Goal: Transaction & Acquisition: Purchase product/service

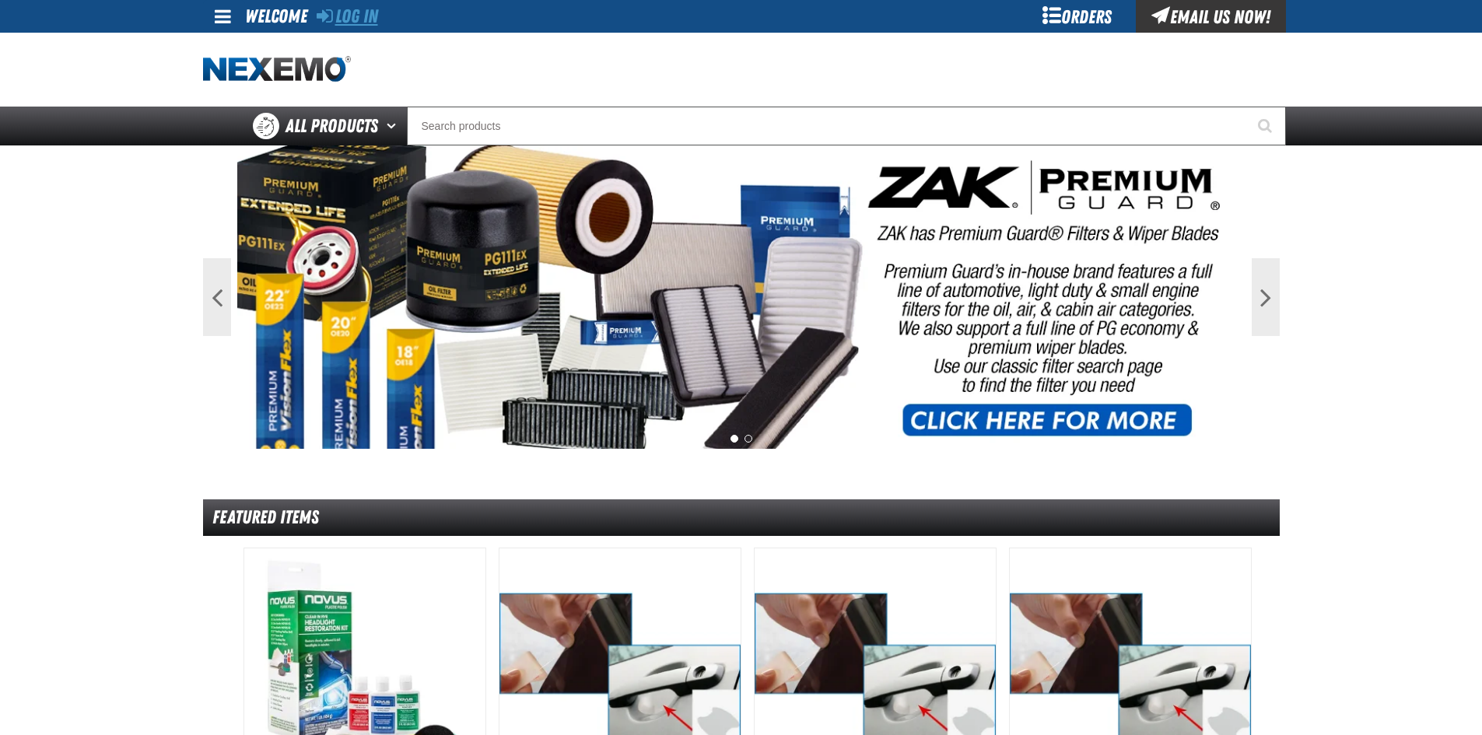
click at [364, 17] on link "Log In" at bounding box center [347, 16] width 61 height 22
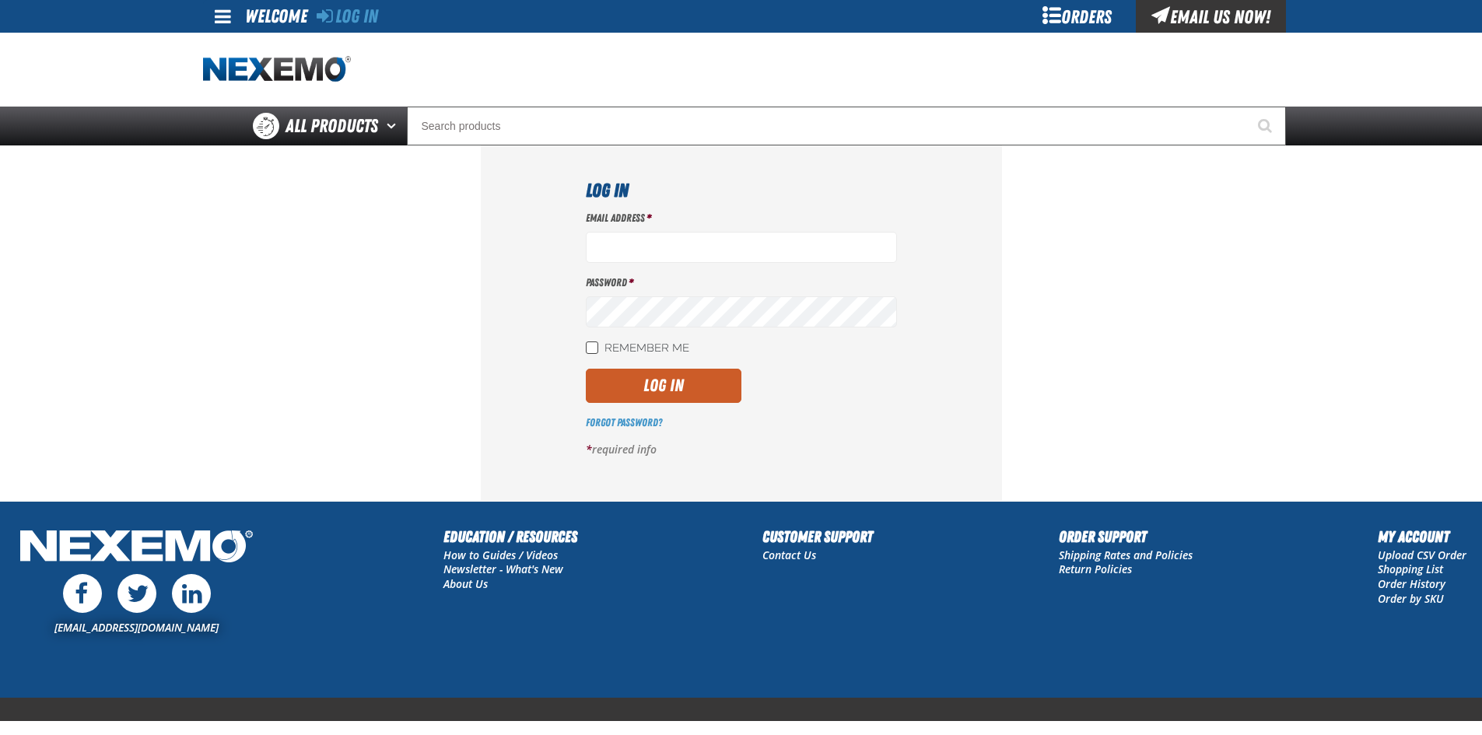
type input "jgoodson@vtaig.com"
click at [590, 348] on input "Remember Me" at bounding box center [592, 347] width 12 height 12
checkbox input "true"
click at [674, 390] on button "Log In" at bounding box center [664, 386] width 156 height 34
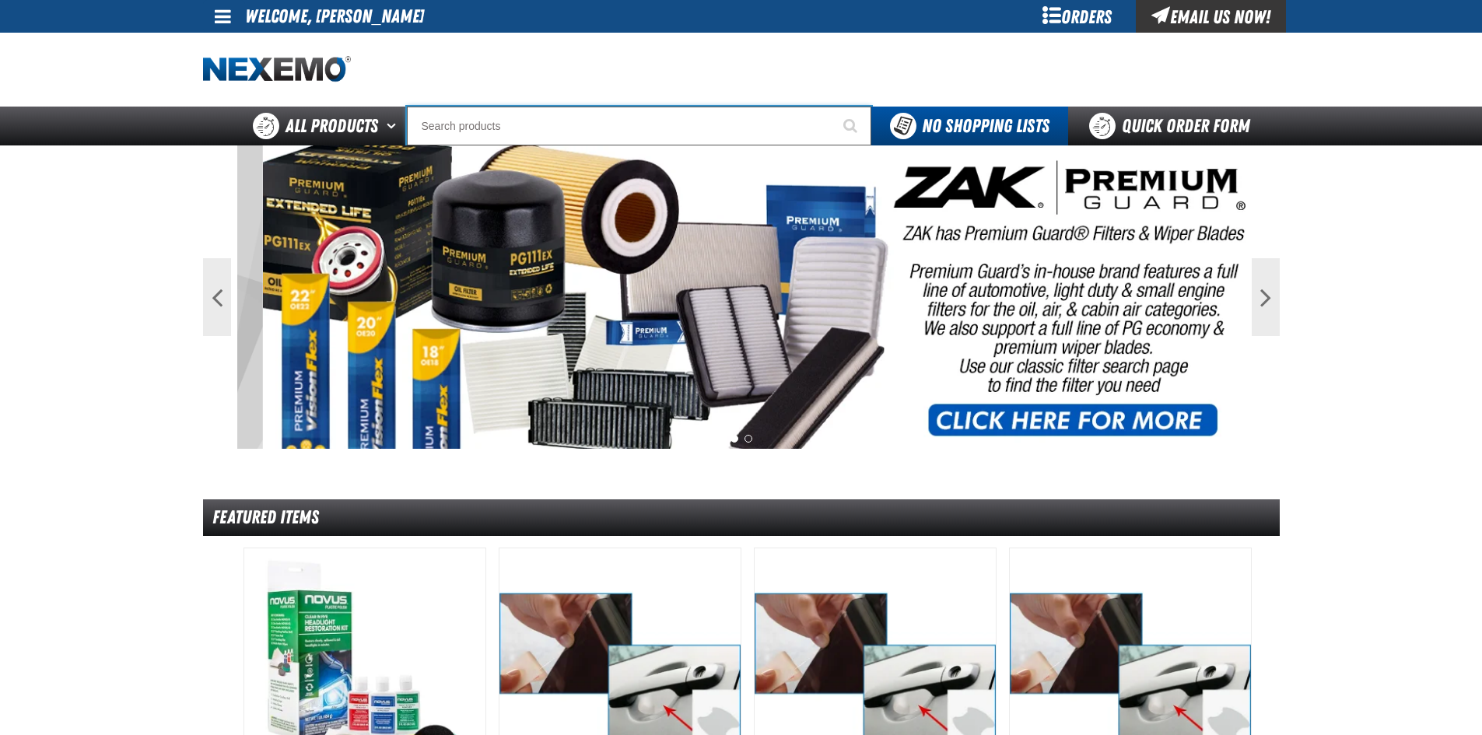
click at [508, 120] on input "Search" at bounding box center [639, 126] width 464 height 39
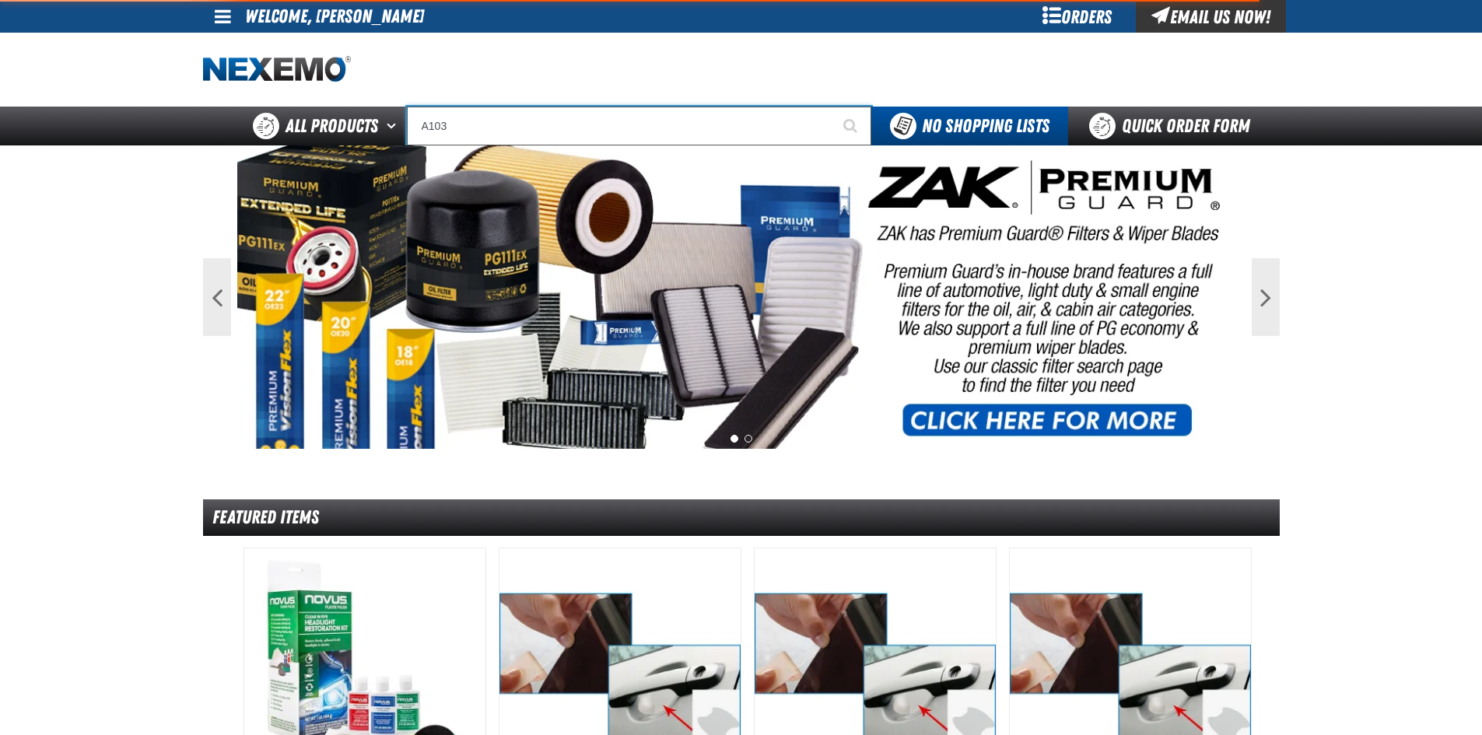
type input "A103"
click at [832, 107] on button "Start Searching" at bounding box center [851, 126] width 39 height 39
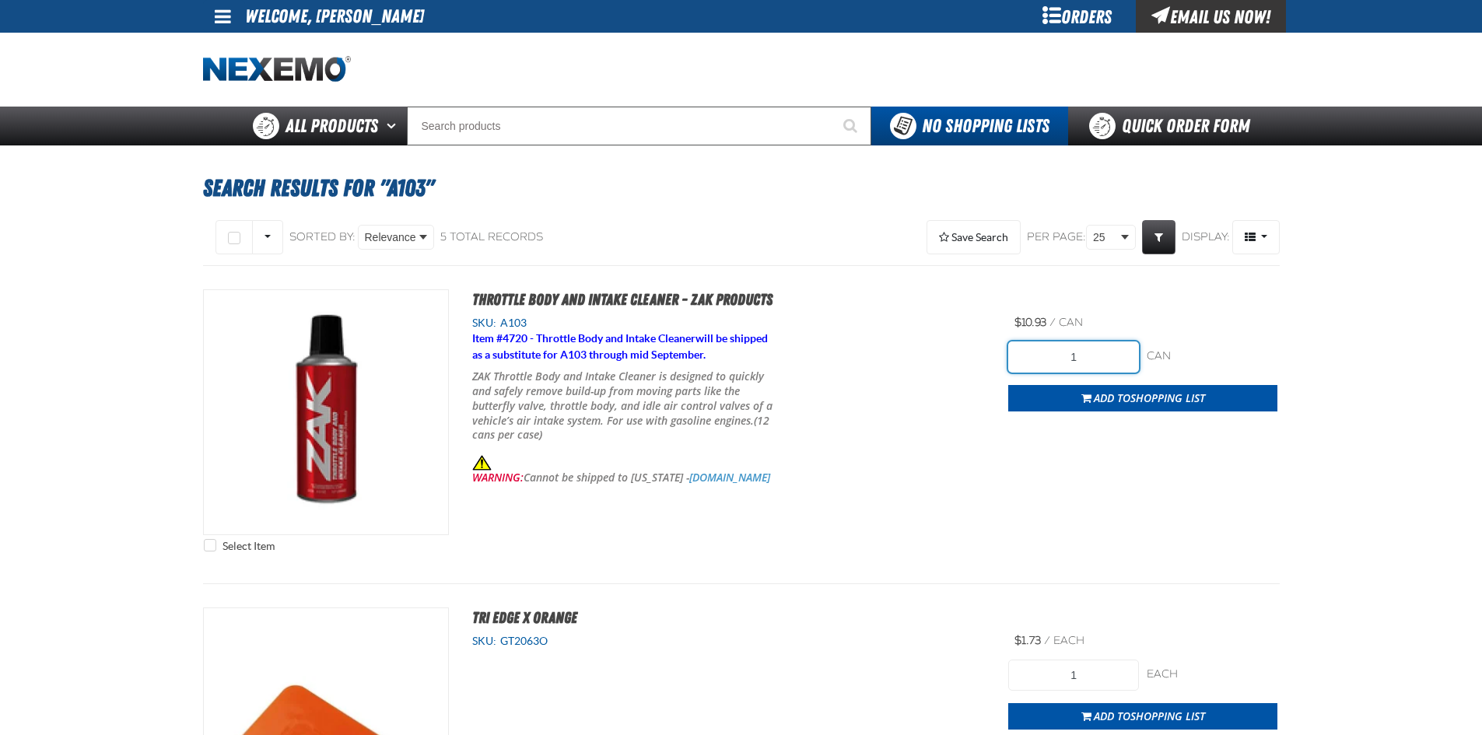
click at [1093, 359] on input "1" at bounding box center [1073, 356] width 131 height 31
type input "24"
click at [1027, 481] on div "Select Item Throttle Body and Intake Cleaner - ZAK Products SKU: A103 Item # 47…" at bounding box center [741, 424] width 1076 height 271
click at [1107, 397] on span "Add to Shopping List" at bounding box center [1148, 397] width 111 height 15
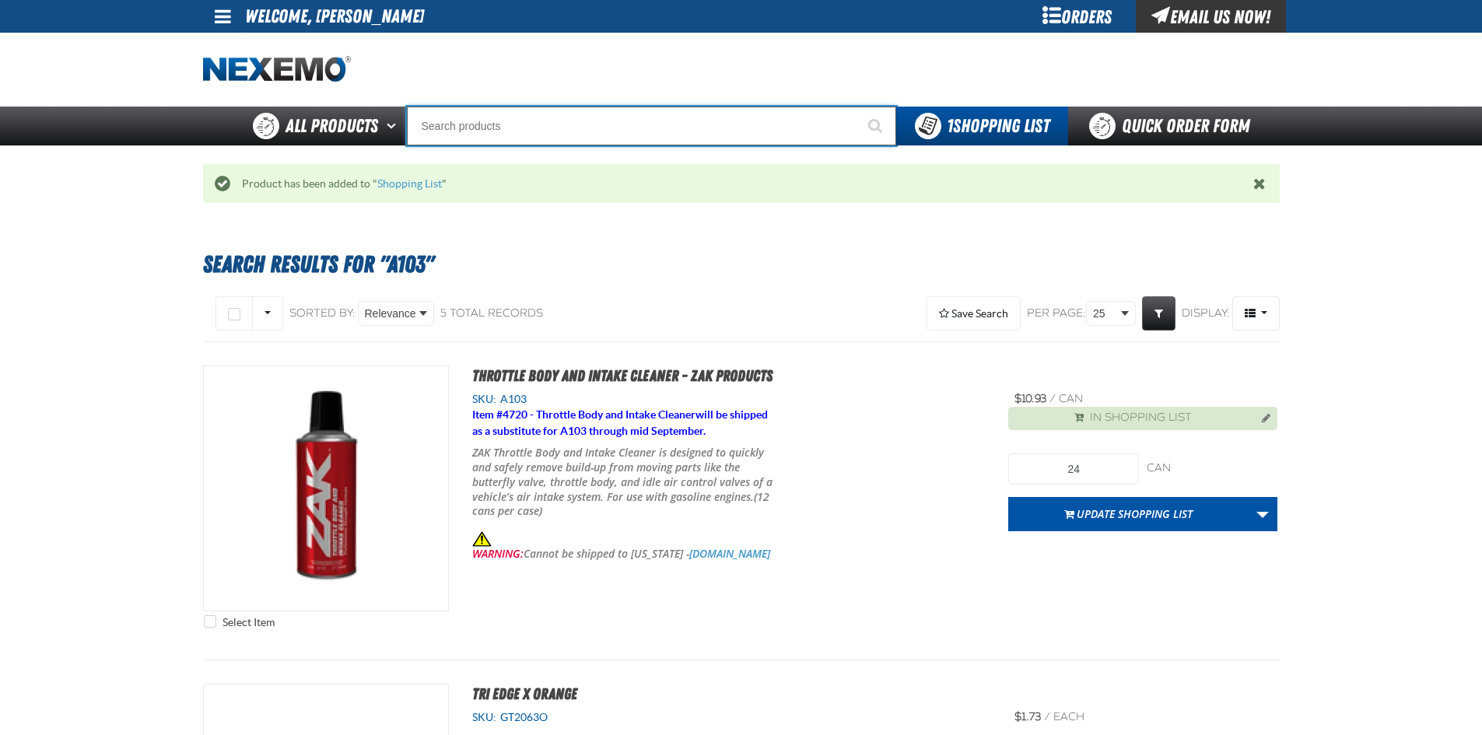
click at [500, 126] on input "Search" at bounding box center [651, 126] width 489 height 39
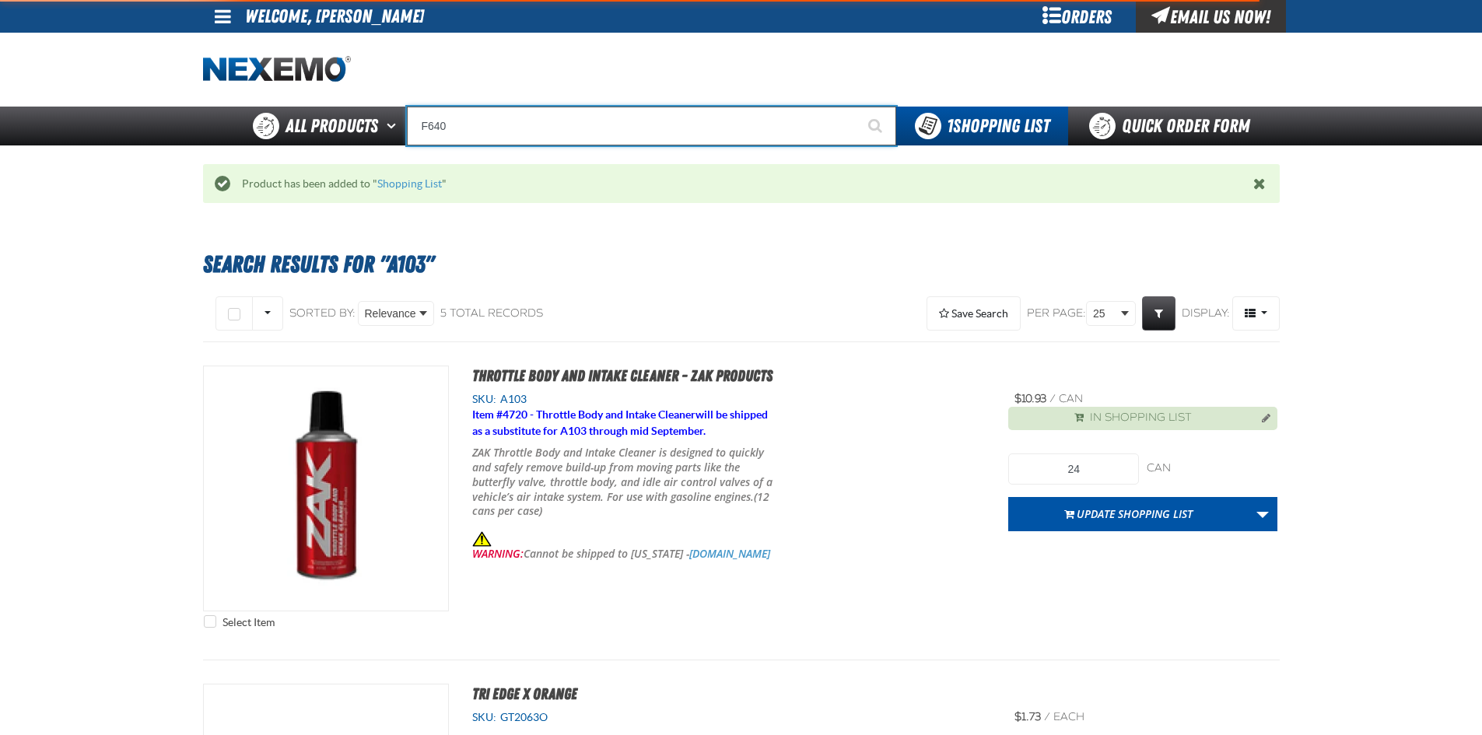
type input "F640"
click at [857, 107] on button "Start Searching" at bounding box center [876, 126] width 39 height 39
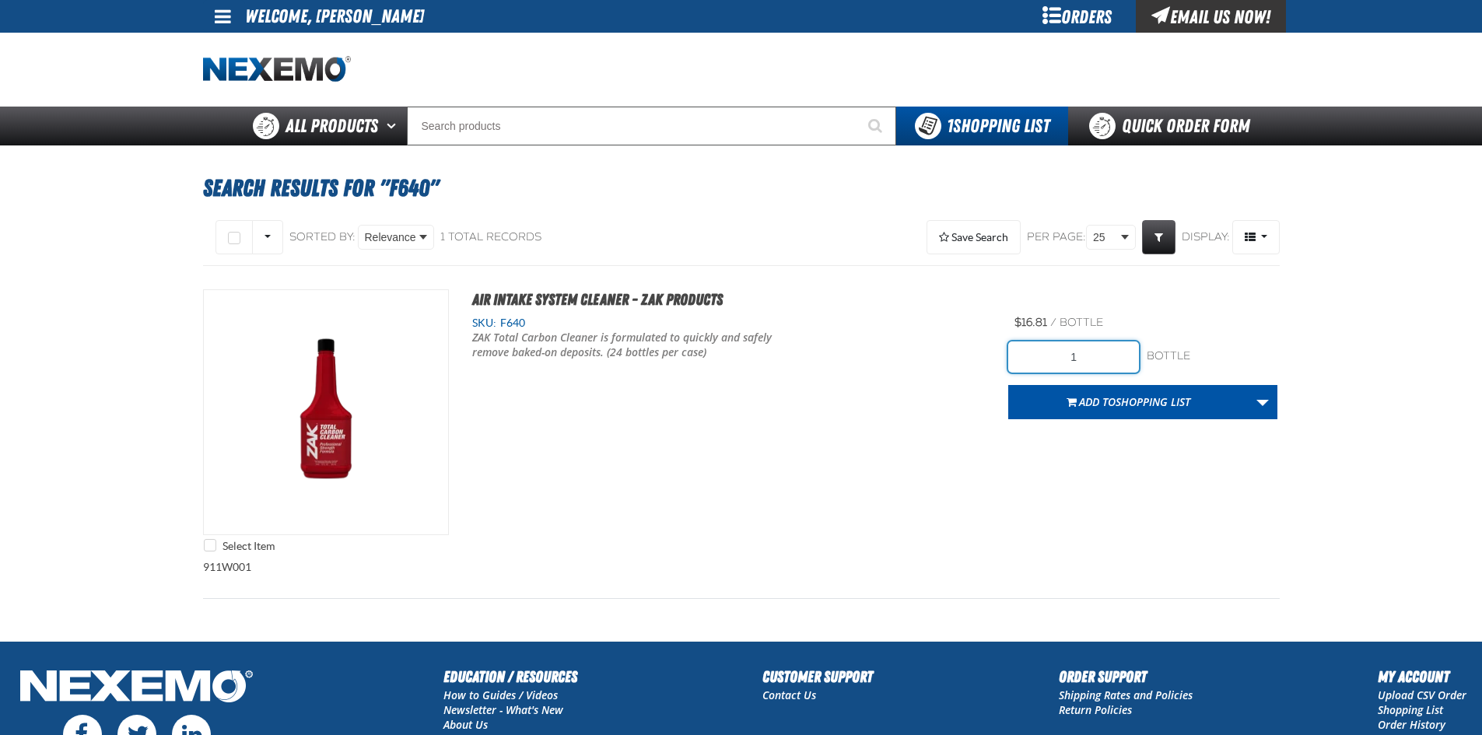
click at [1100, 368] on input "1" at bounding box center [1073, 356] width 131 height 31
type input "24"
click at [875, 425] on div "Select Item Air Intake System Cleaner - ZAK Products SKU: F640 /" at bounding box center [741, 424] width 1076 height 271
click at [1154, 401] on span "Shopping List" at bounding box center [1152, 401] width 75 height 15
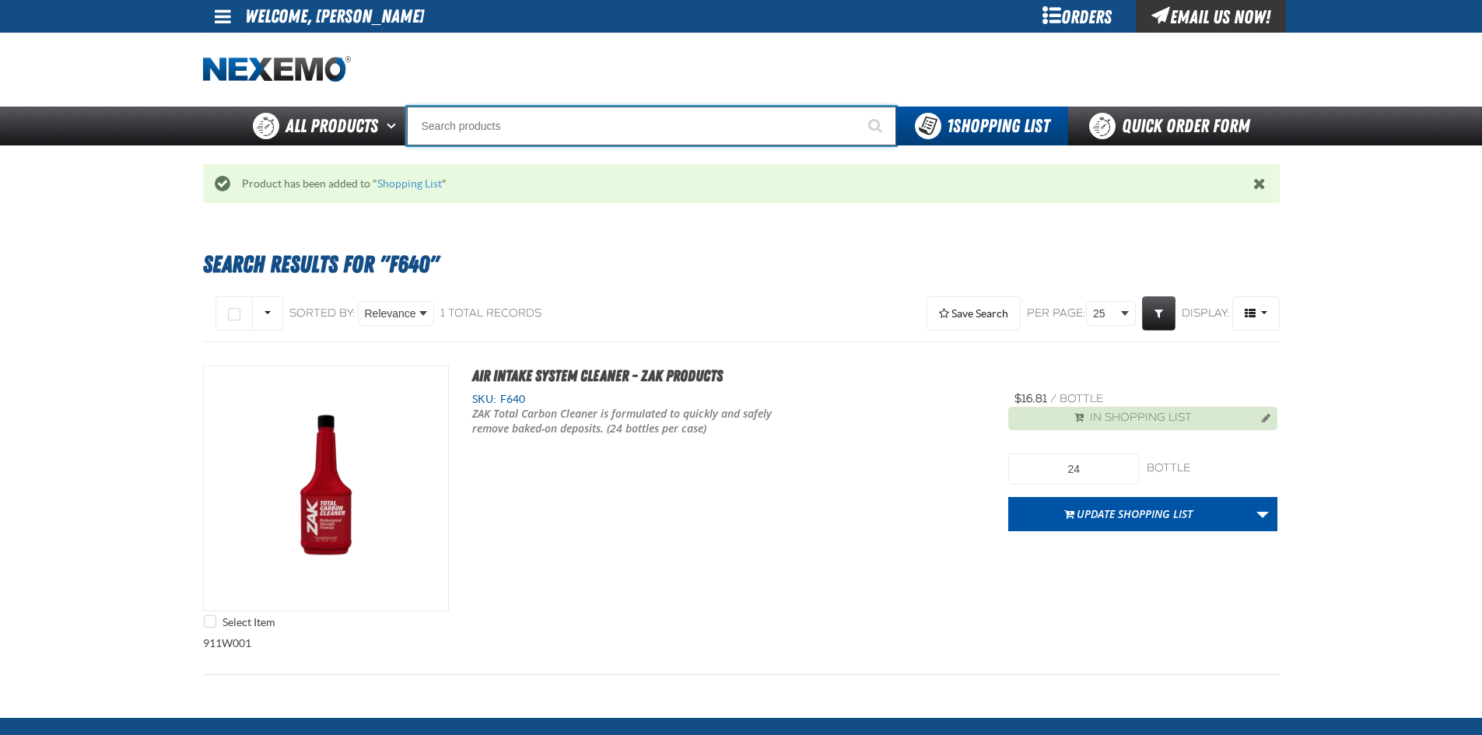
click at [625, 140] on input "Search" at bounding box center [651, 126] width 489 height 39
click at [607, 130] on input "Search" at bounding box center [651, 126] width 489 height 39
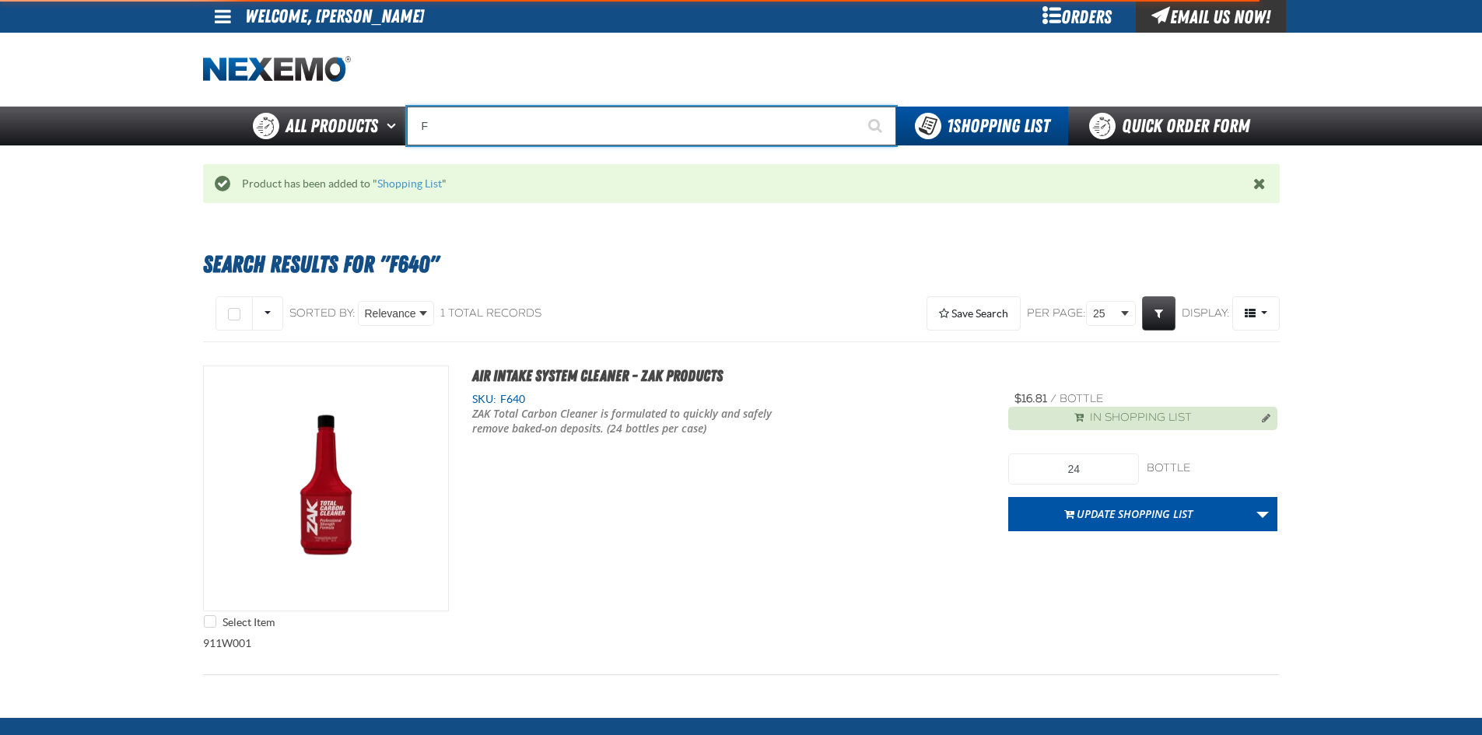
type input "FR"
type input "FROM"
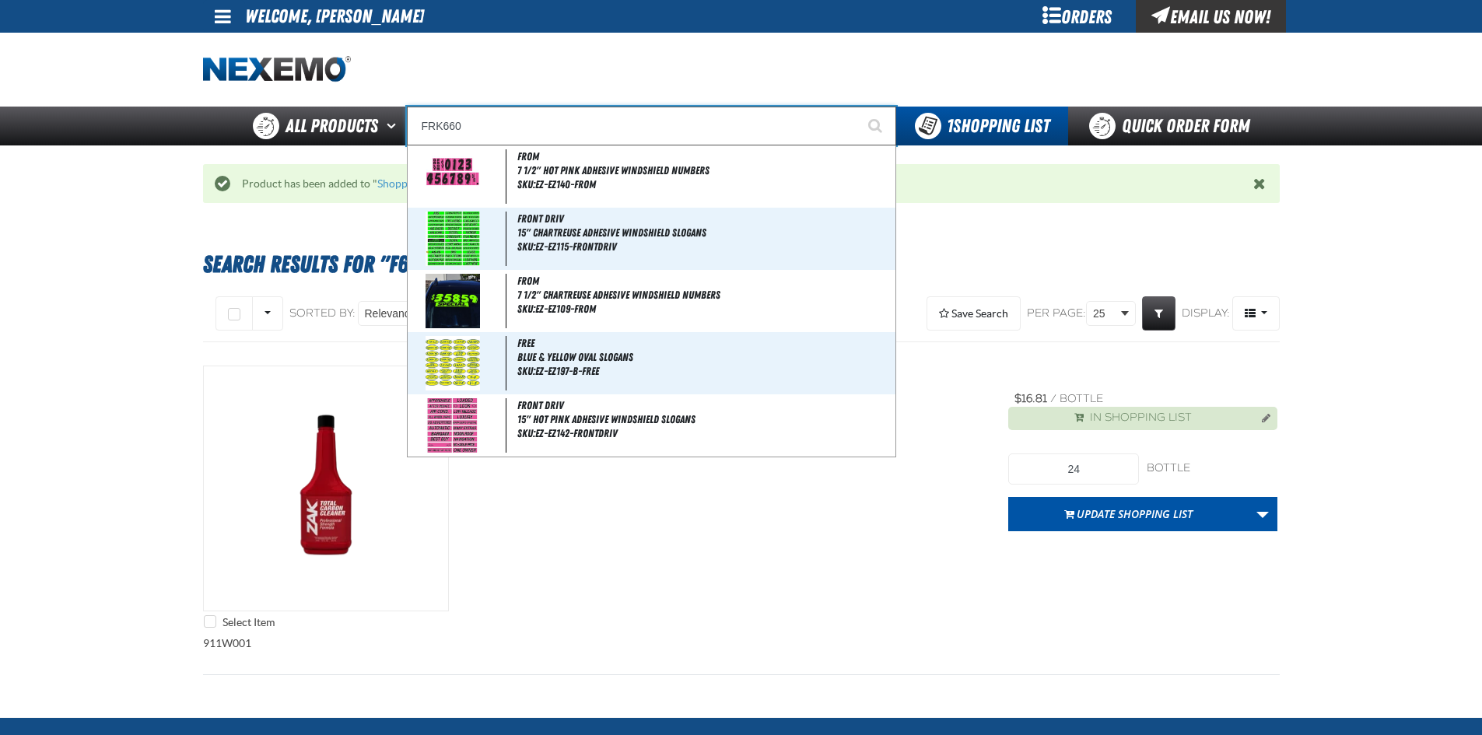
type input "FRK660"
click at [857, 107] on button "Start Searching" at bounding box center [876, 126] width 39 height 39
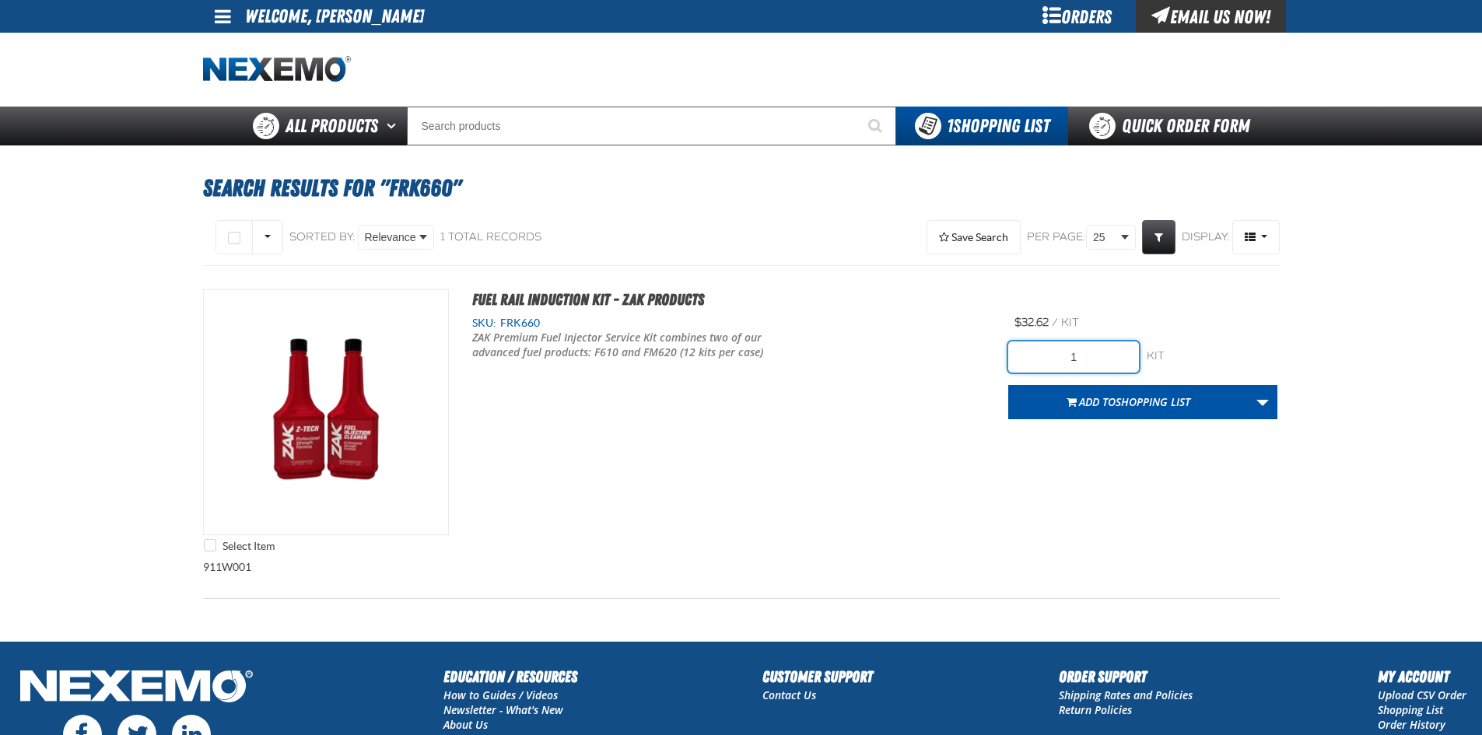
click at [1093, 356] on input "1" at bounding box center [1073, 356] width 131 height 31
type input "24"
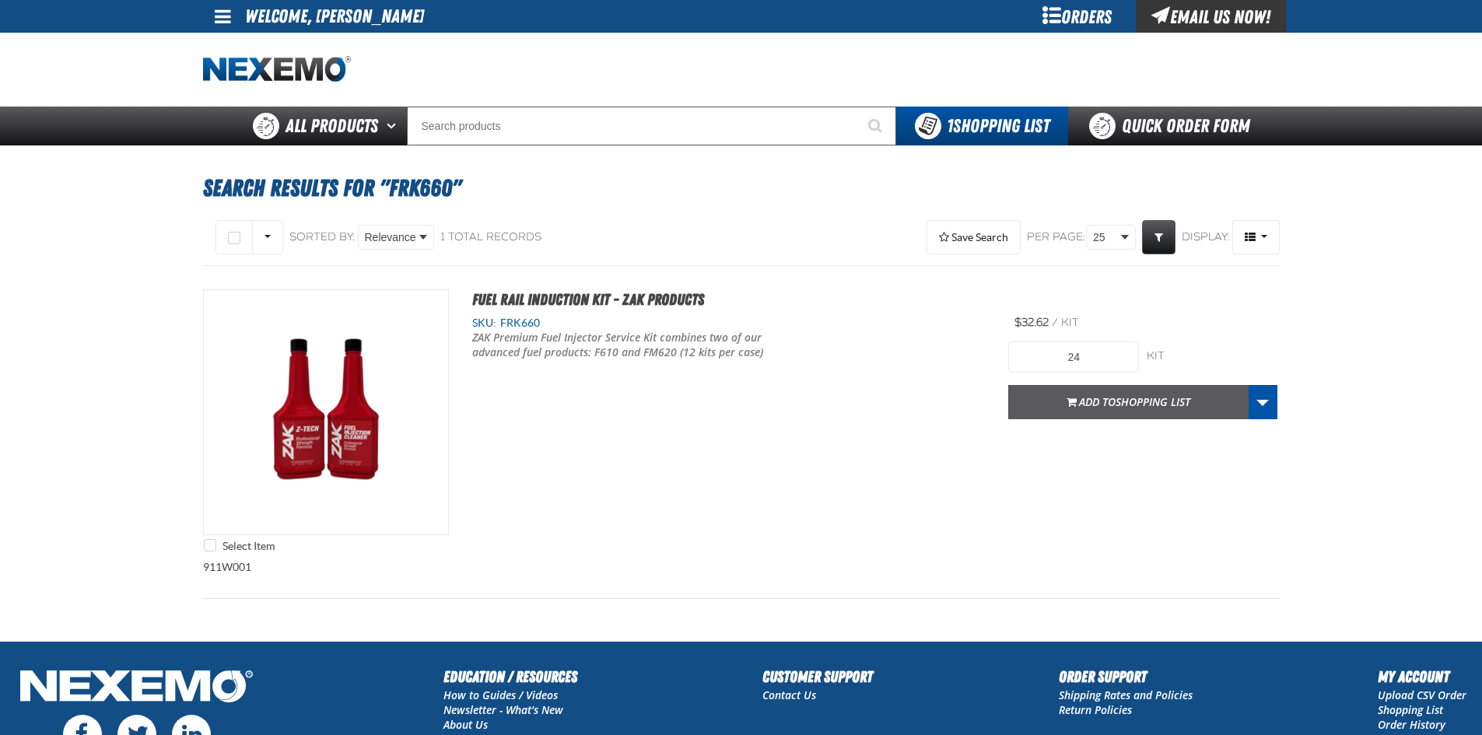
click at [1116, 403] on span "Shopping List" at bounding box center [1152, 401] width 75 height 15
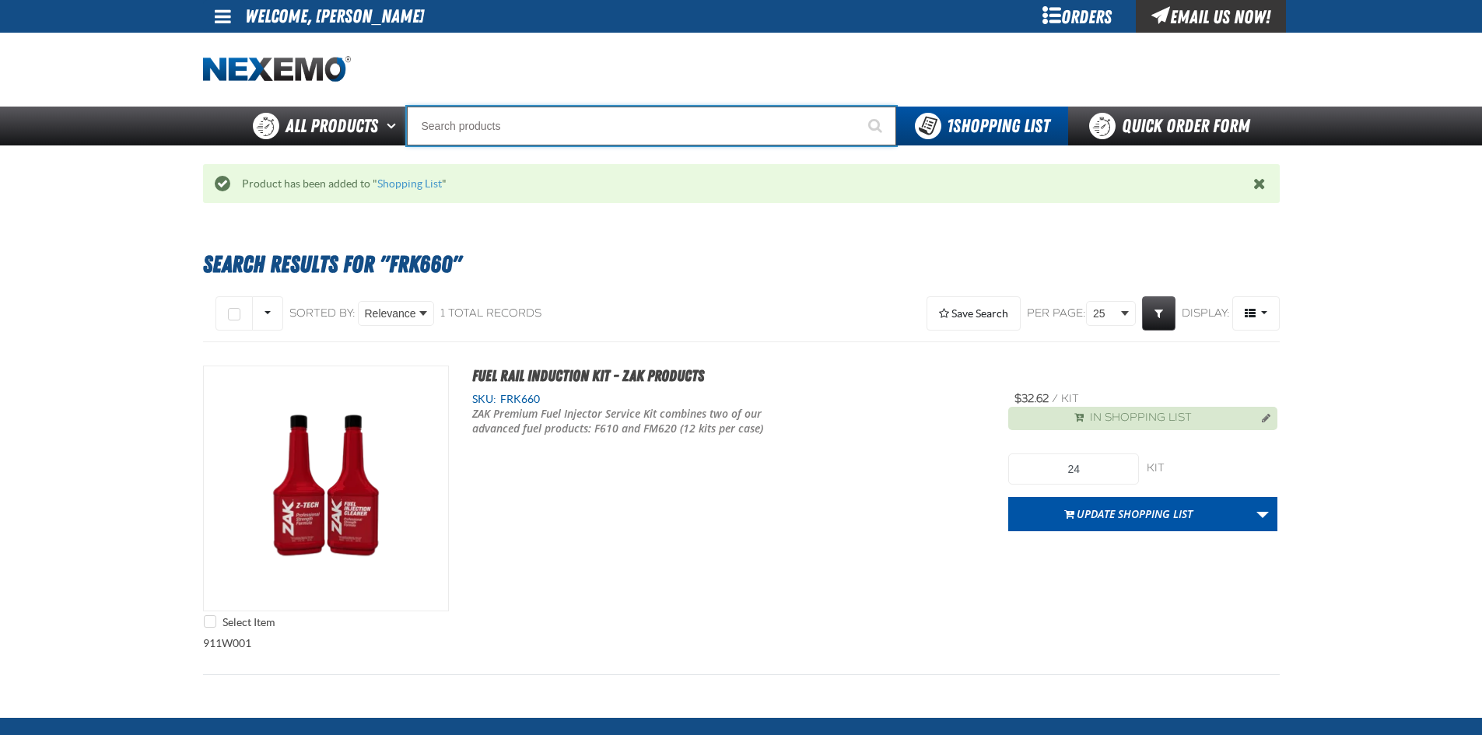
click at [715, 130] on input "Search" at bounding box center [651, 126] width 489 height 39
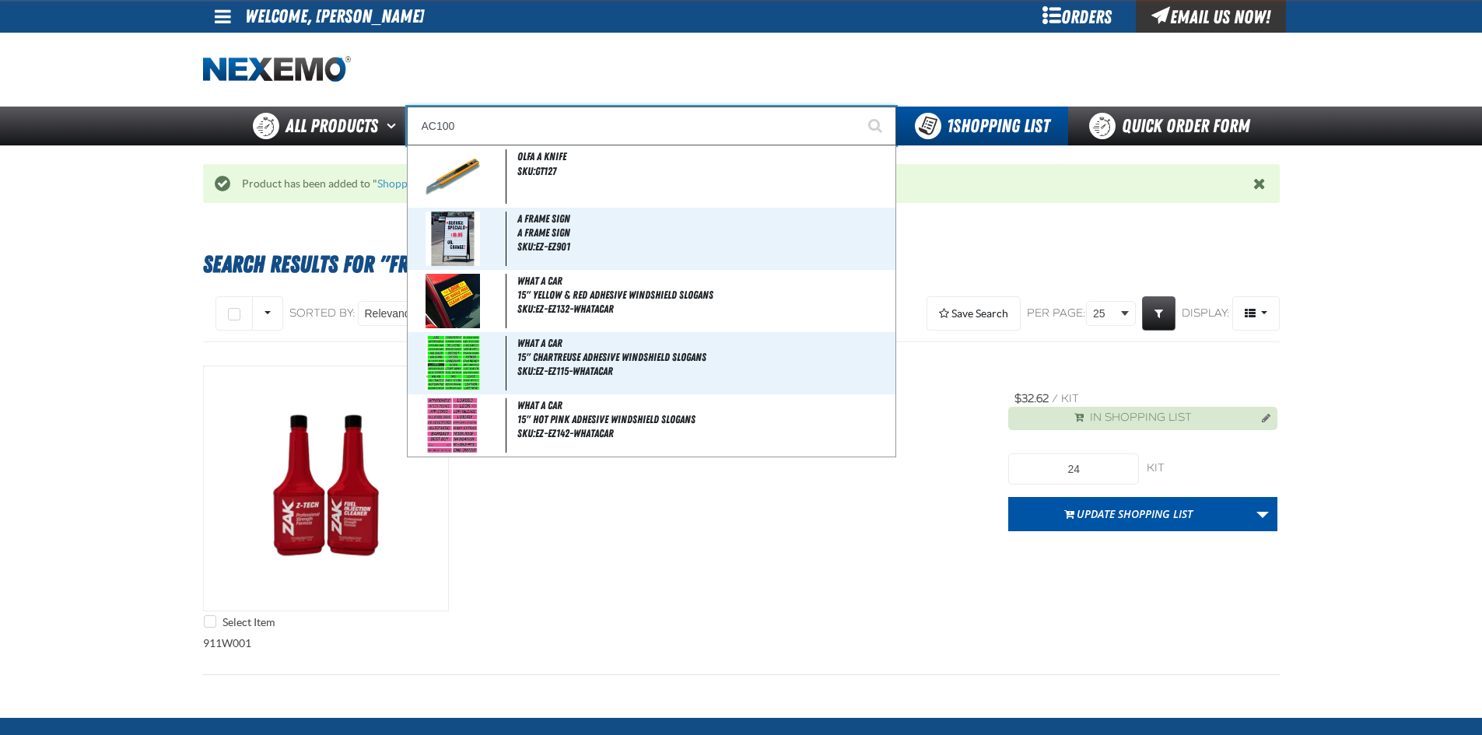
type input "AC100"
click at [857, 107] on button "Start Searching" at bounding box center [876, 126] width 39 height 39
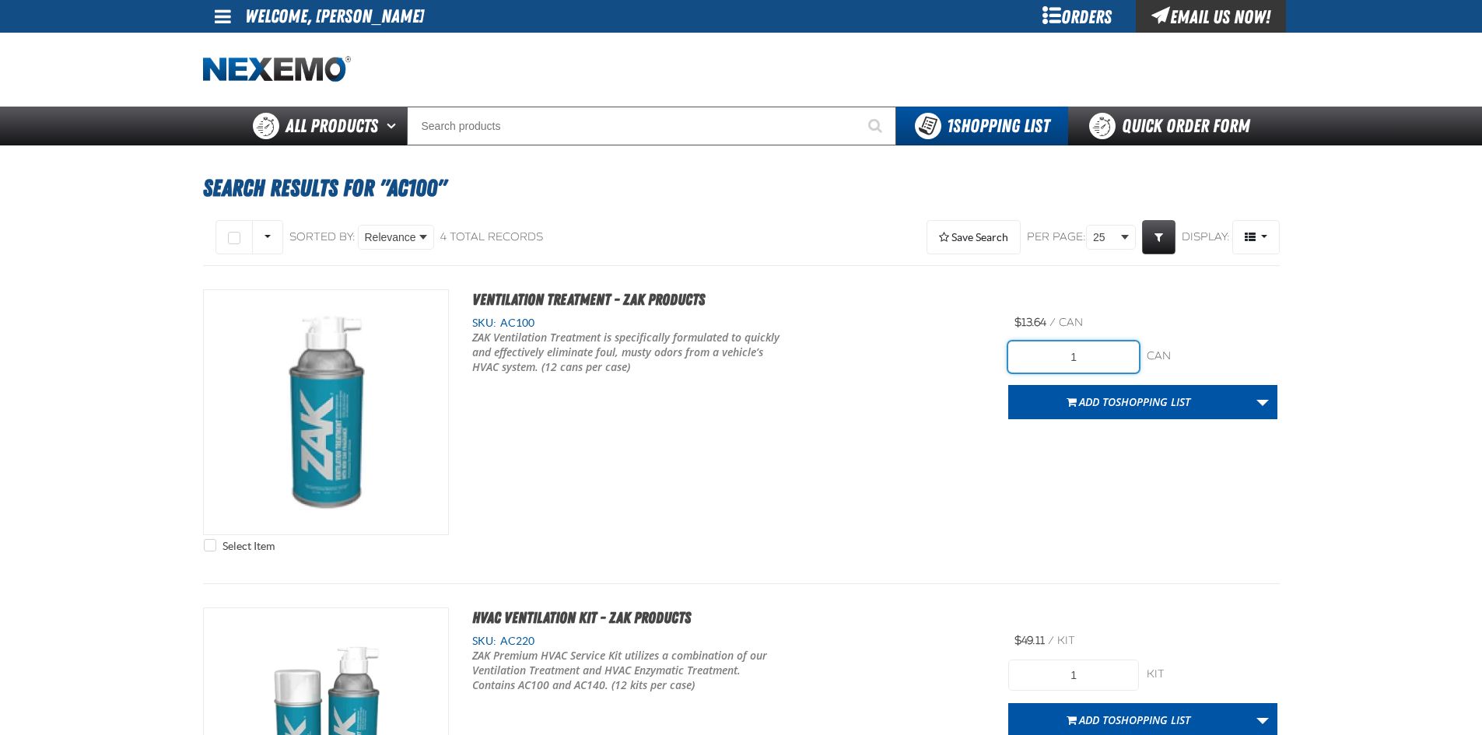
click at [1084, 351] on input "1" at bounding box center [1073, 356] width 131 height 31
type input "24"
click at [1055, 484] on div "Select Item Ventilation Treatment - ZAK Products SKU: AC100" at bounding box center [741, 424] width 1076 height 271
click at [1115, 400] on span "Shopping List" at bounding box center [1152, 401] width 75 height 15
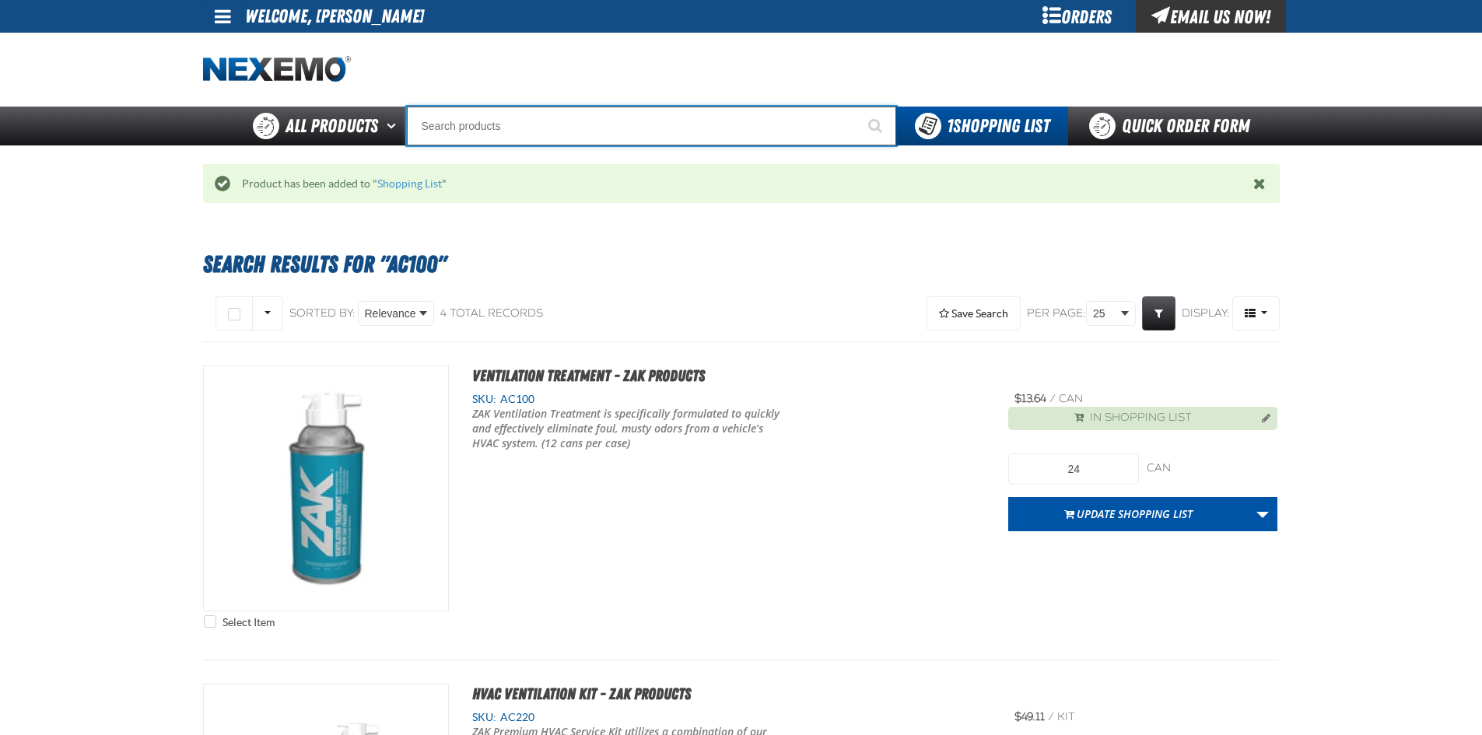
click at [593, 135] on input "Search" at bounding box center [651, 126] width 489 height 39
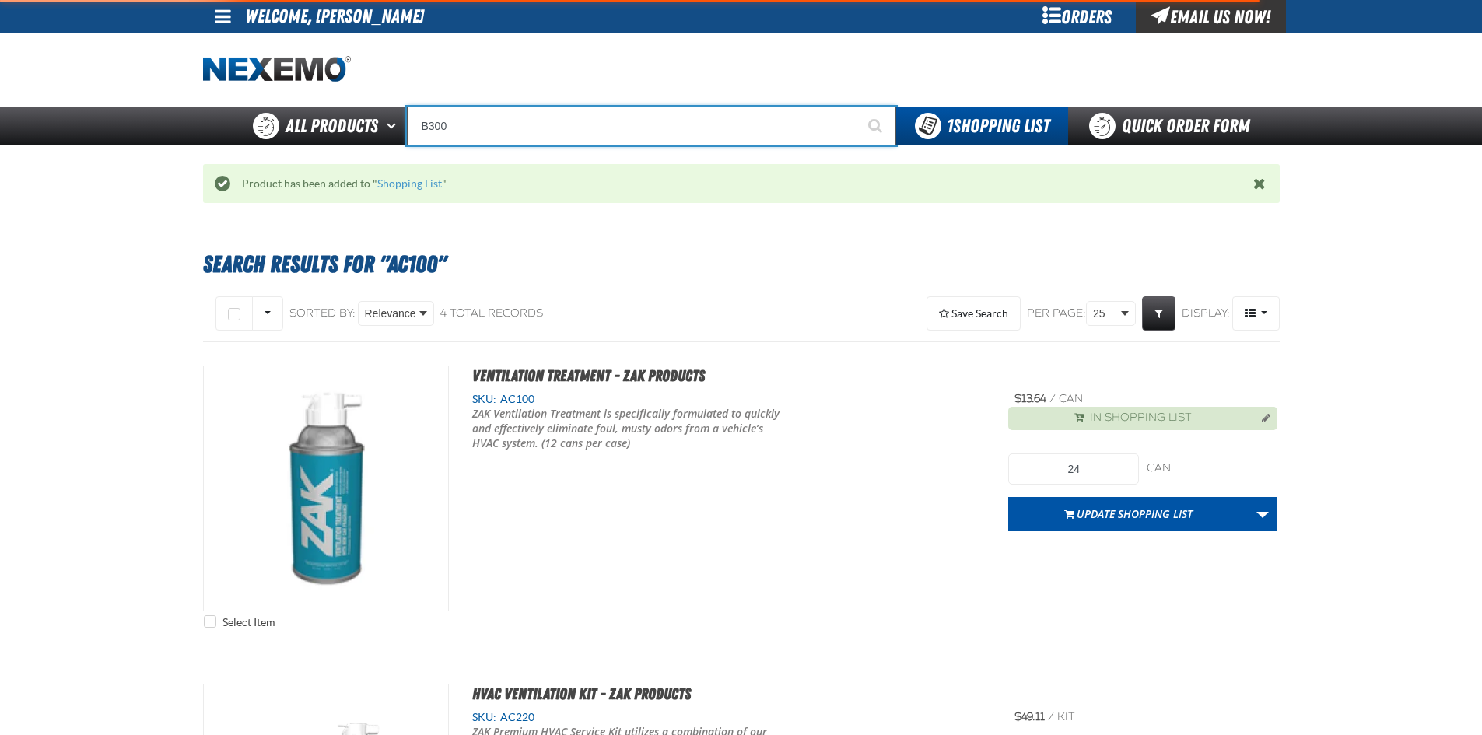
type input "B300"
click at [857, 107] on button "Start Searching" at bounding box center [876, 126] width 39 height 39
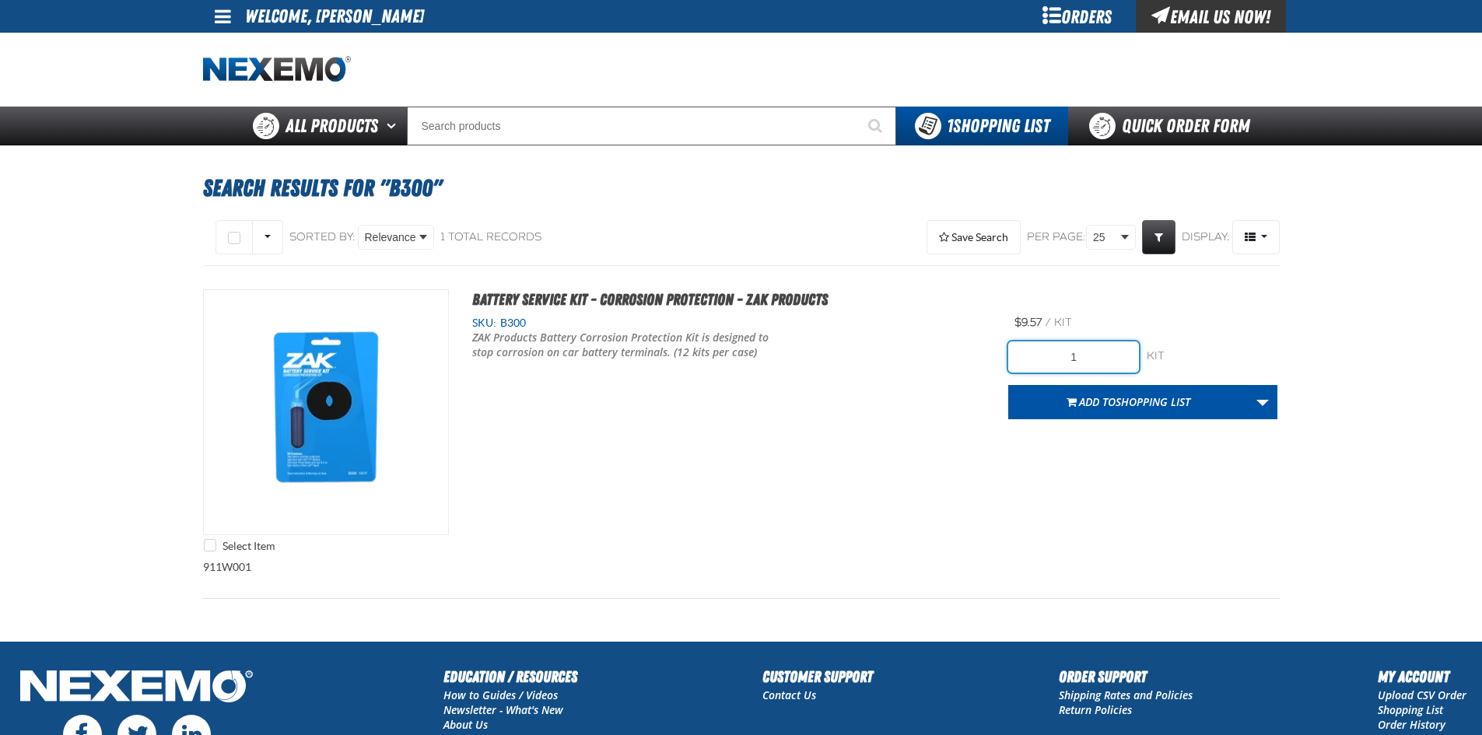
click at [1098, 358] on input "1" at bounding box center [1073, 356] width 131 height 31
type input "48"
click at [909, 438] on div "Select Item Battery Service Kit - Corrosion Protection - ZAK Products SKU: B300" at bounding box center [741, 424] width 1076 height 271
click at [1142, 397] on span "Shopping List" at bounding box center [1152, 401] width 75 height 15
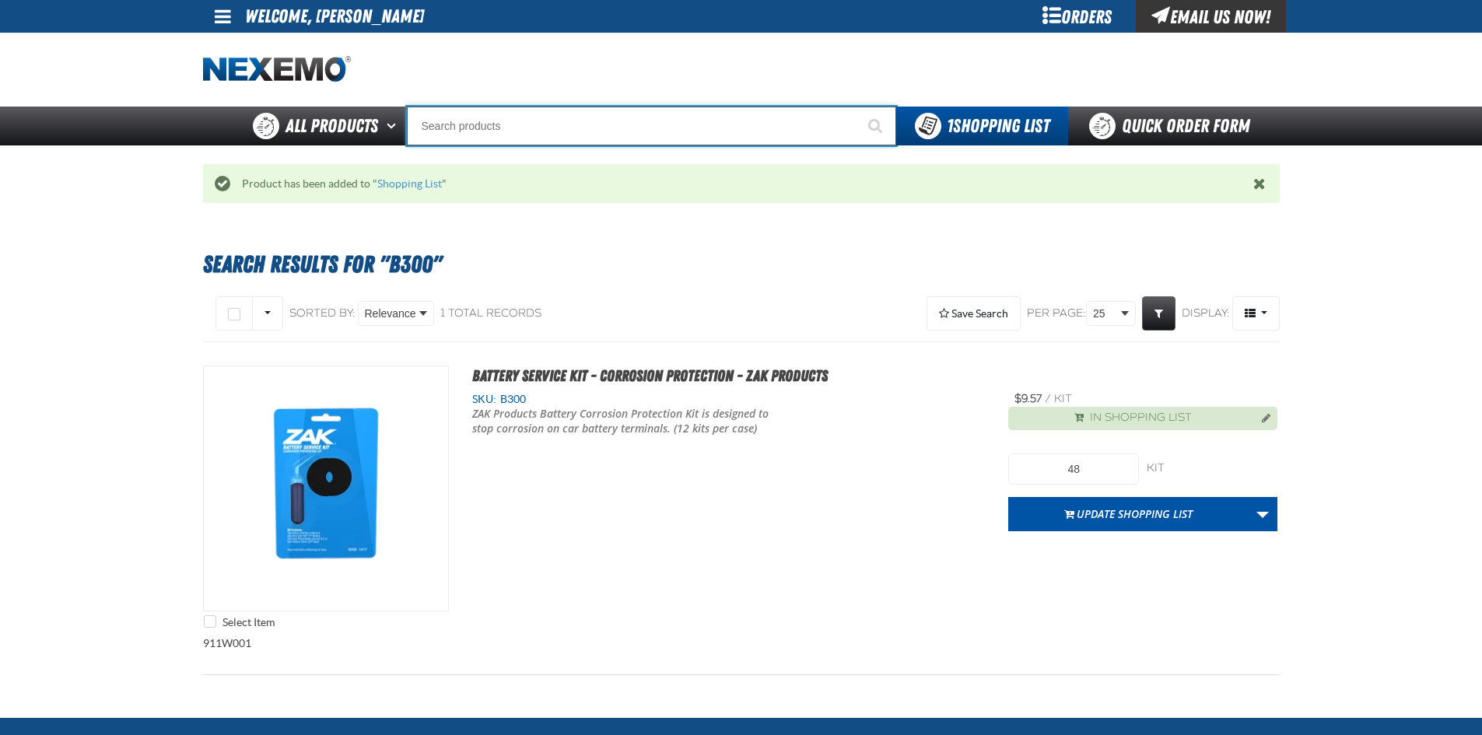
click at [639, 142] on input "Search" at bounding box center [651, 126] width 489 height 39
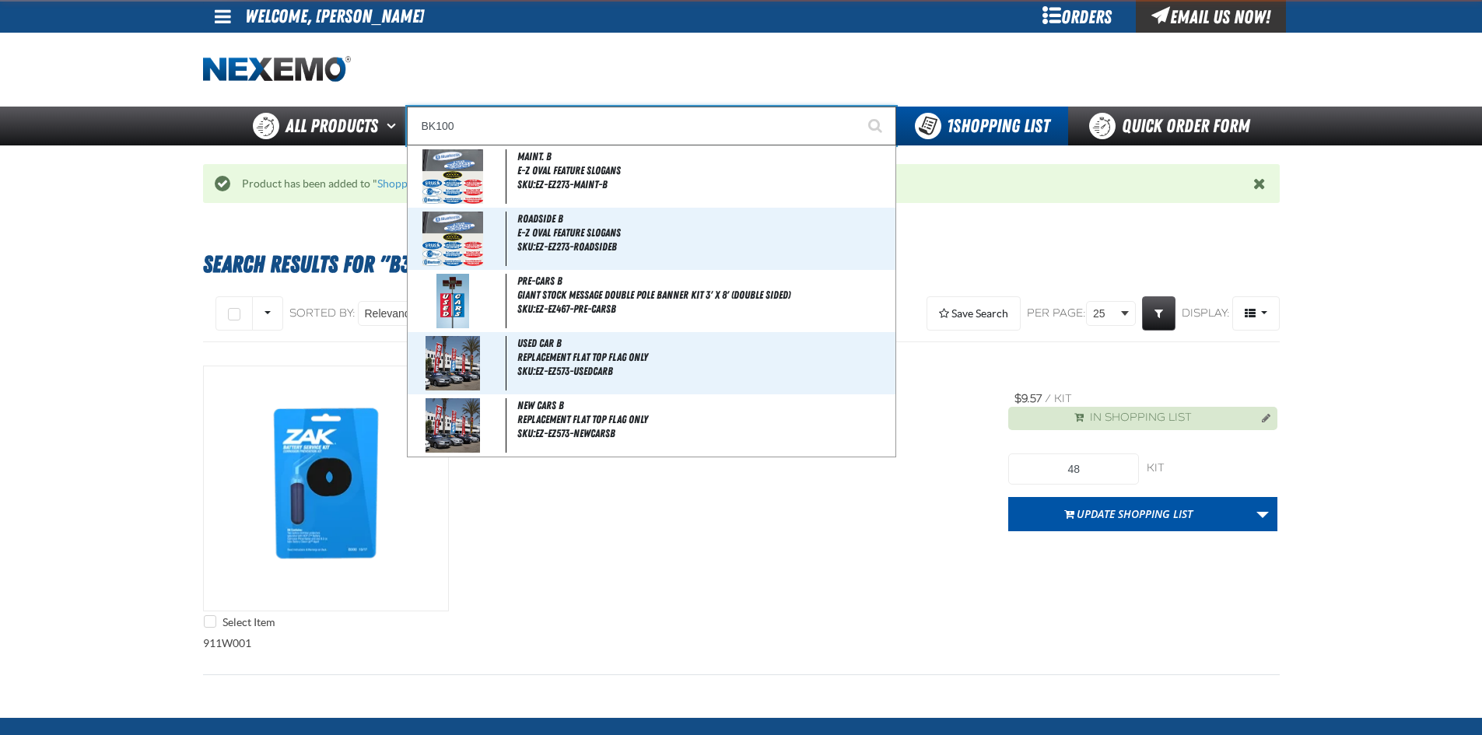
type input "BK100"
click at [857, 107] on button "Start Searching" at bounding box center [876, 126] width 39 height 39
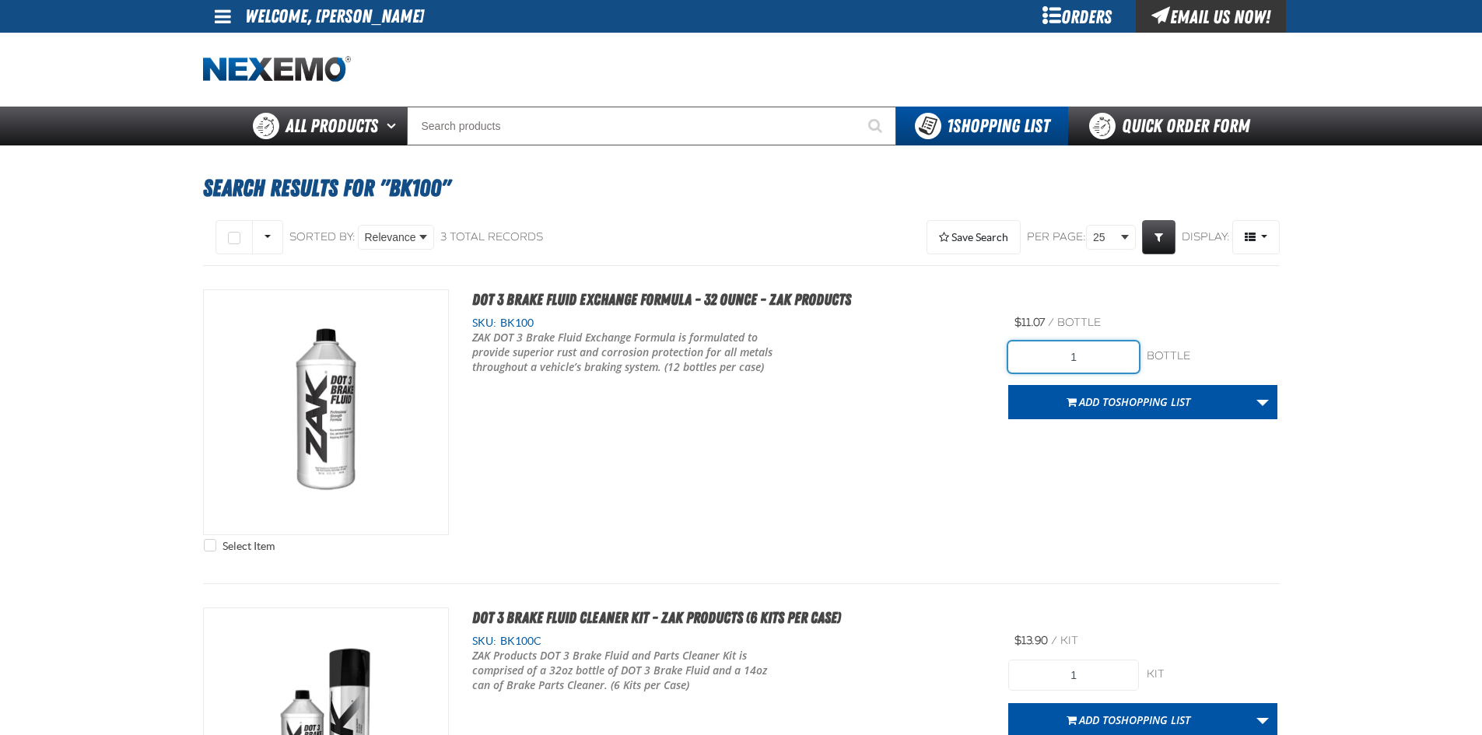
click at [1094, 359] on input "1" at bounding box center [1073, 356] width 131 height 31
type input "24"
click at [1134, 400] on span "Shopping List" at bounding box center [1152, 401] width 75 height 15
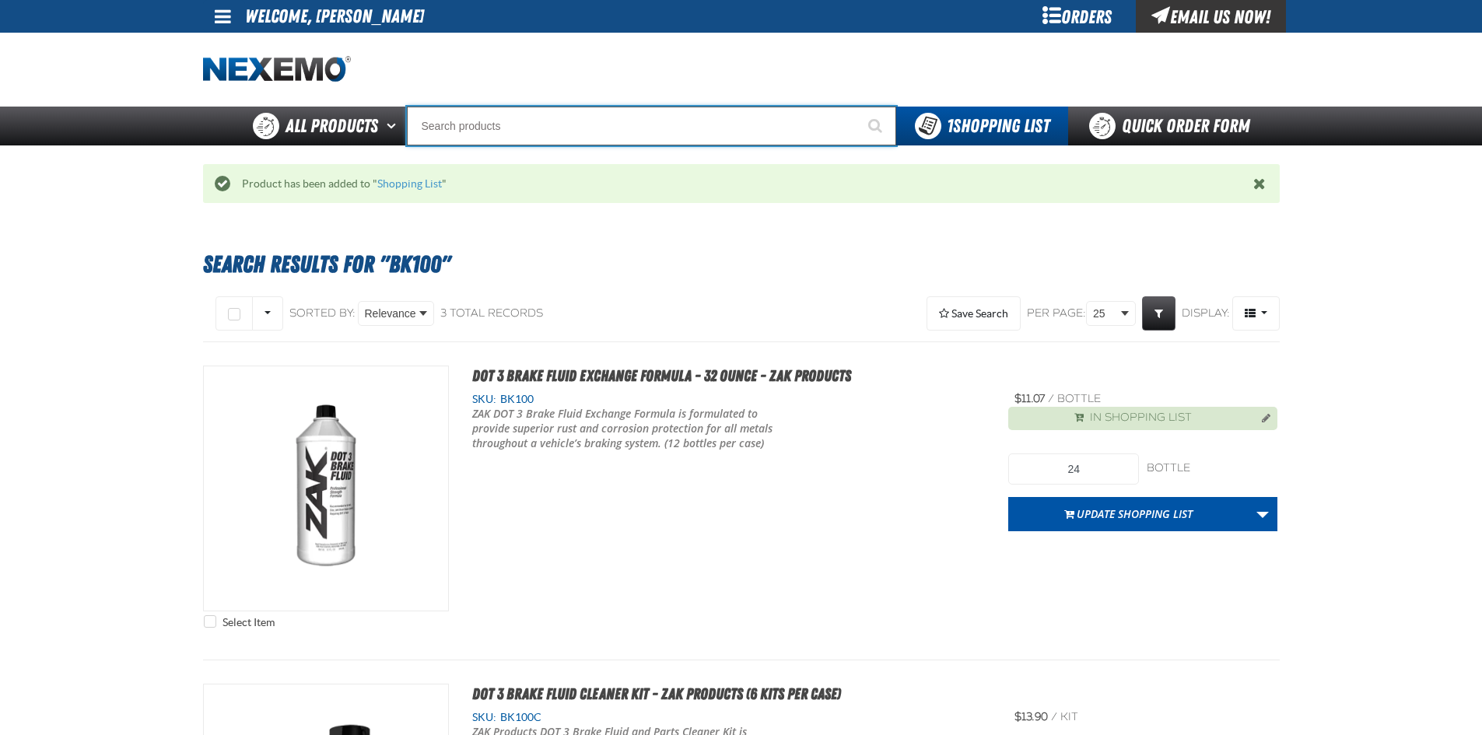
click at [489, 123] on input "Search" at bounding box center [651, 126] width 489 height 39
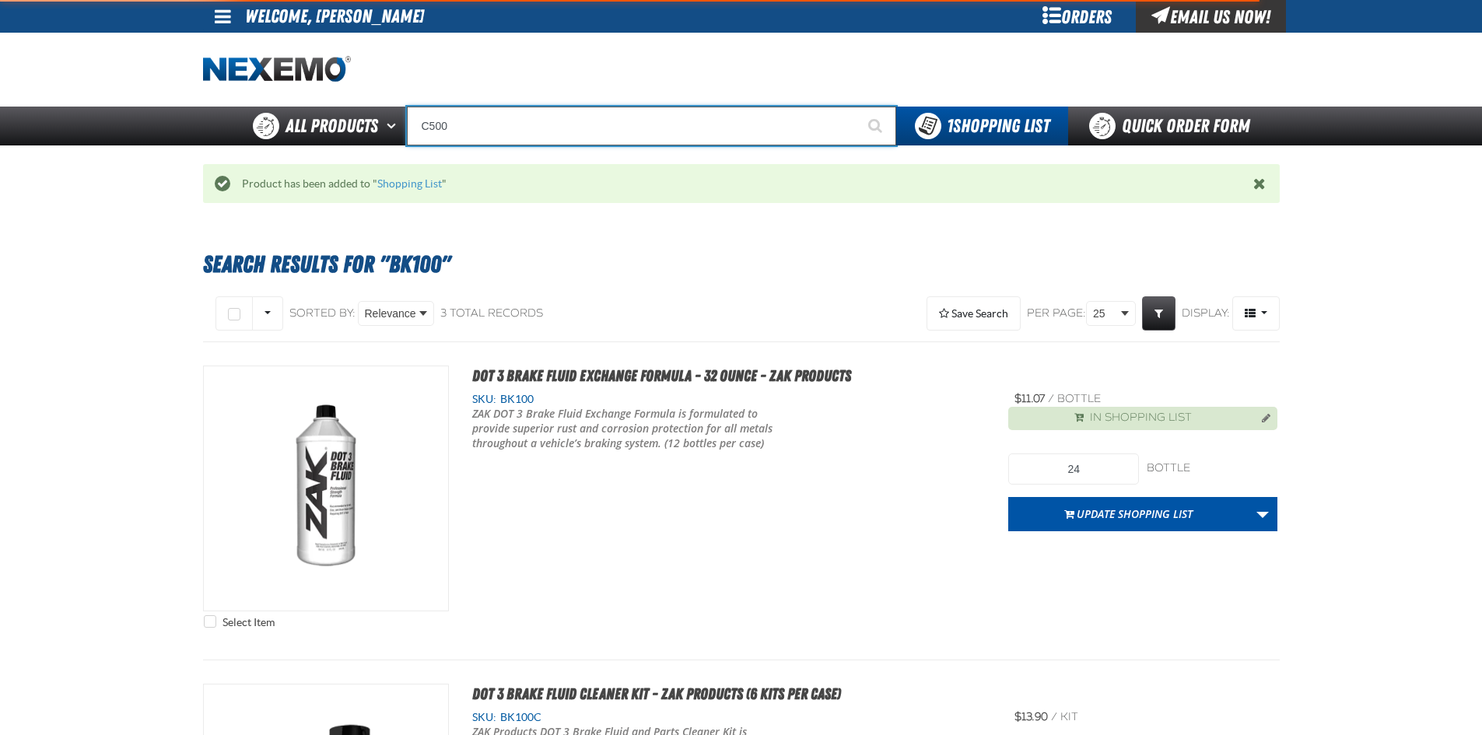
type input "C500"
click at [857, 107] on button "Start Searching" at bounding box center [876, 126] width 39 height 39
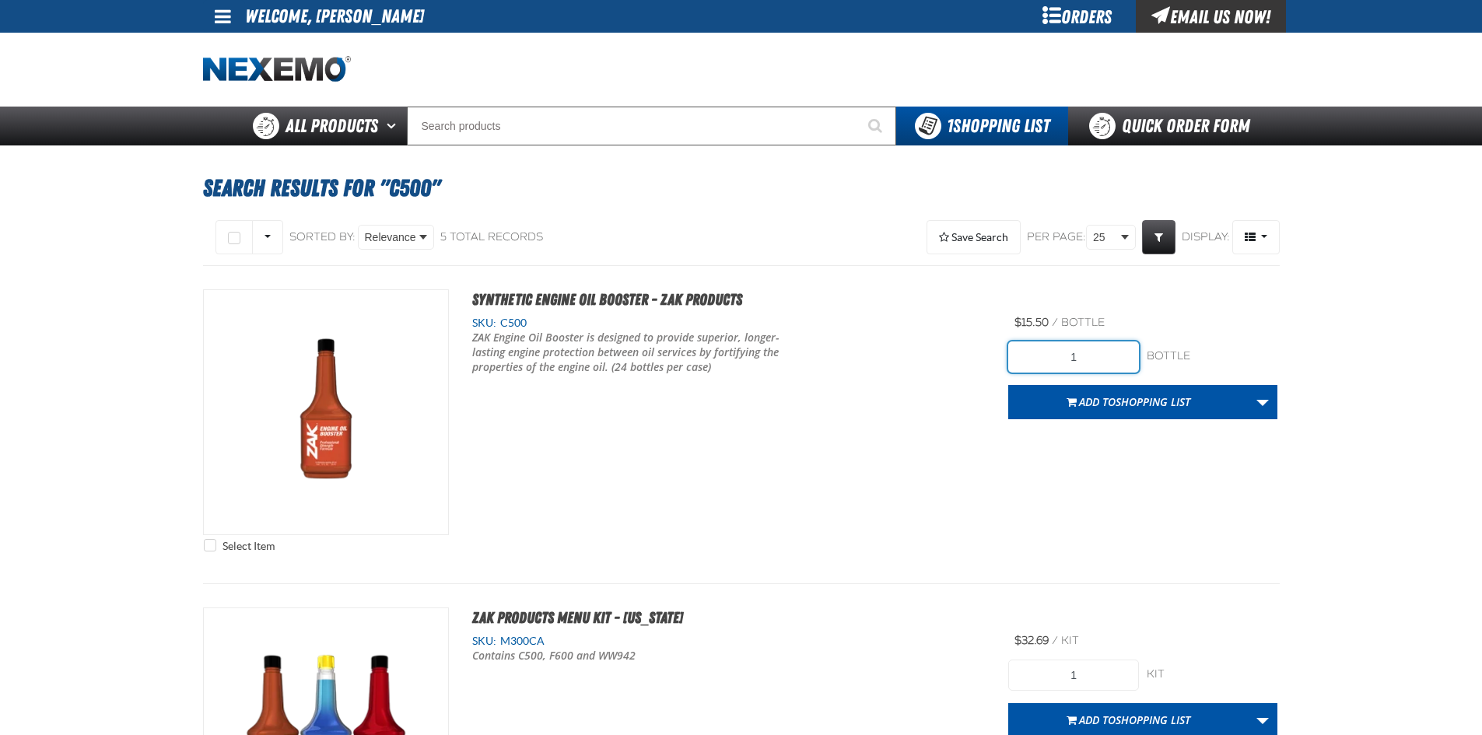
click at [1104, 353] on input "1" at bounding box center [1073, 356] width 131 height 31
type input "72"
click at [989, 475] on div "Select Item Synthetic Engine Oil Booster - ZAK Products SKU: C500" at bounding box center [741, 424] width 1076 height 271
click at [1135, 397] on span "Shopping List" at bounding box center [1152, 401] width 75 height 15
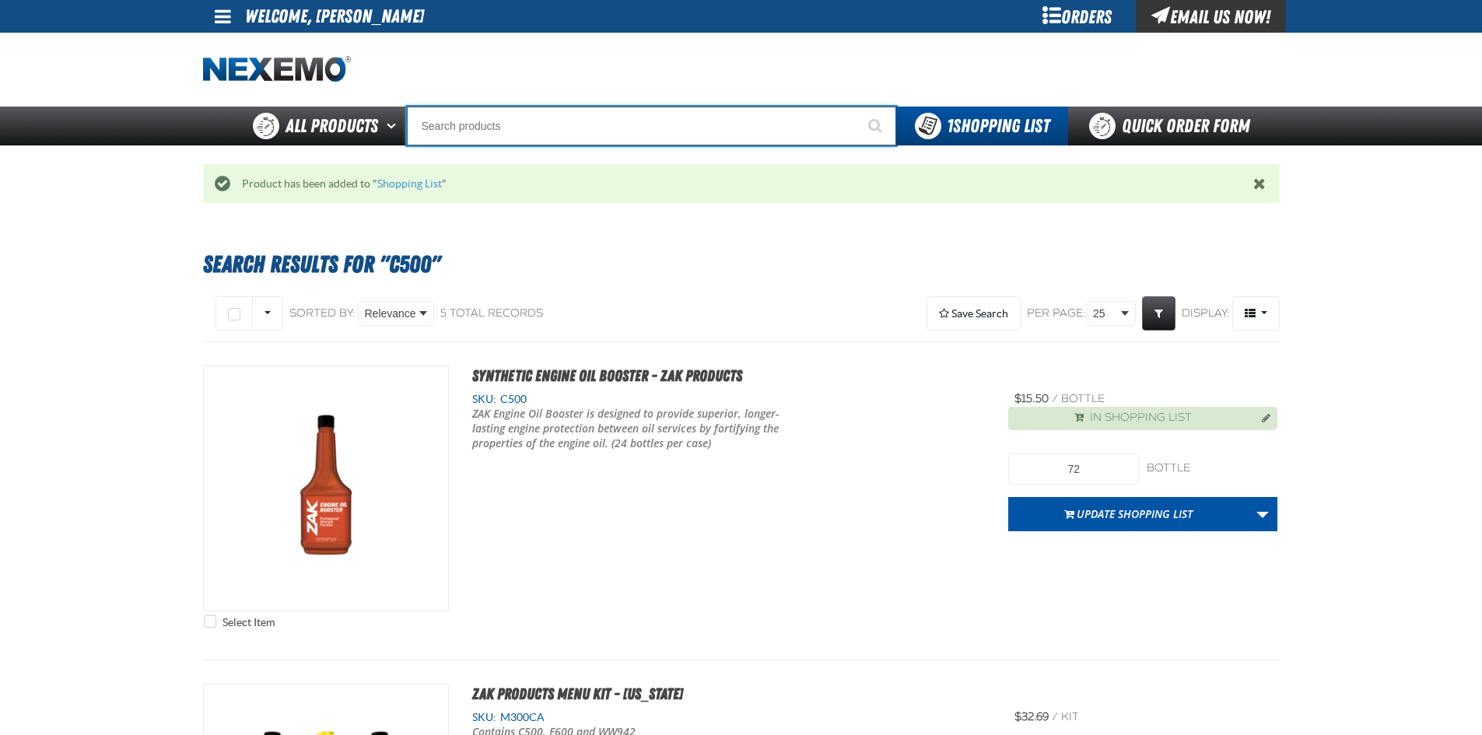
click at [481, 125] on input "Search" at bounding box center [651, 126] width 489 height 39
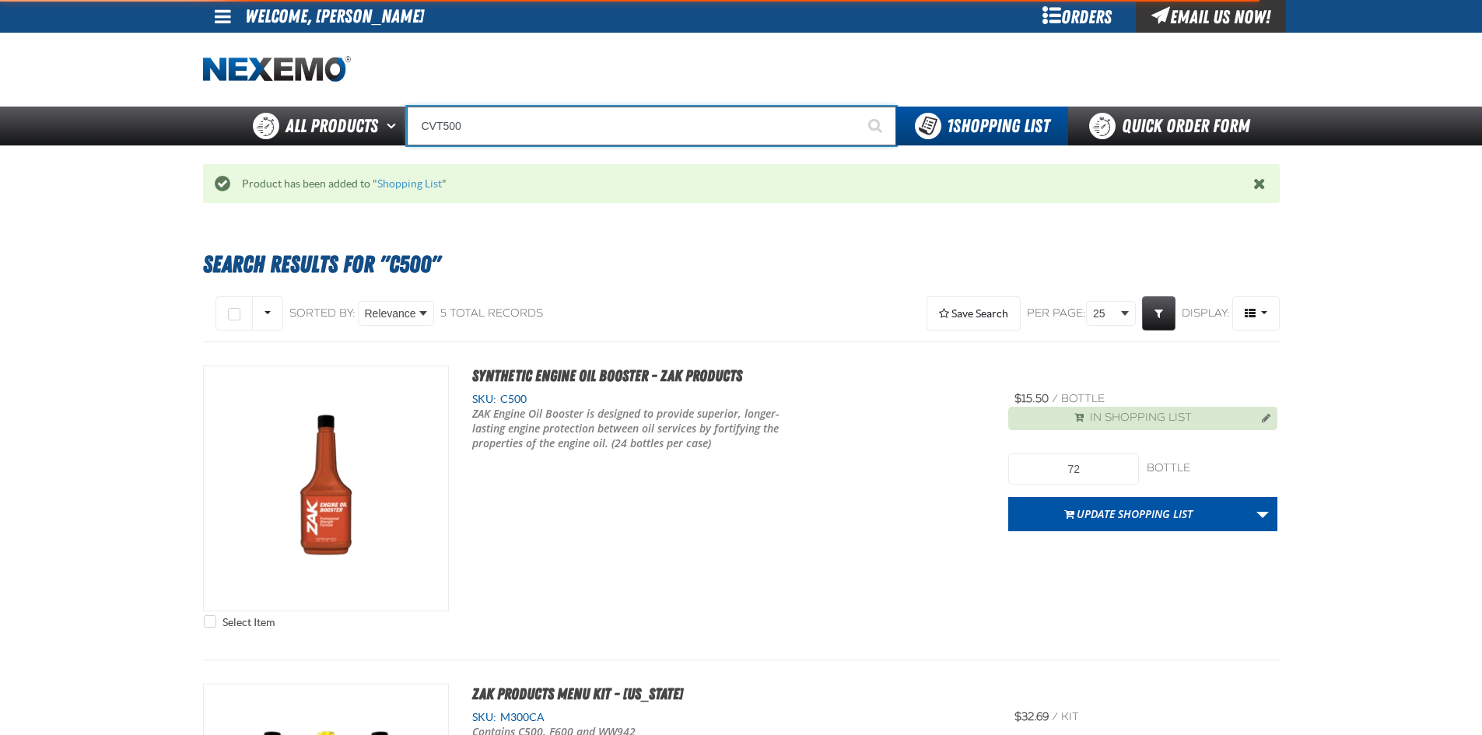
type input "CVT500"
click at [857, 107] on button "Start Searching" at bounding box center [876, 126] width 39 height 39
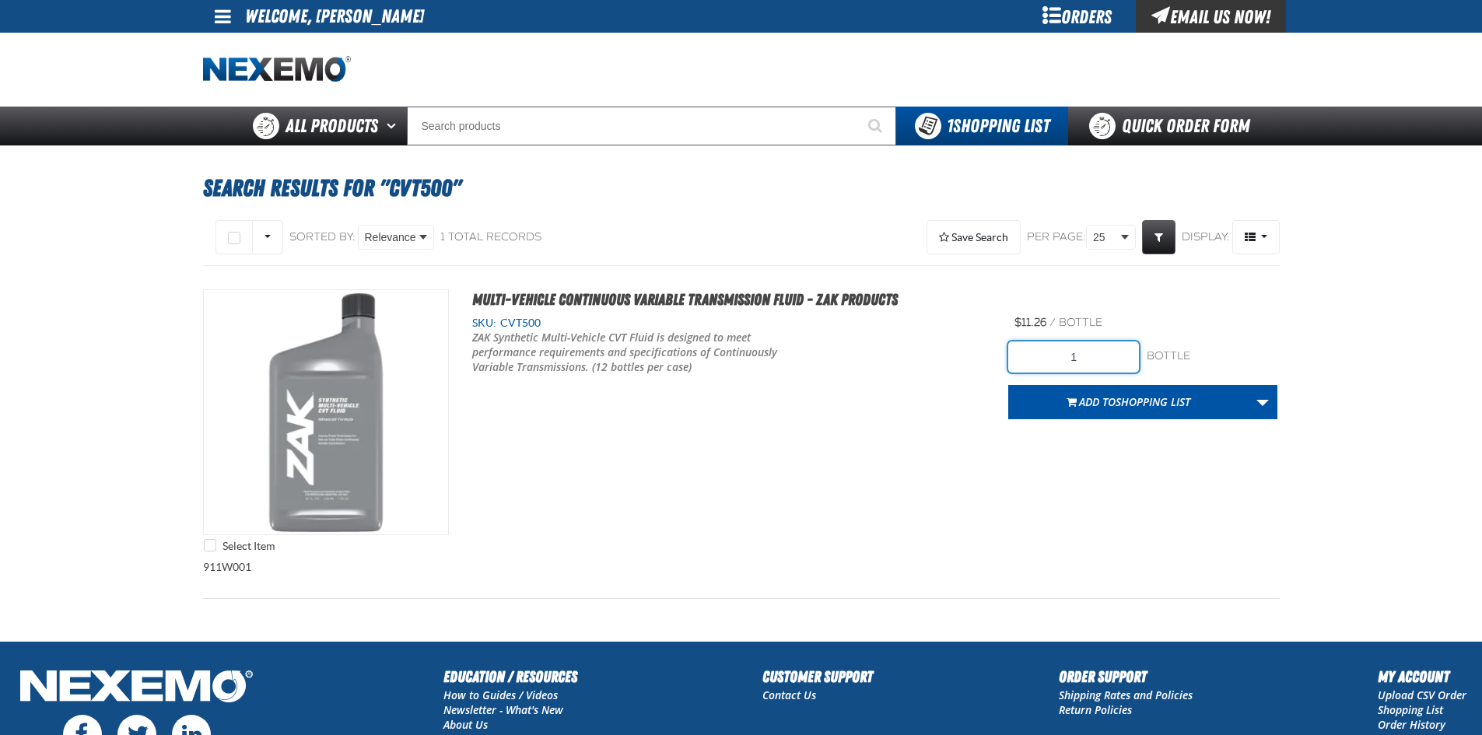
click at [1095, 353] on input "1" at bounding box center [1073, 356] width 131 height 31
type input "48"
click at [1111, 474] on div "Select Item Multi-Vehicle Continuous Variable Transmission Fluid - ZAK Products…" at bounding box center [741, 424] width 1076 height 271
click at [1152, 401] on span "Shopping List" at bounding box center [1152, 401] width 75 height 15
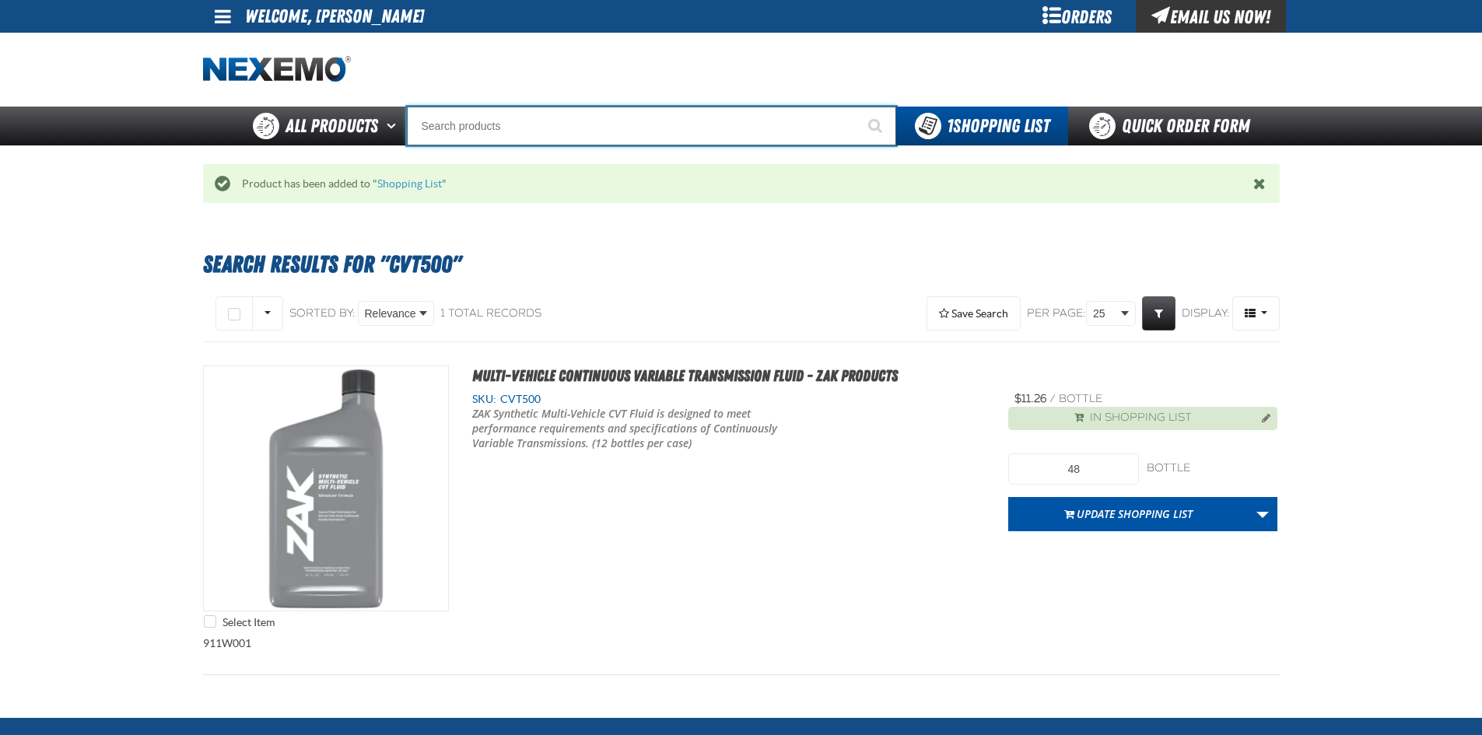
click at [595, 118] on input "Search" at bounding box center [651, 126] width 489 height 39
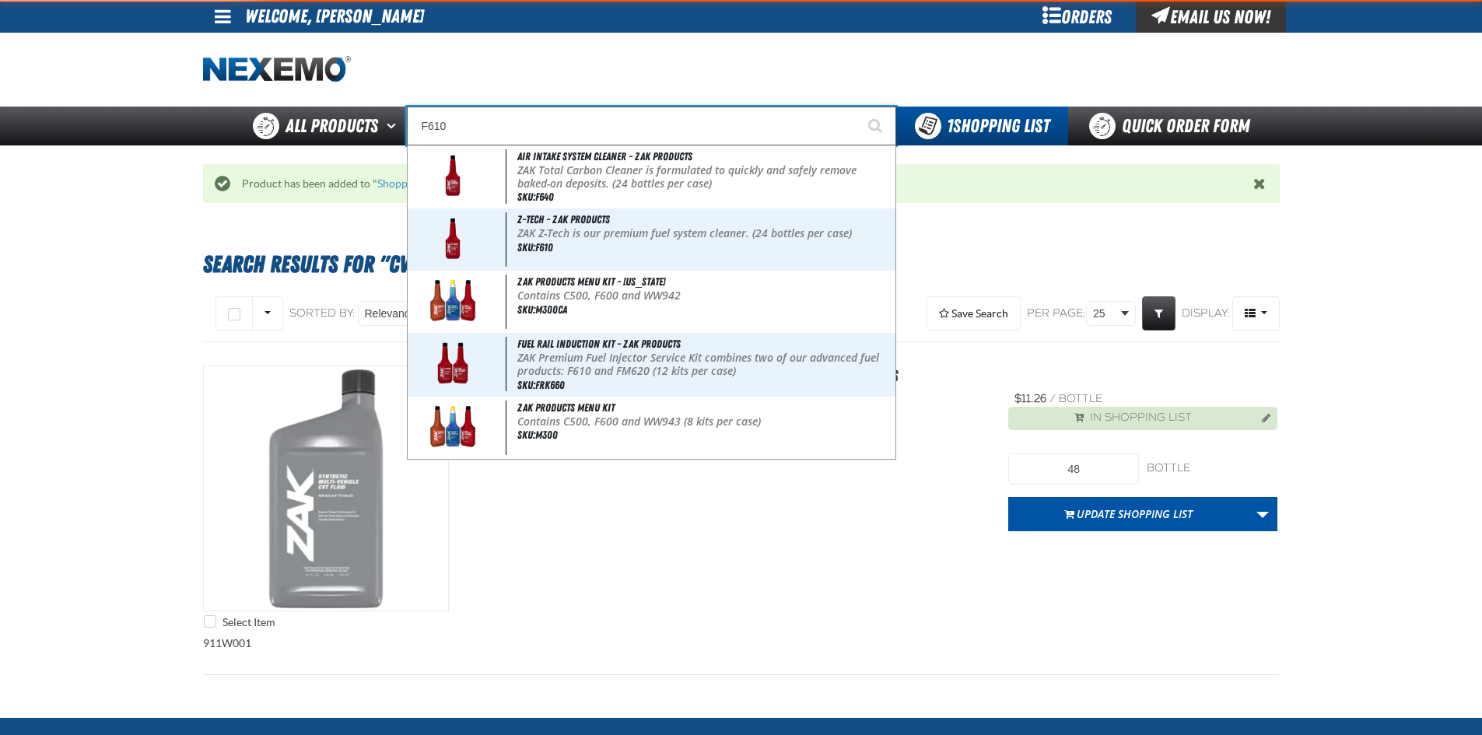
type input "F610"
click at [857, 107] on button "Start Searching" at bounding box center [876, 126] width 39 height 39
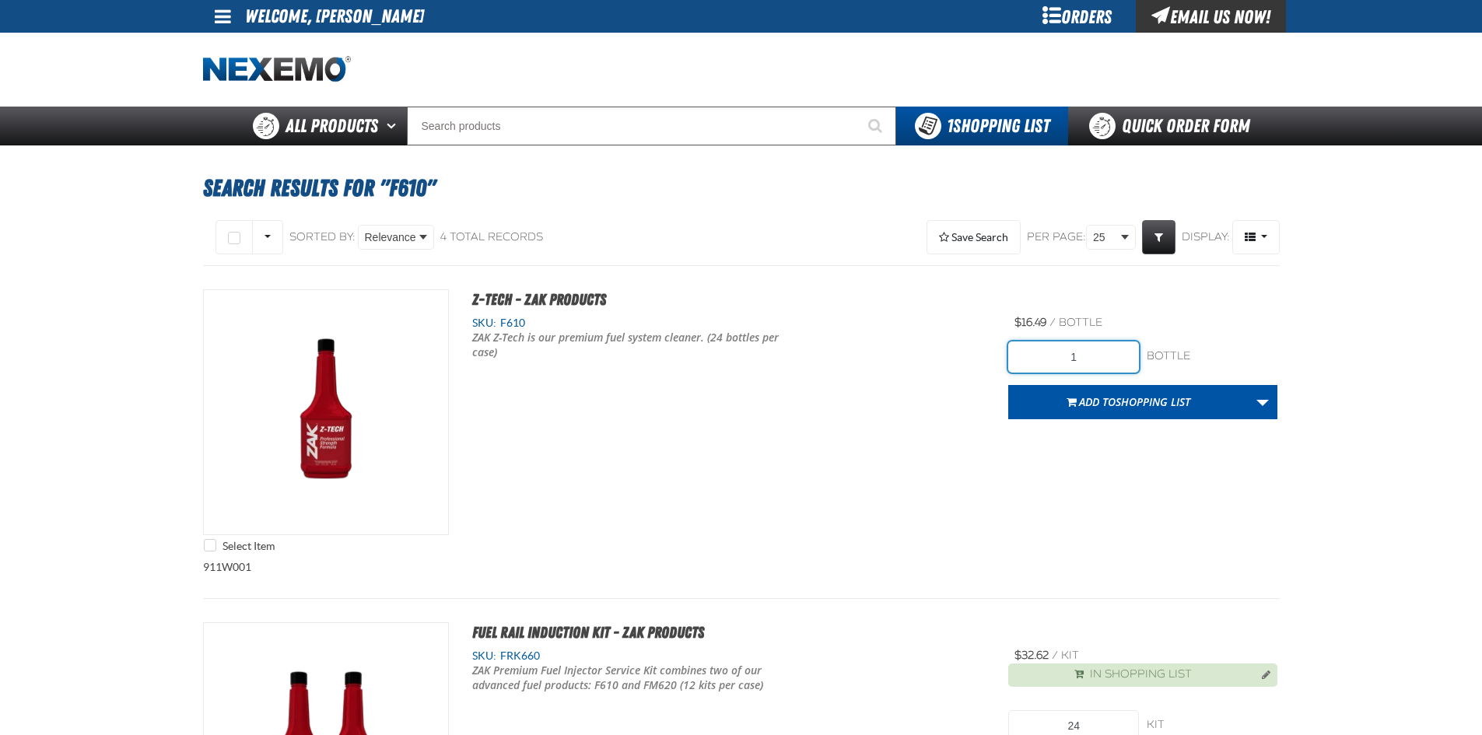
click at [1095, 361] on input "1" at bounding box center [1073, 356] width 131 height 31
type input "48"
click at [995, 485] on div "Select Item Z-Tech - ZAK Products SKU: F610 ZAK Z-Tech is our premium fuel syst…" at bounding box center [741, 424] width 1076 height 271
click at [1107, 404] on span "Add to Shopping List" at bounding box center [1134, 401] width 111 height 15
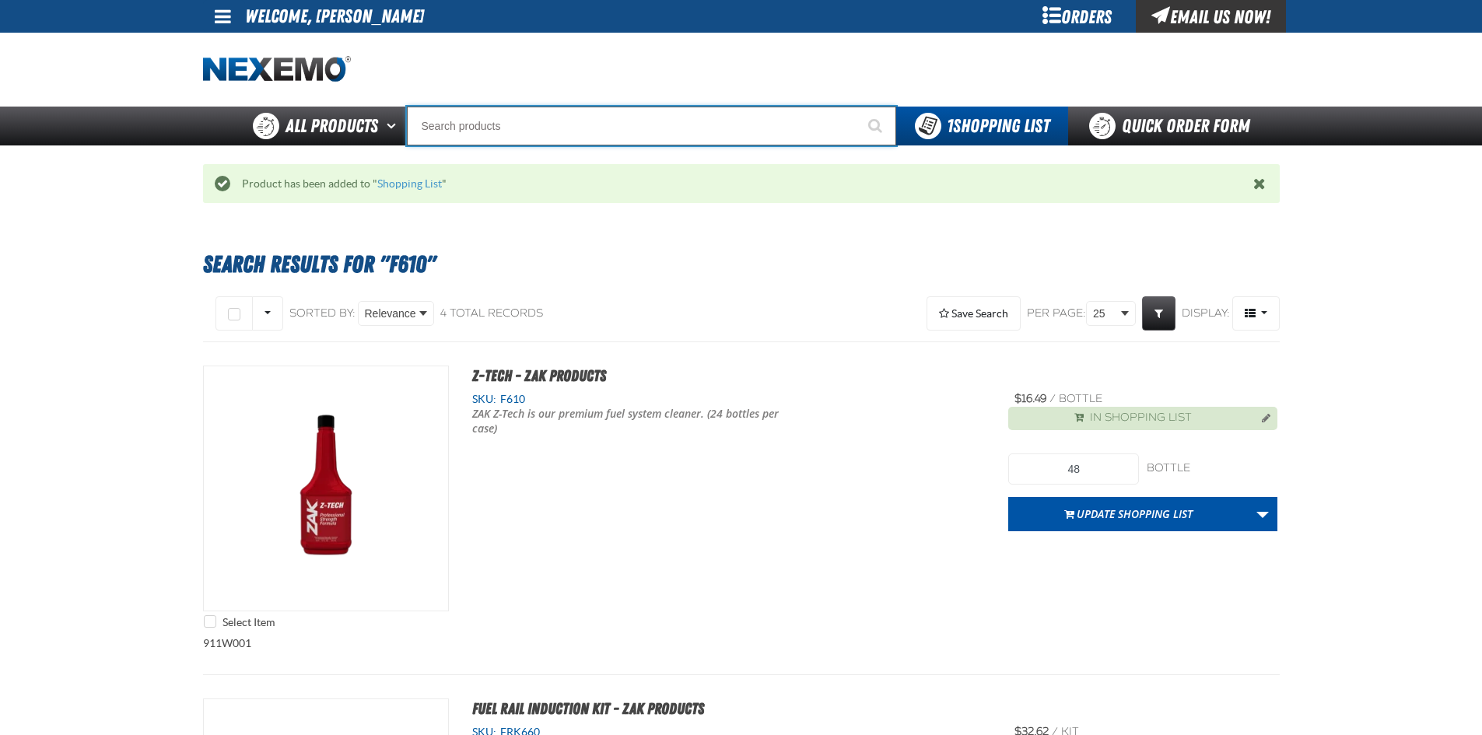
click at [537, 127] on input "Search" at bounding box center [651, 126] width 489 height 39
type input "R"
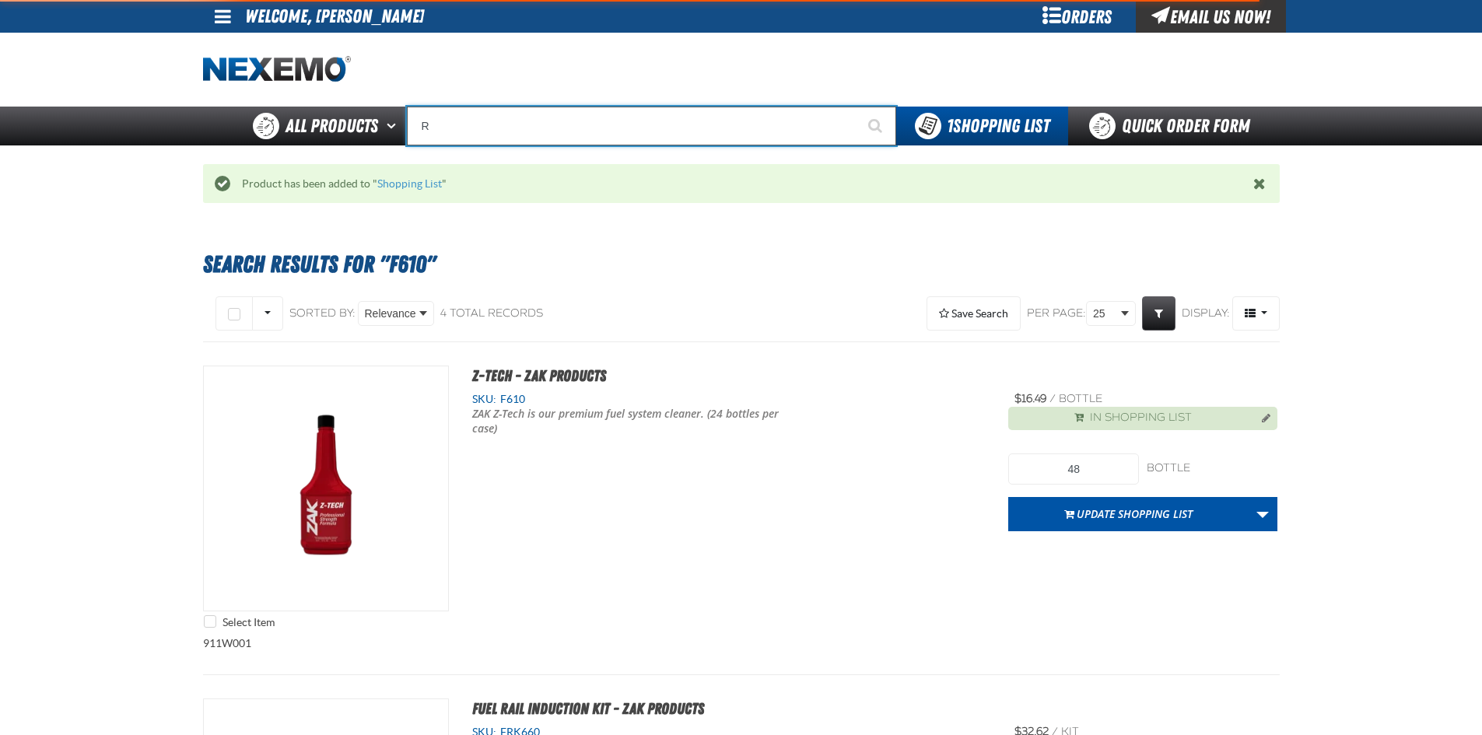
type input "ROADSIDE R"
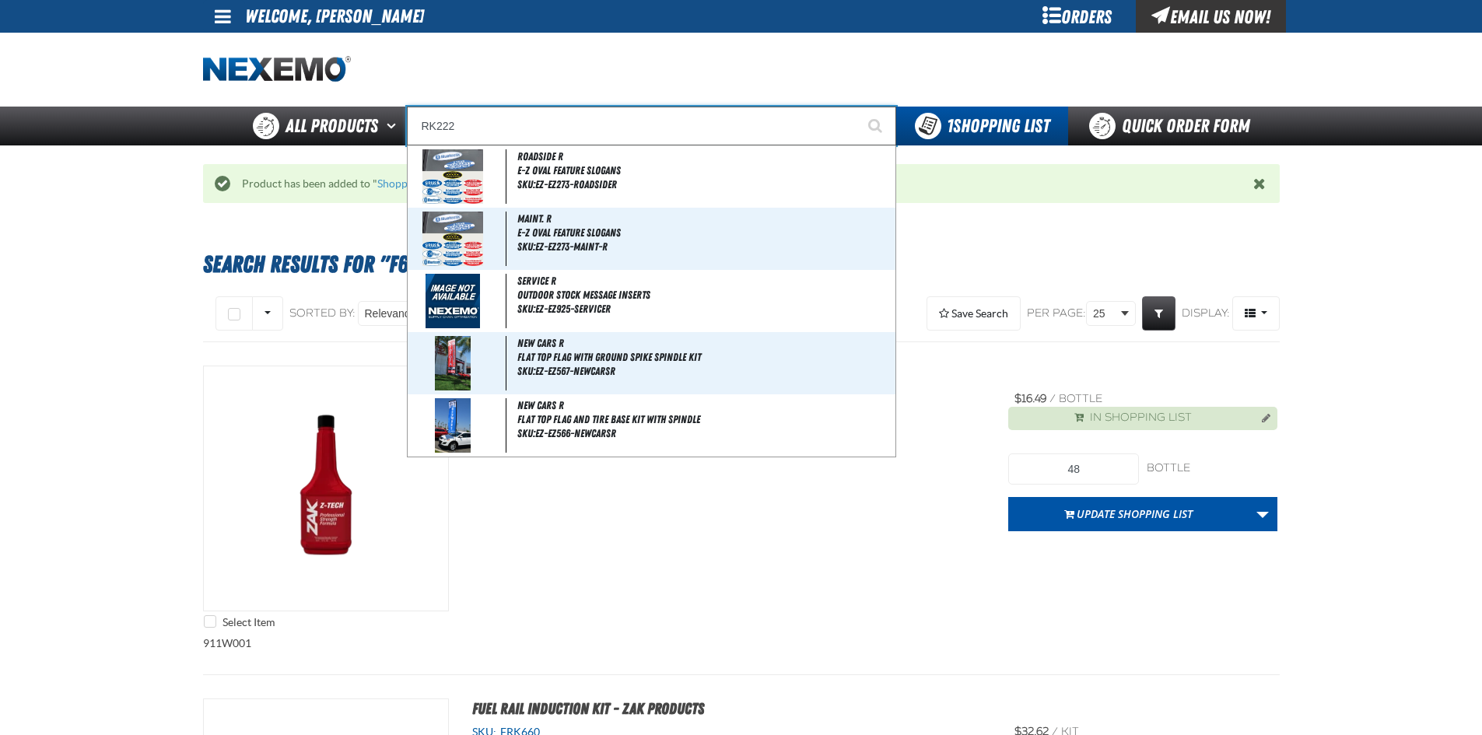
type input "RK222"
click at [857, 107] on button "Start Searching" at bounding box center [876, 126] width 39 height 39
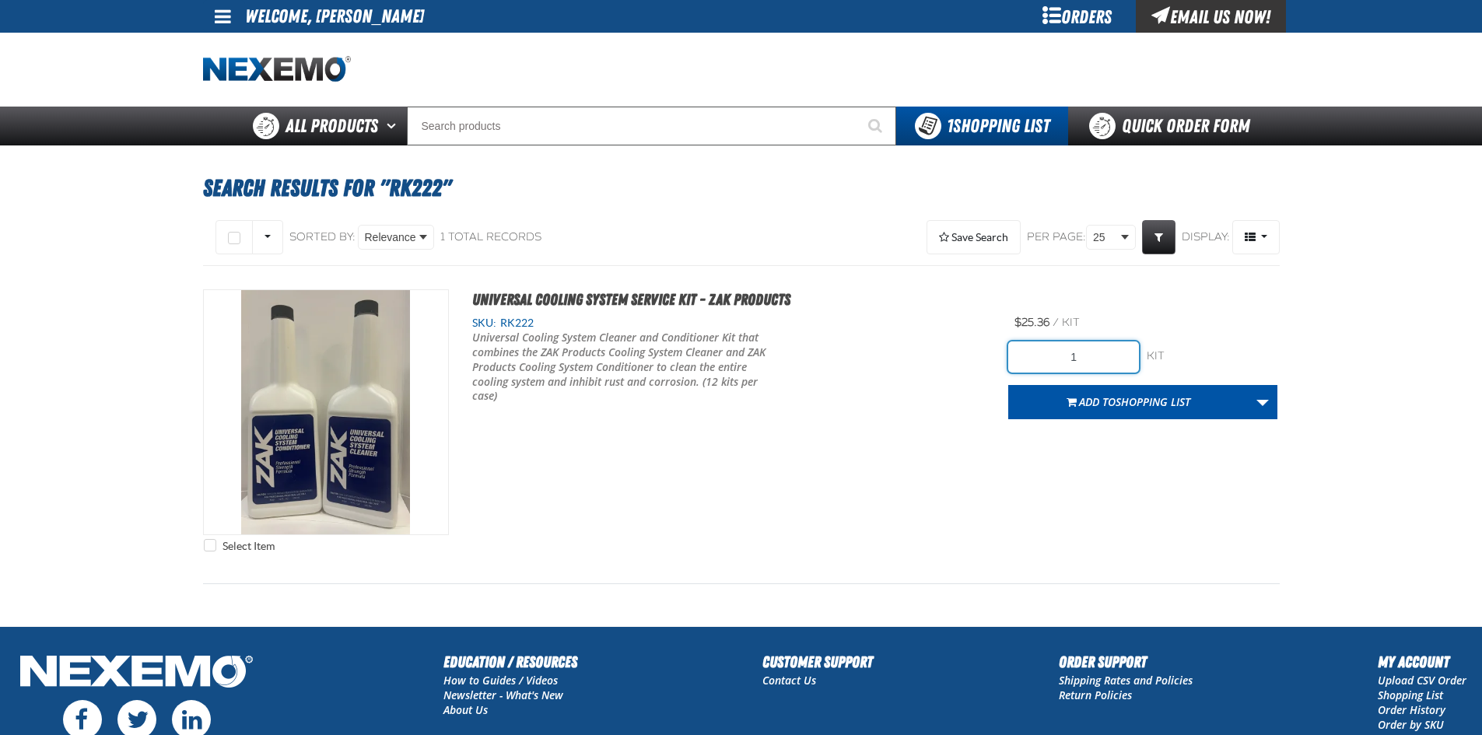
click at [1089, 362] on input "1" at bounding box center [1073, 356] width 131 height 31
type input "24"
drag, startPoint x: 1019, startPoint y: 487, endPoint x: 1073, endPoint y: 436, distance: 74.3
click at [1020, 487] on div "Select Item Universal Cooling System Service Kit - ZAK Products SKU: RK222 24" at bounding box center [741, 424] width 1076 height 271
click at [1115, 405] on span "Shopping List" at bounding box center [1152, 401] width 75 height 15
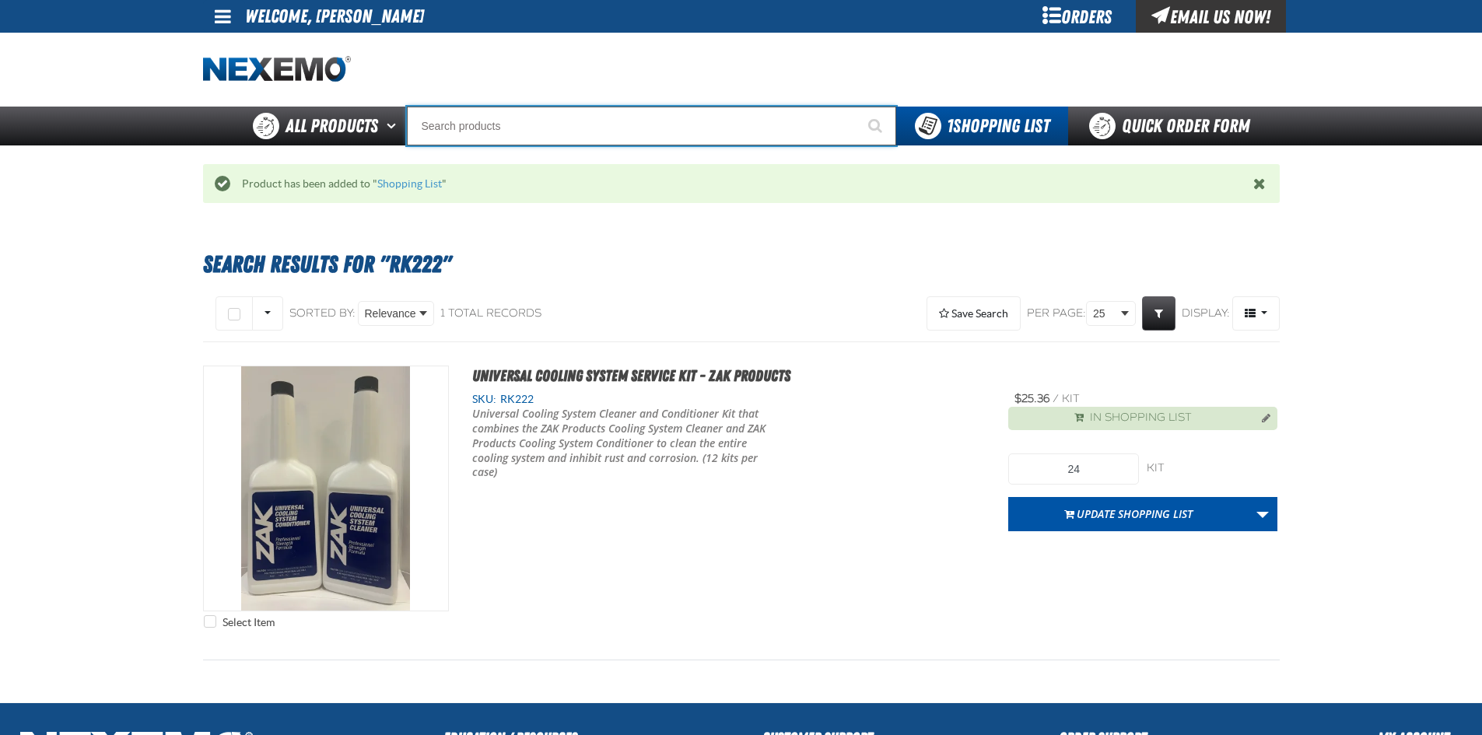
click at [544, 128] on input "Search" at bounding box center [651, 126] width 489 height 39
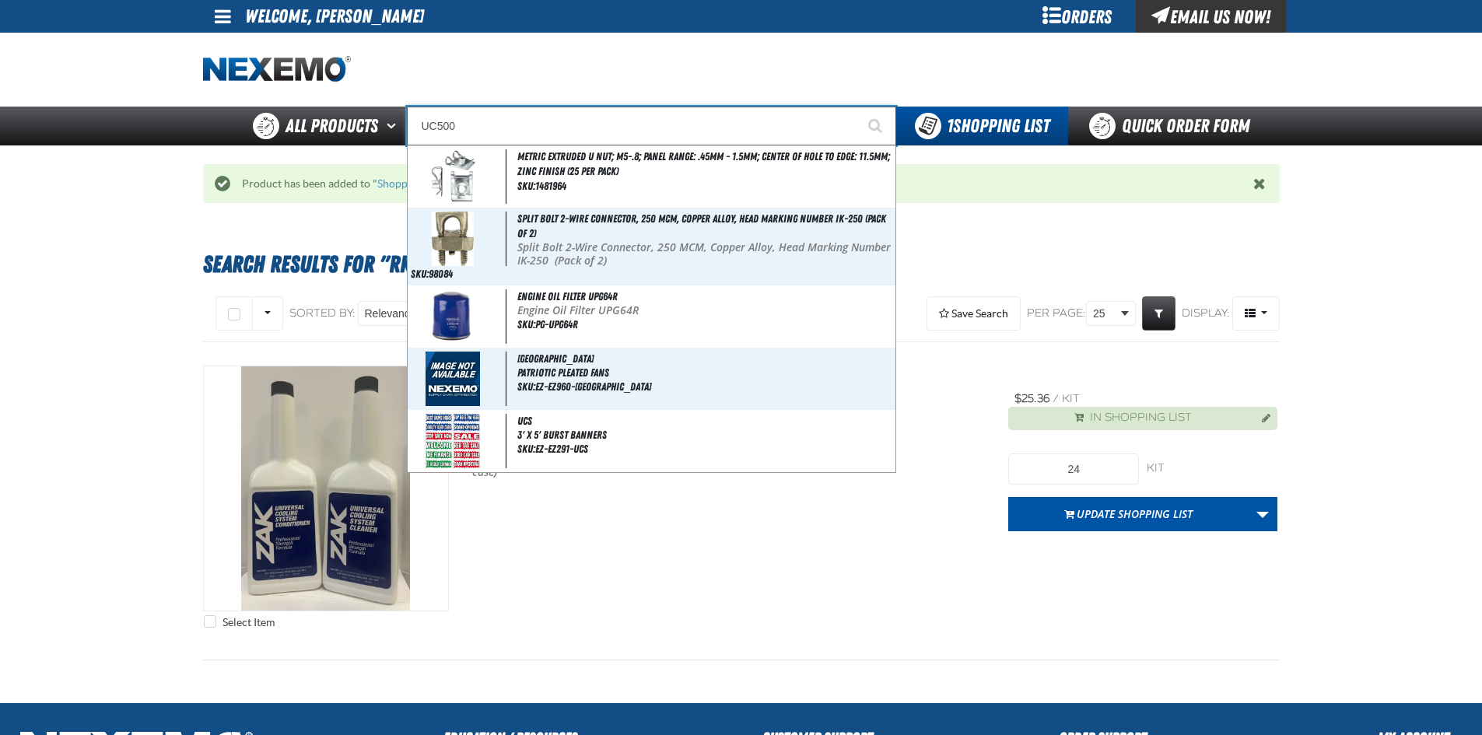
type input "UC500"
click at [857, 107] on button "Start Searching" at bounding box center [876, 126] width 39 height 39
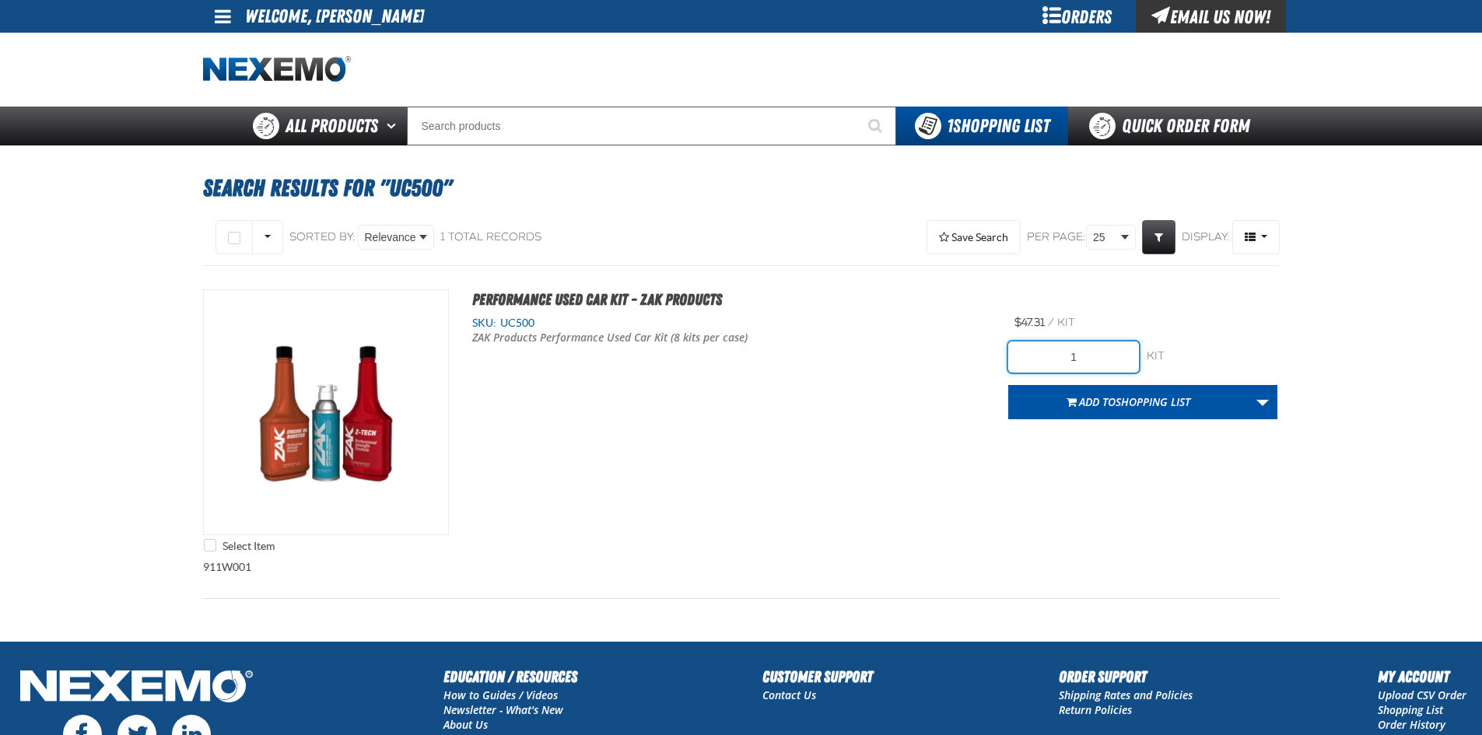
click at [1097, 355] on input "1" at bounding box center [1073, 356] width 131 height 31
type input "16"
click at [1083, 455] on div "Select Item Performance Used Car Kit - ZAK Products SKU: UC500 ZAK Products Per…" at bounding box center [741, 424] width 1076 height 271
click at [1112, 391] on button "Add to Shopping List" at bounding box center [1128, 402] width 240 height 34
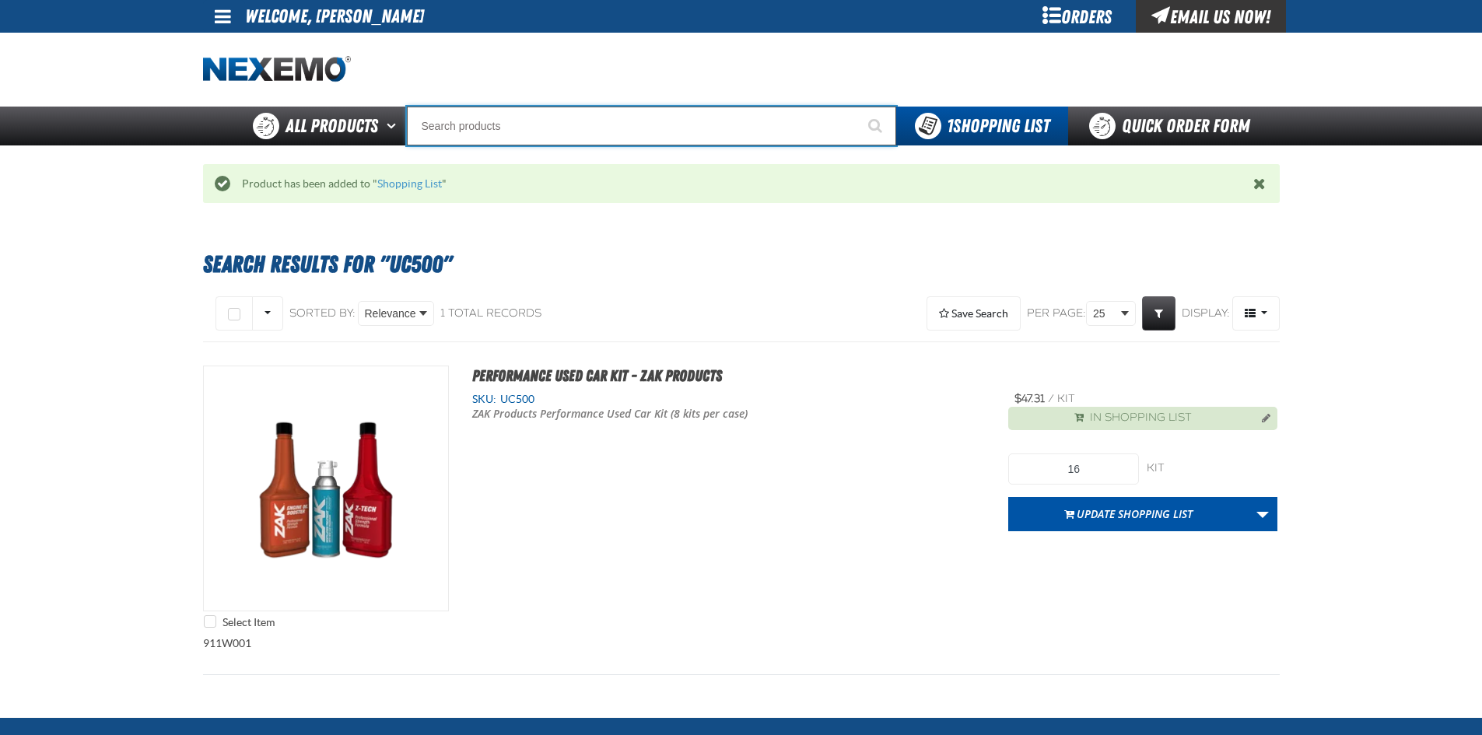
click at [632, 117] on input "Search" at bounding box center [651, 126] width 489 height 39
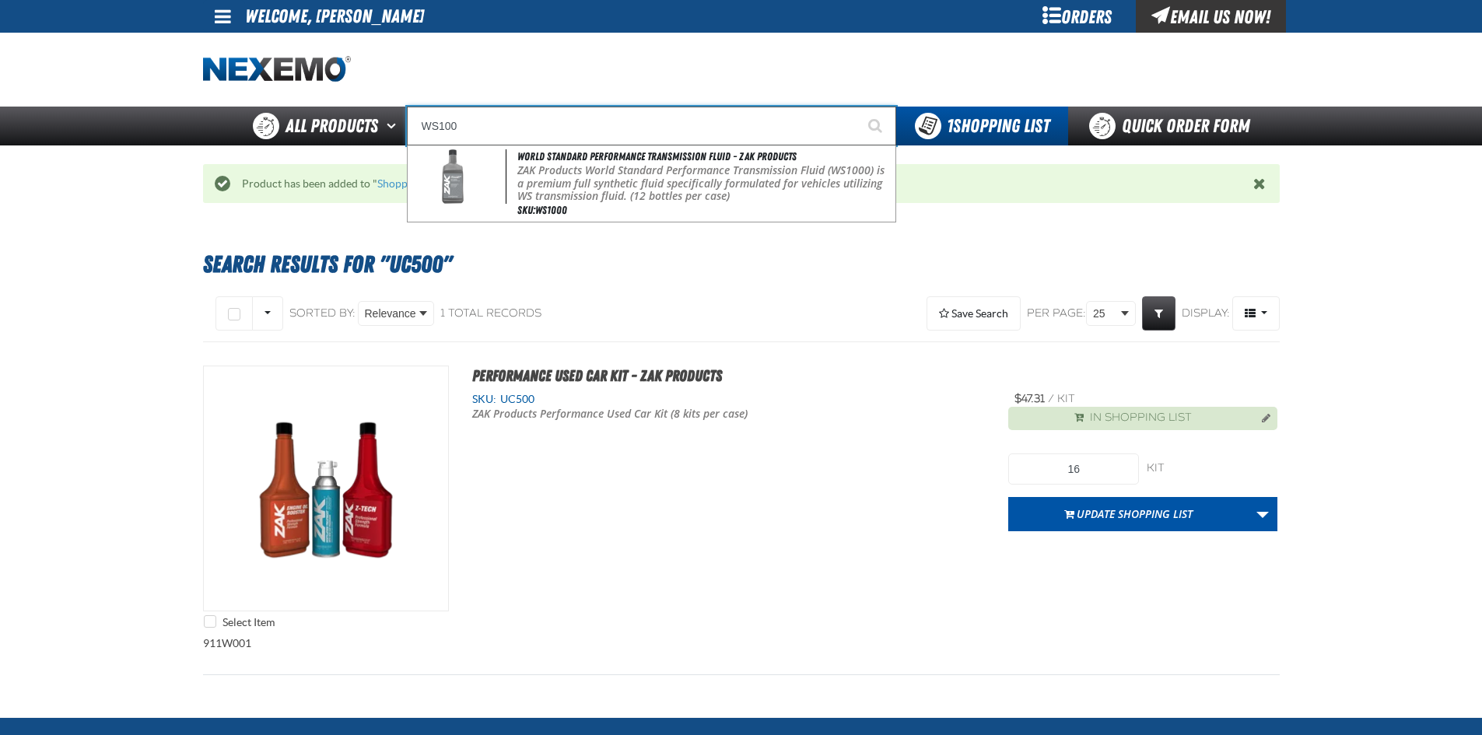
type input "WS100"
click at [857, 107] on button "Start Searching" at bounding box center [876, 126] width 39 height 39
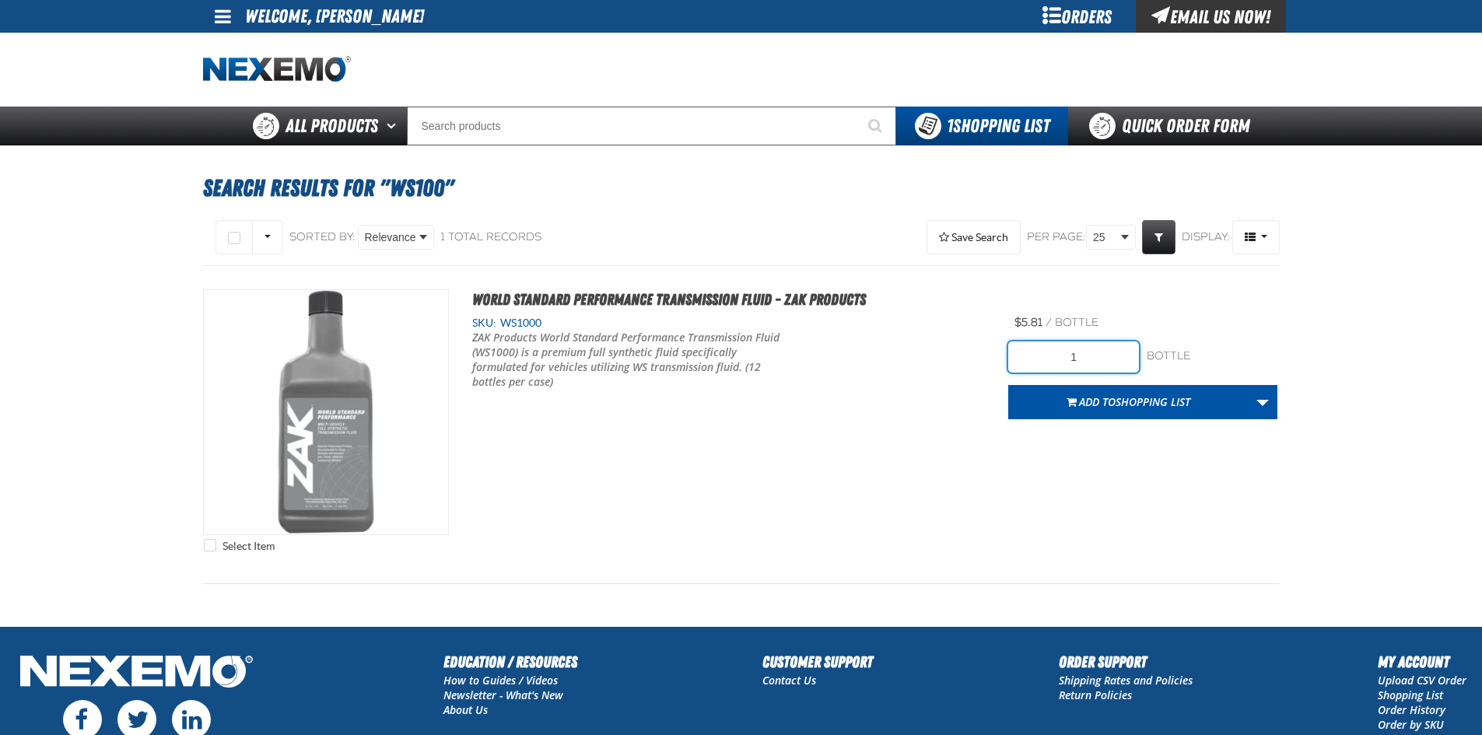
click at [1093, 356] on input "1" at bounding box center [1073, 356] width 131 height 31
type input "48"
click at [1068, 453] on div "Select Item World Standard Performance Transmission Fluid - ZAK Products SKU: W…" at bounding box center [741, 424] width 1076 height 271
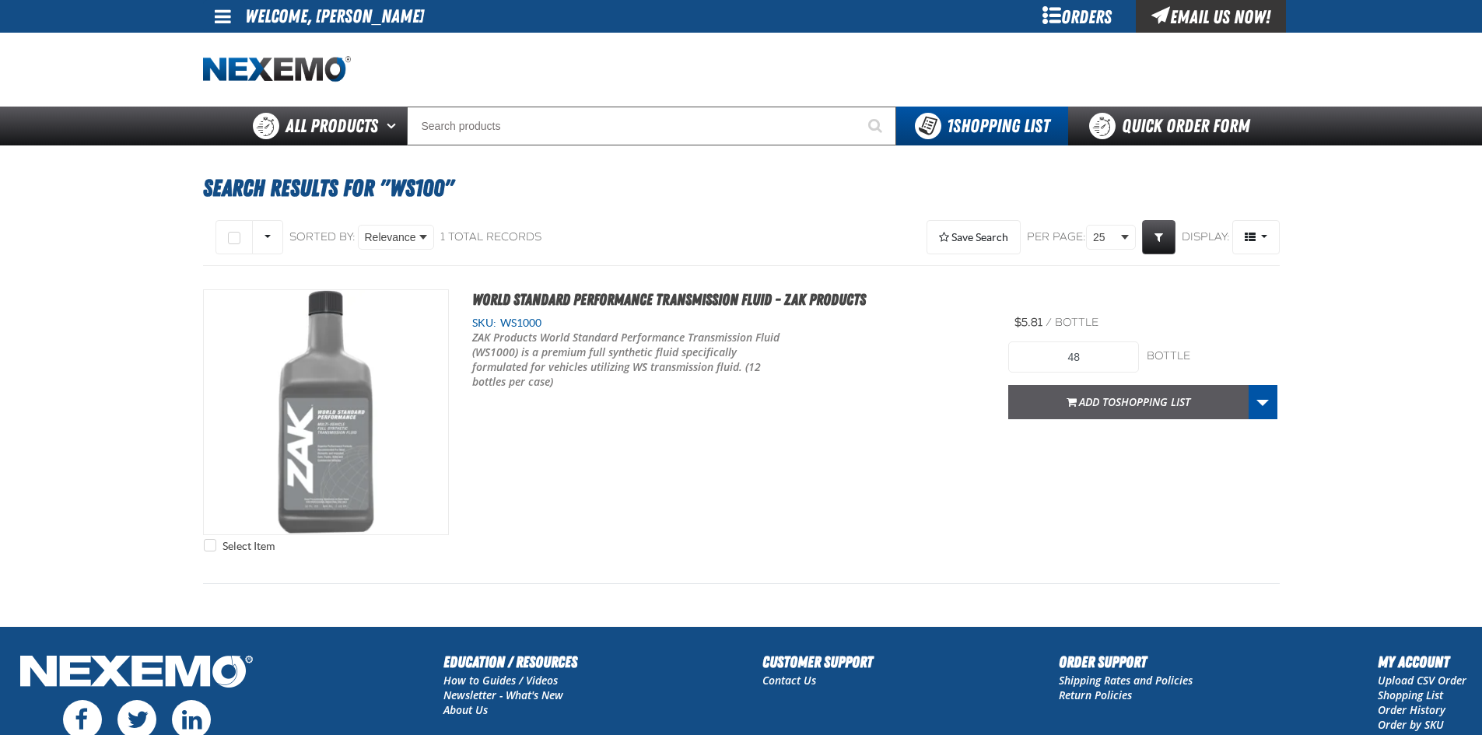
click at [1144, 400] on span "Shopping List" at bounding box center [1152, 401] width 75 height 15
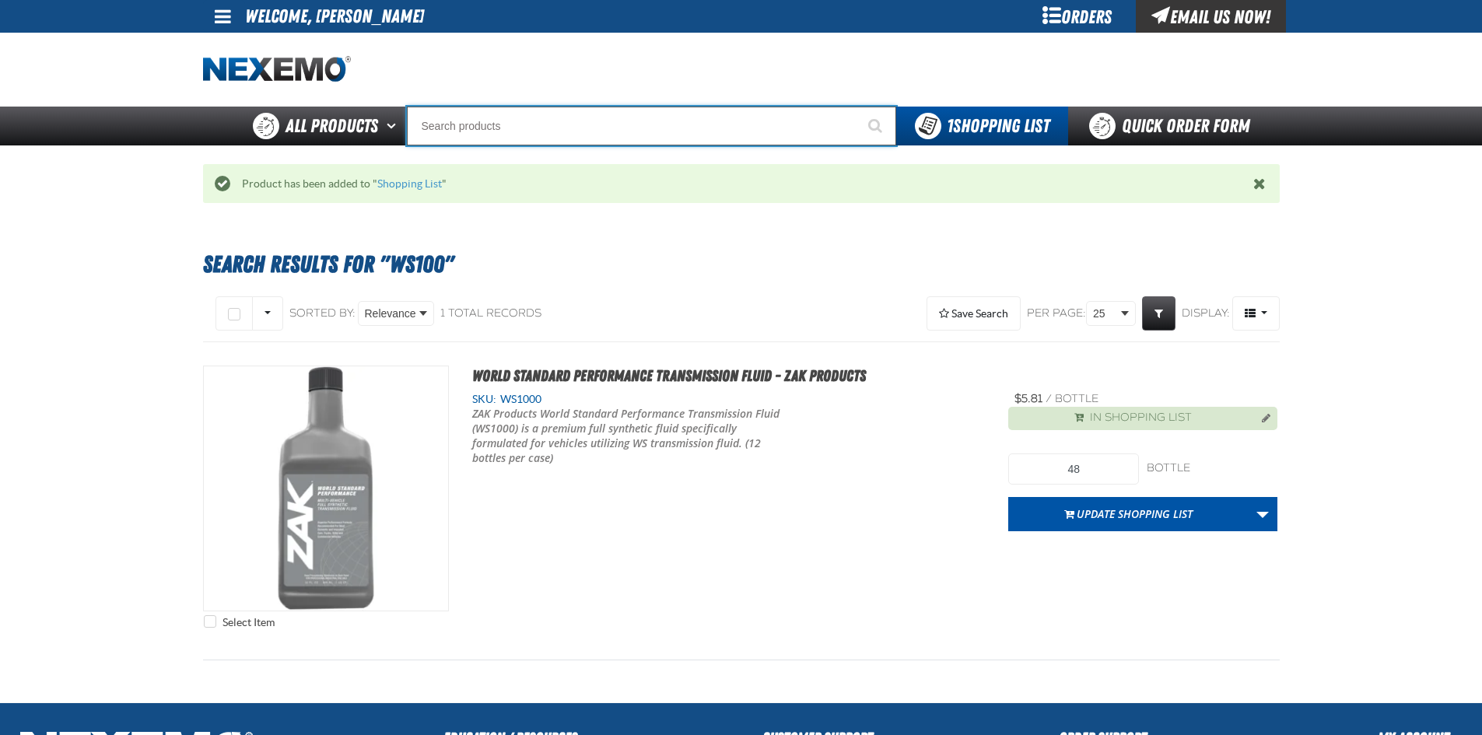
click at [513, 131] on input "Search" at bounding box center [651, 126] width 489 height 39
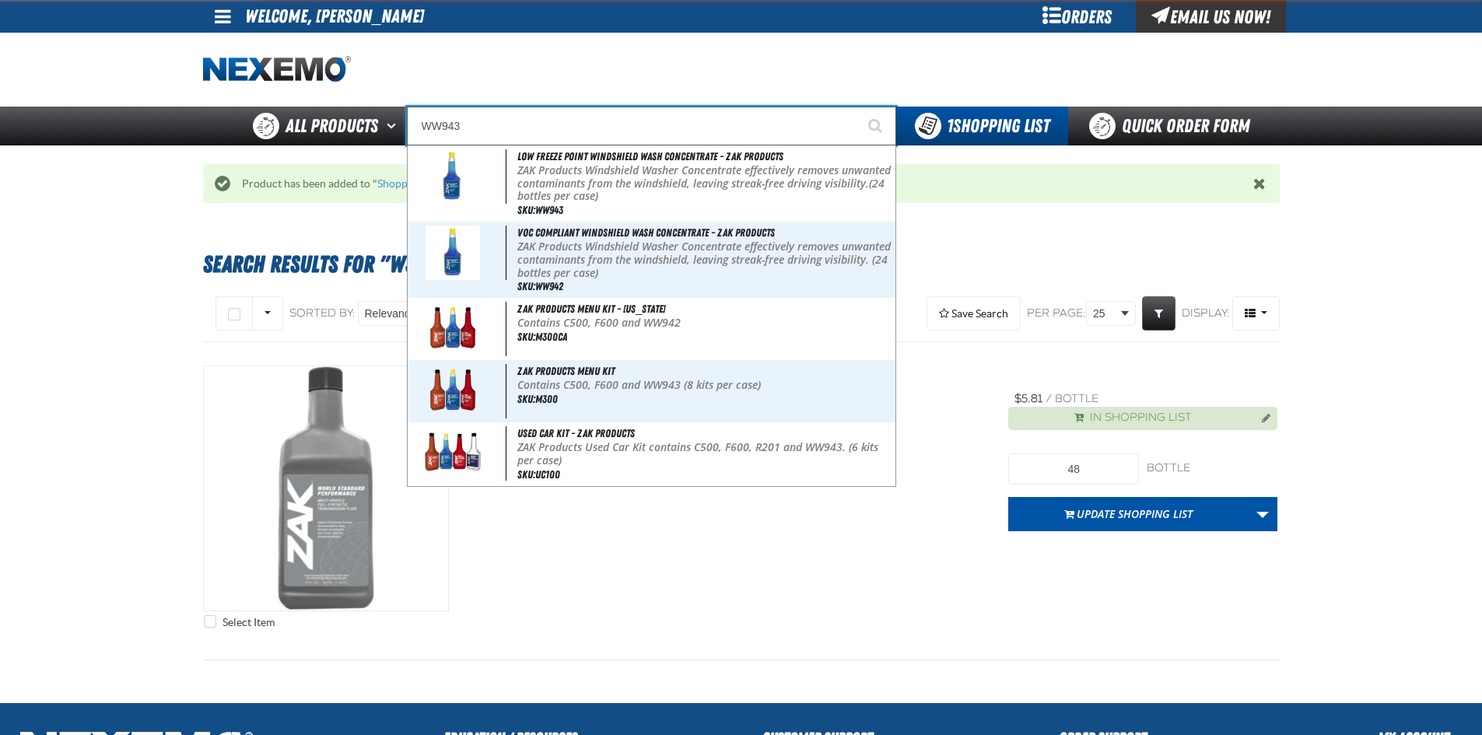
type input "WW943"
click at [857, 107] on button "Start Searching" at bounding box center [876, 126] width 39 height 39
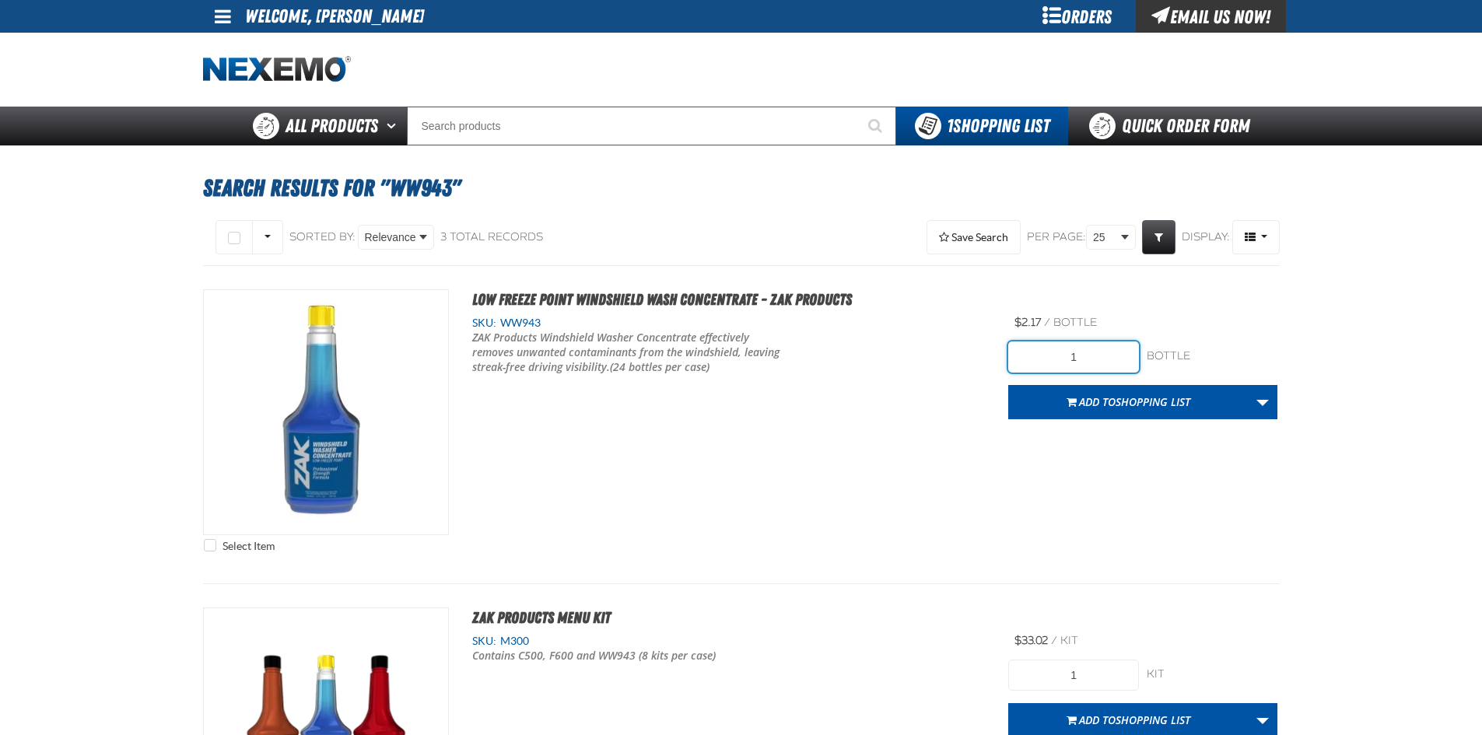
click at [1102, 350] on input "1" at bounding box center [1073, 356] width 131 height 31
type input "48"
click at [899, 475] on div "Select Item Low Freeze Point Windshield Wash Concentrate - ZAK Products SKU: WW…" at bounding box center [741, 424] width 1076 height 271
click at [1170, 406] on span "Shopping List" at bounding box center [1152, 401] width 75 height 15
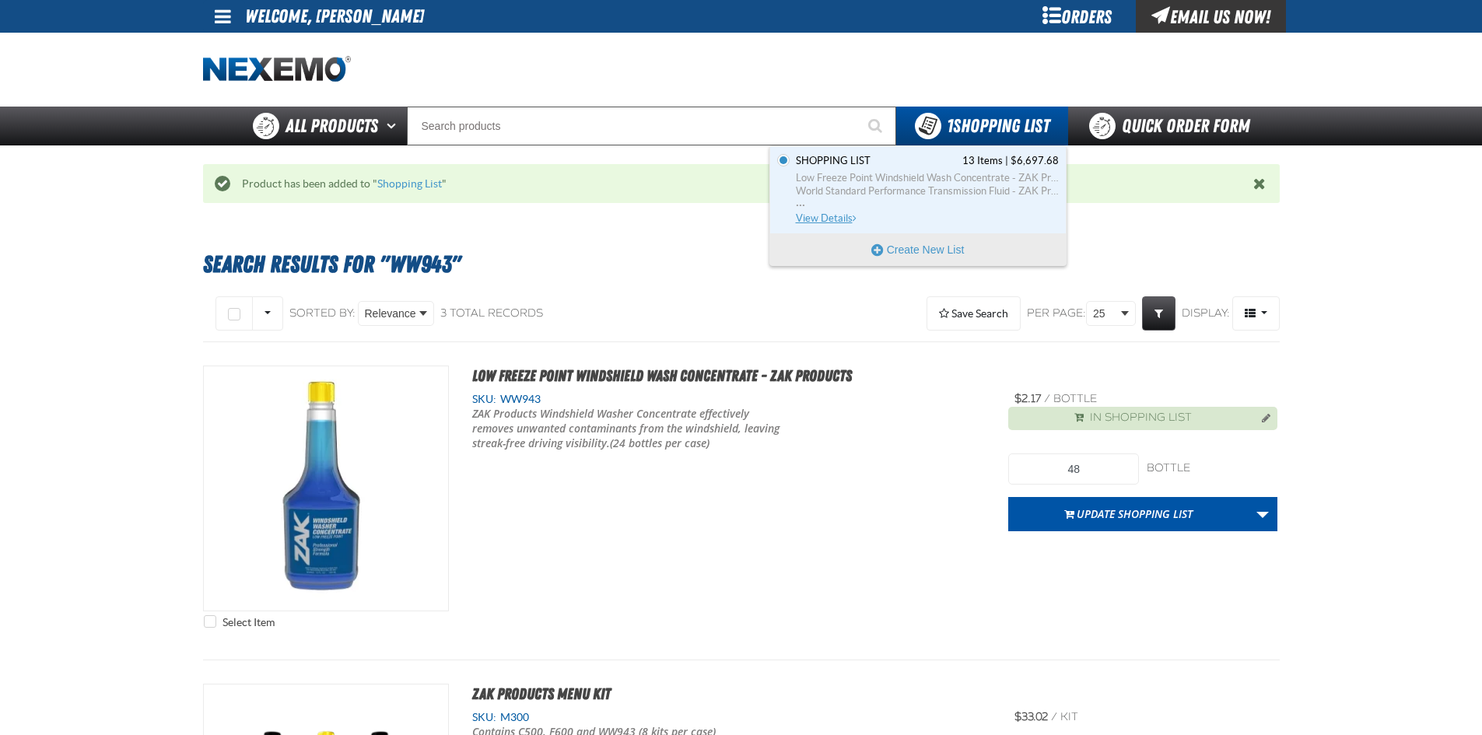
click at [821, 215] on span "View Details" at bounding box center [827, 218] width 63 height 12
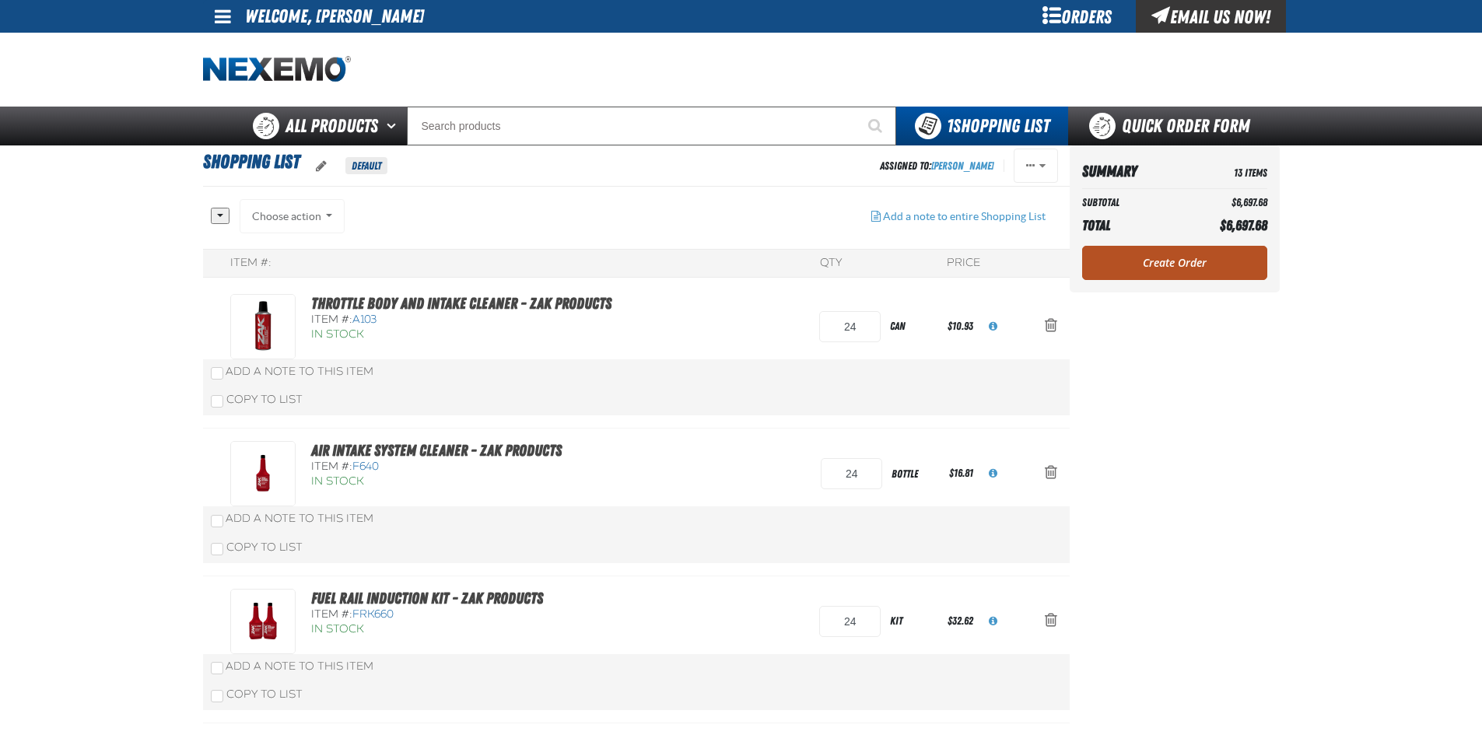
click at [1198, 261] on link "Create Order" at bounding box center [1174, 263] width 185 height 34
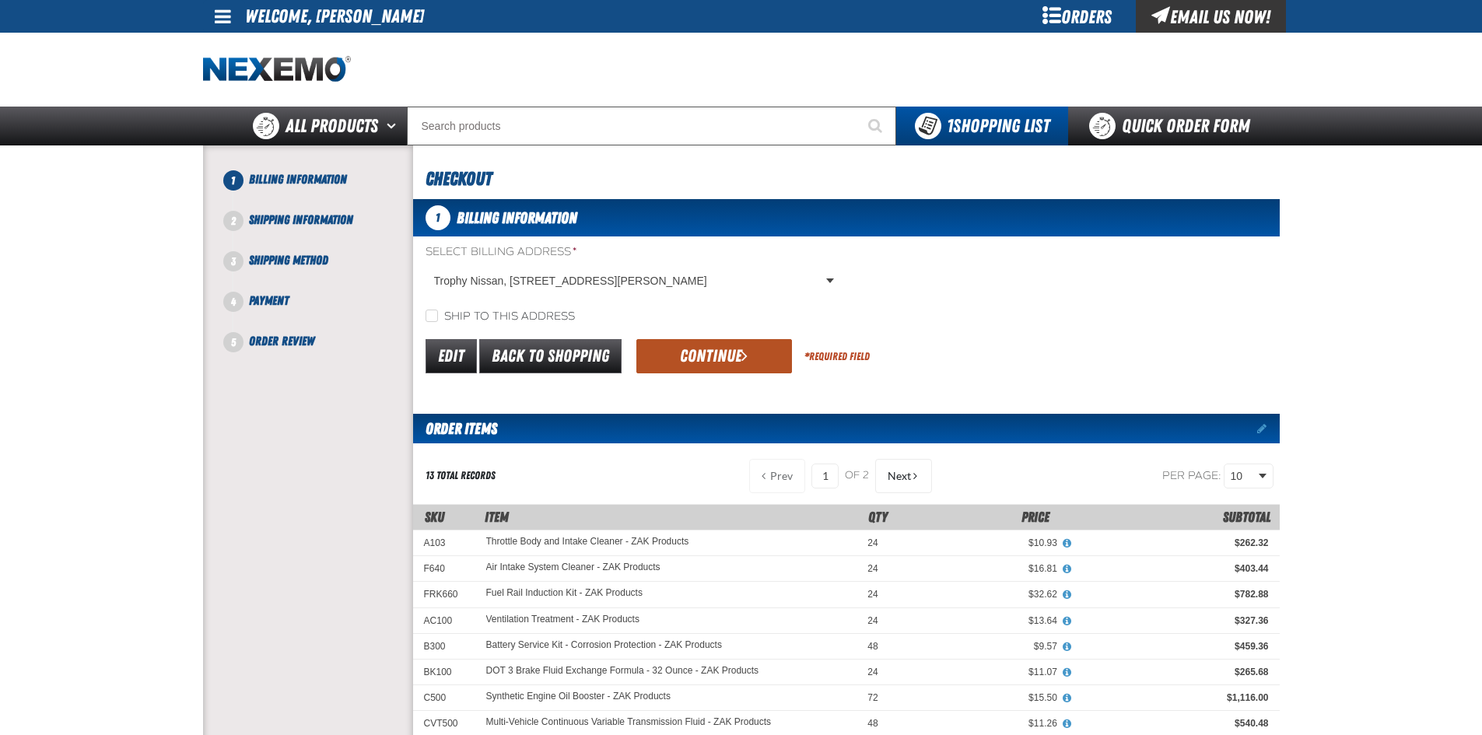
click at [735, 350] on button "Continue" at bounding box center [714, 356] width 156 height 34
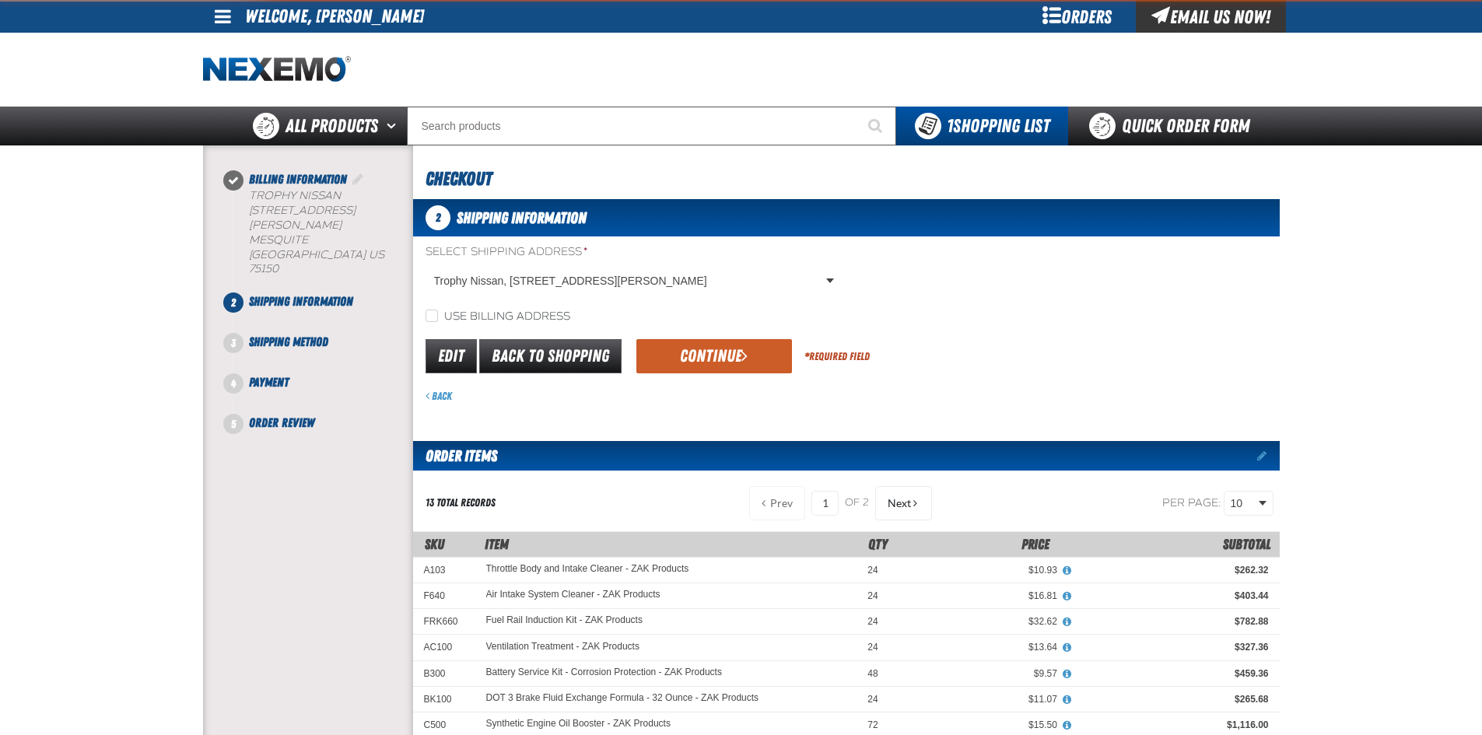
click at [730, 357] on button "Continue" at bounding box center [714, 356] width 156 height 34
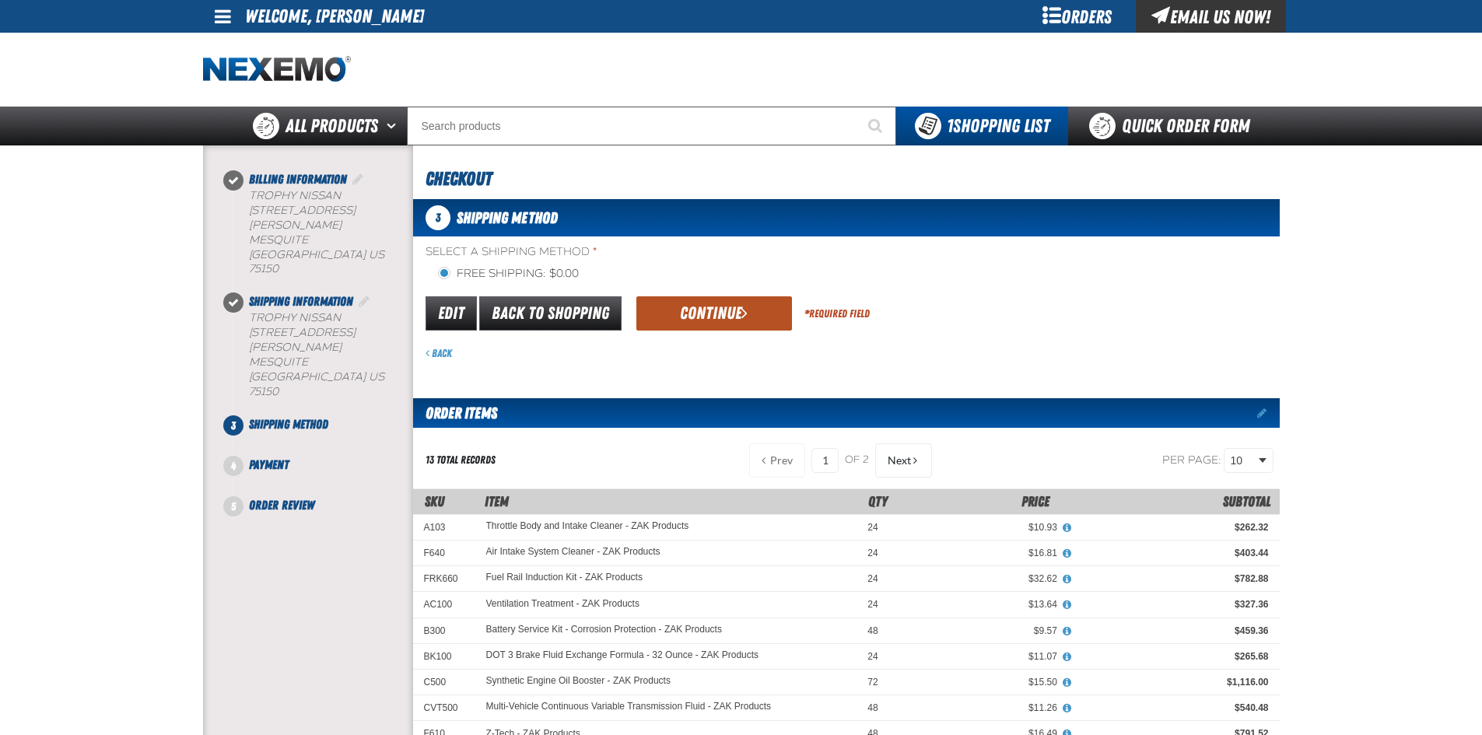
click at [718, 316] on button "Continue" at bounding box center [714, 313] width 156 height 34
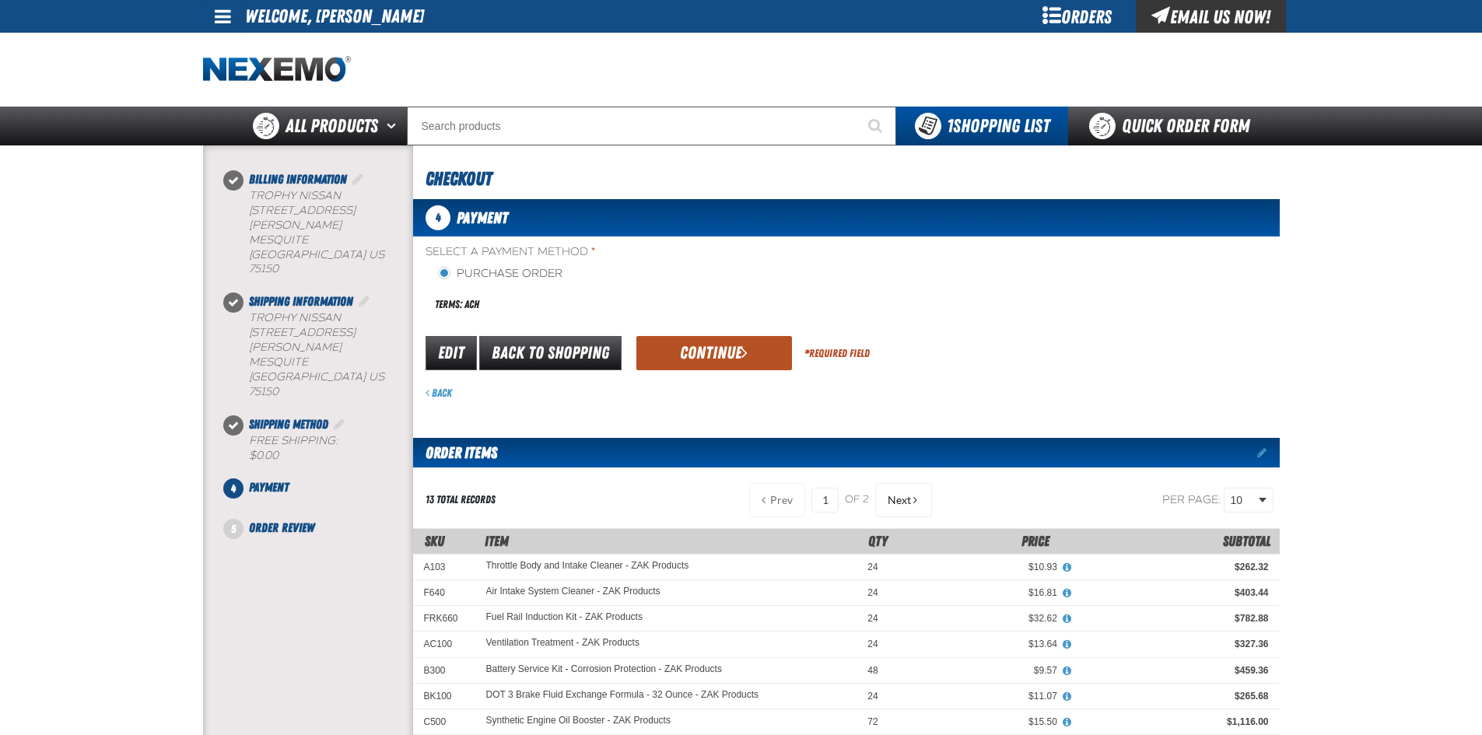
click at [729, 350] on button "Continue" at bounding box center [714, 353] width 156 height 34
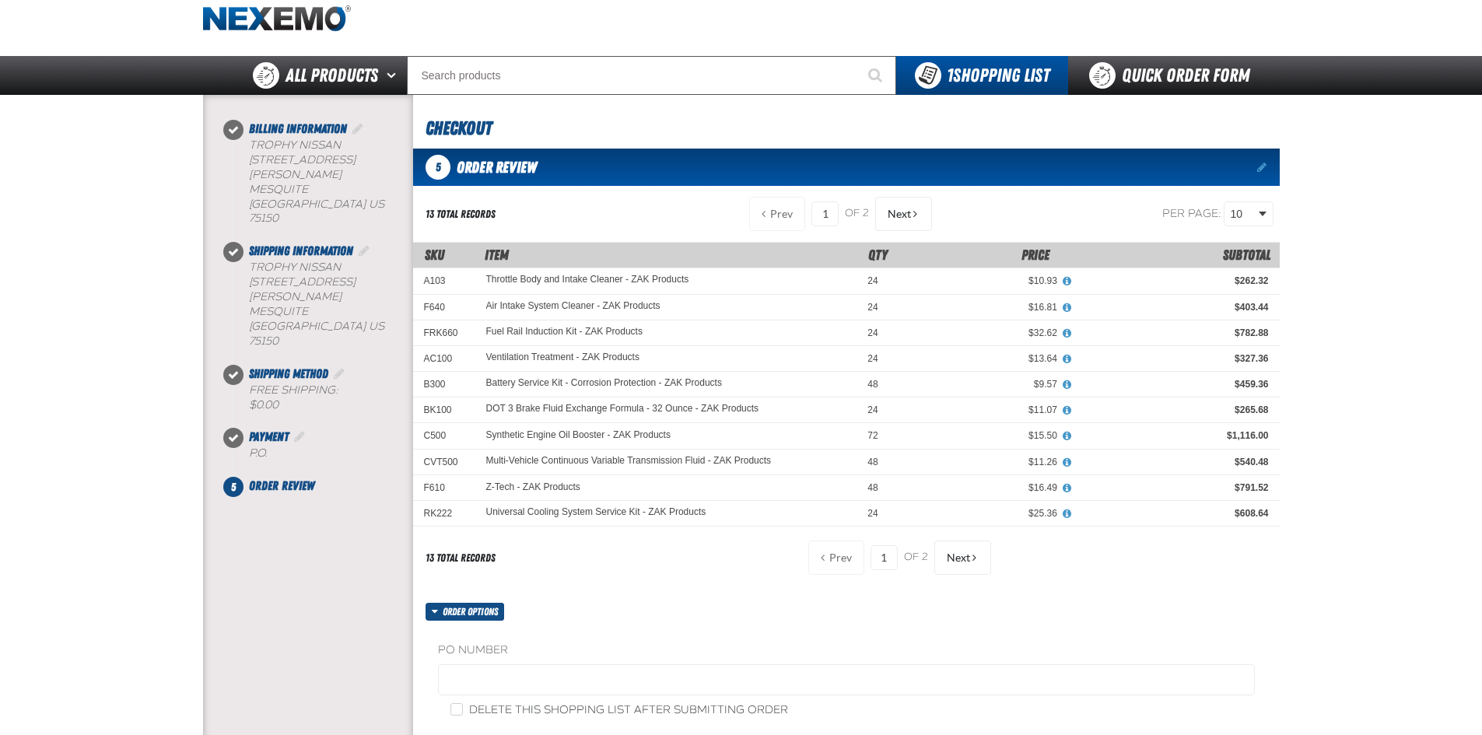
scroll to position [78, 0]
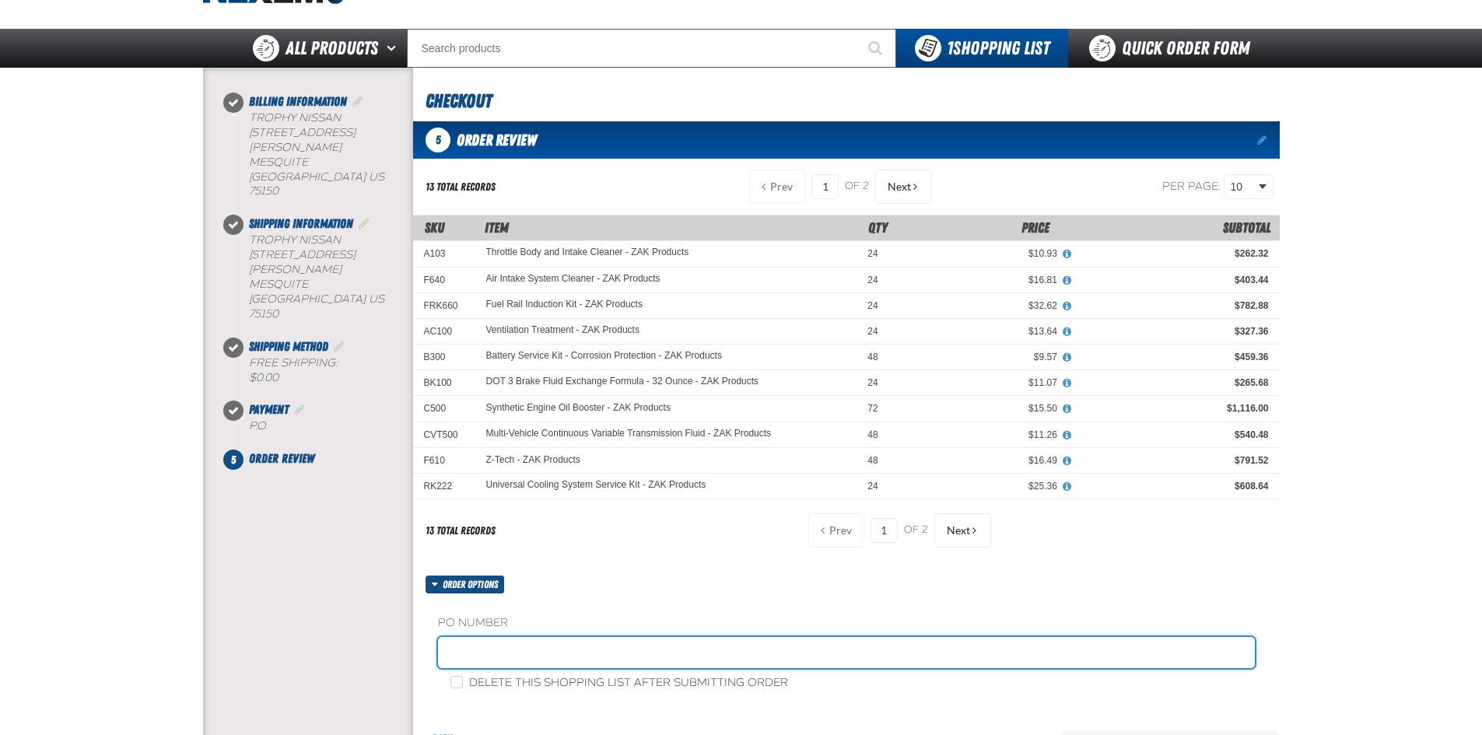
click at [532, 656] on input "text" at bounding box center [846, 652] width 817 height 31
type input "081325ZAK"
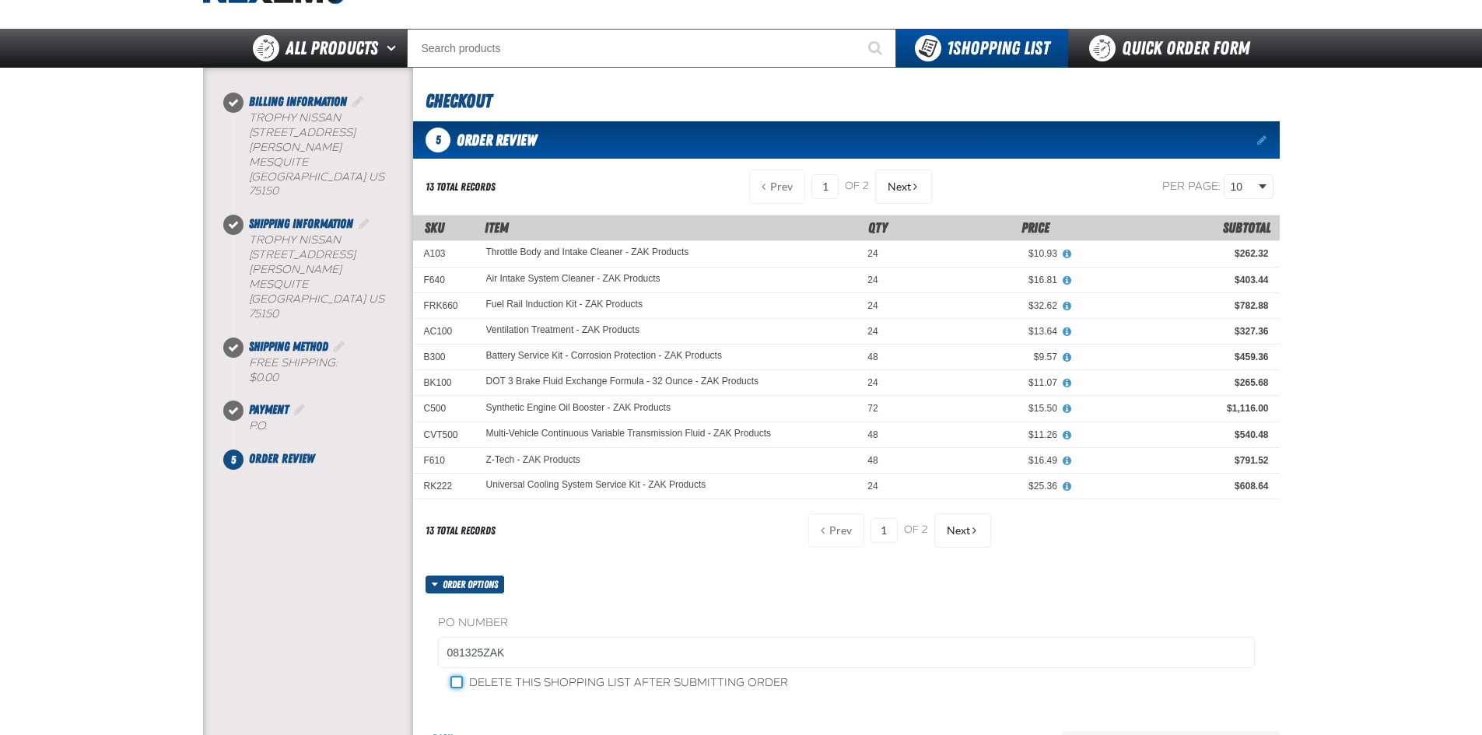
click at [459, 681] on input "Delete this shopping list after submitting order" at bounding box center [456, 682] width 12 height 12
checkbox input "true"
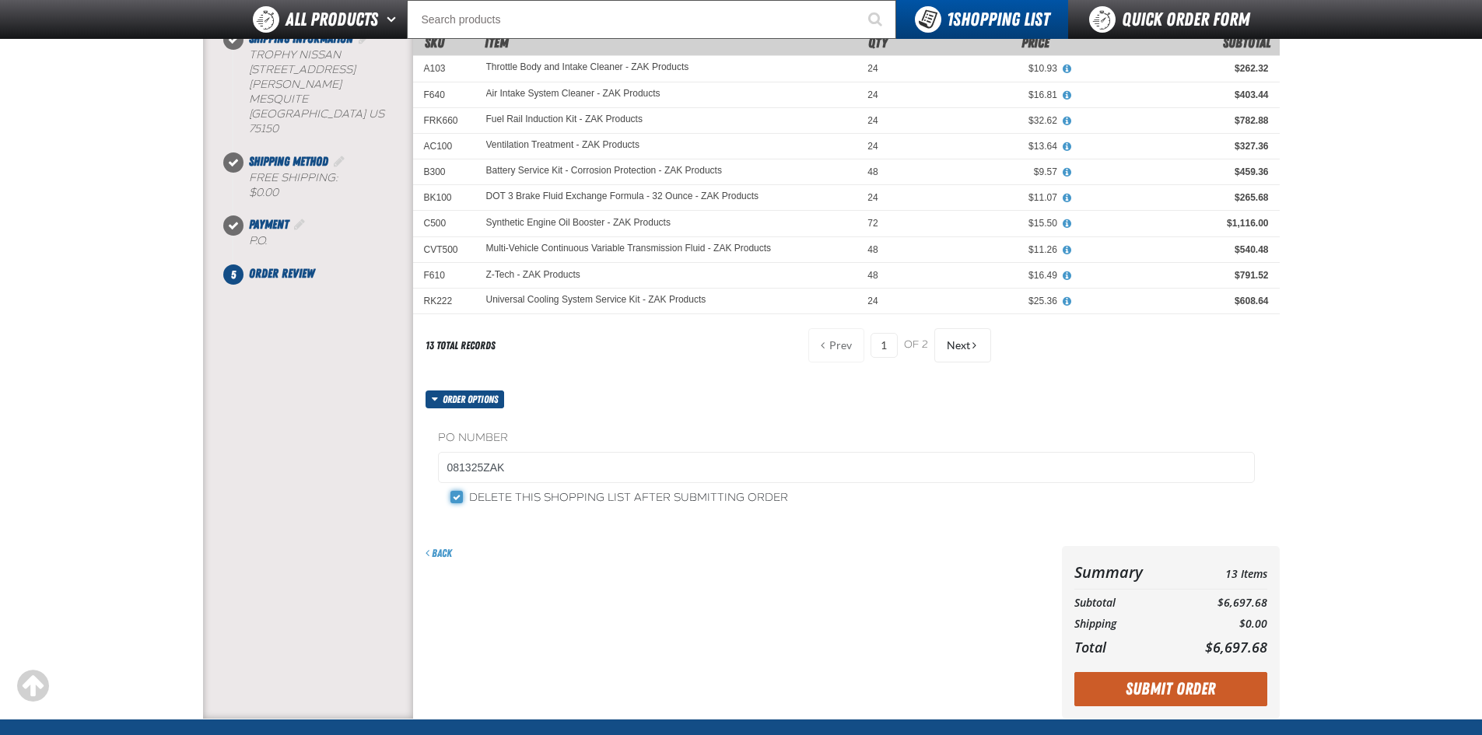
scroll to position [233, 0]
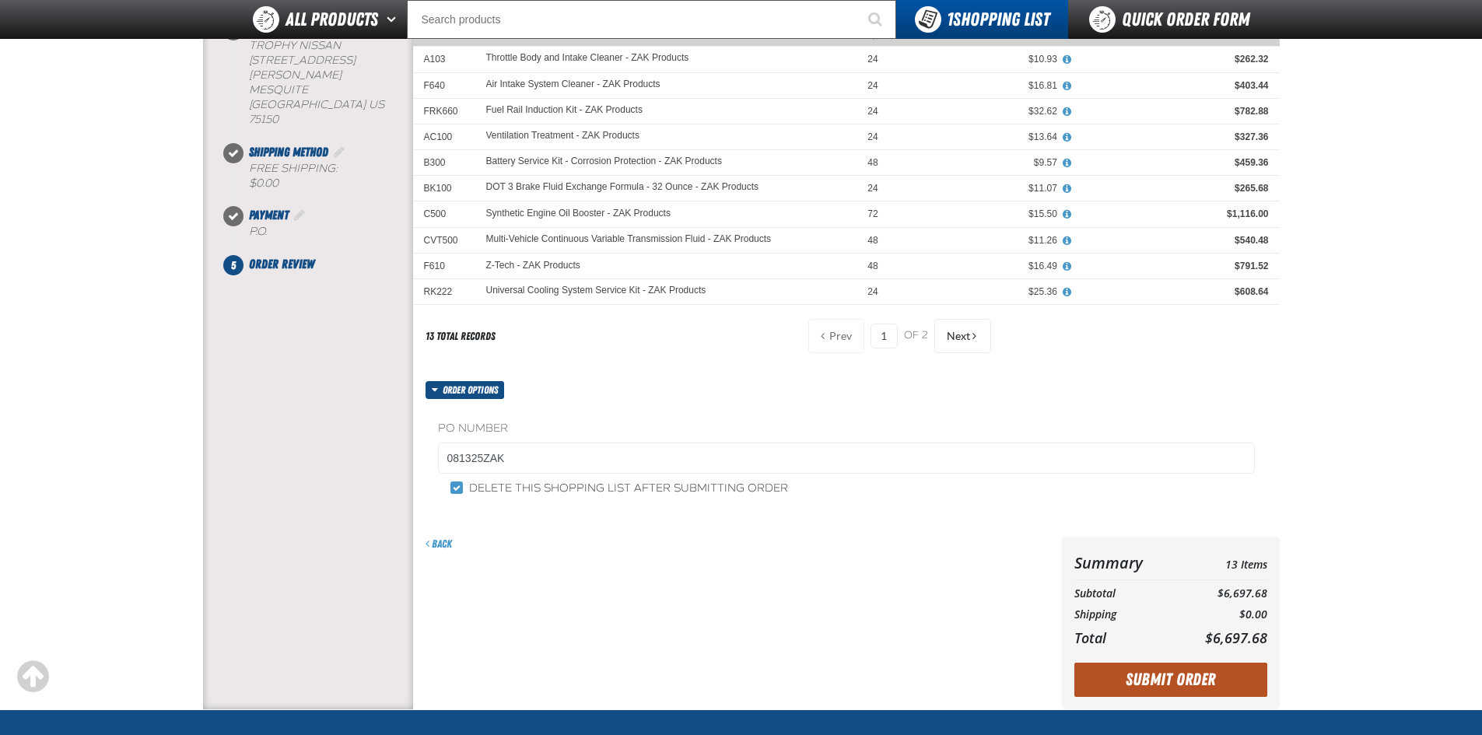
click at [1204, 678] on button "Submit Order" at bounding box center [1170, 680] width 193 height 34
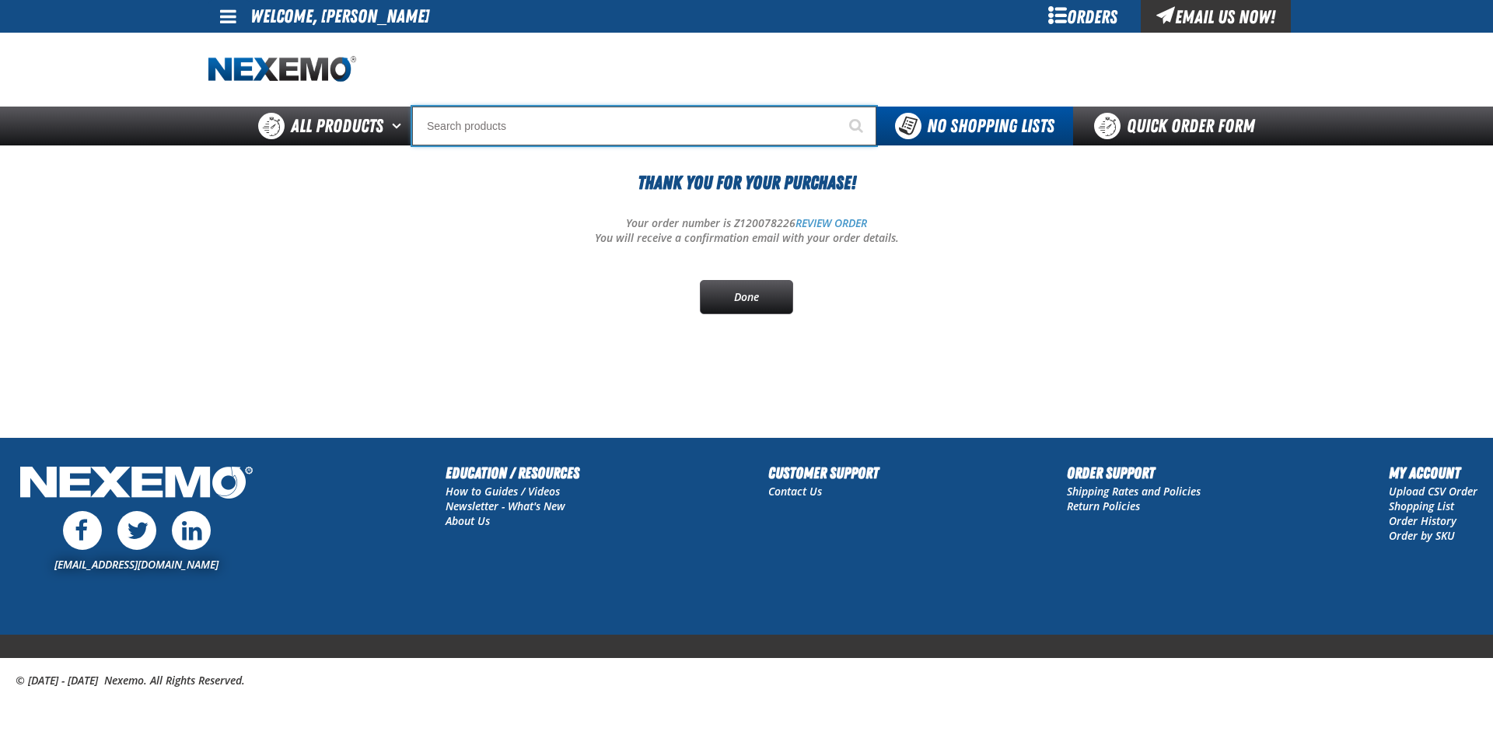
click at [573, 129] on input "Search" at bounding box center [644, 126] width 464 height 39
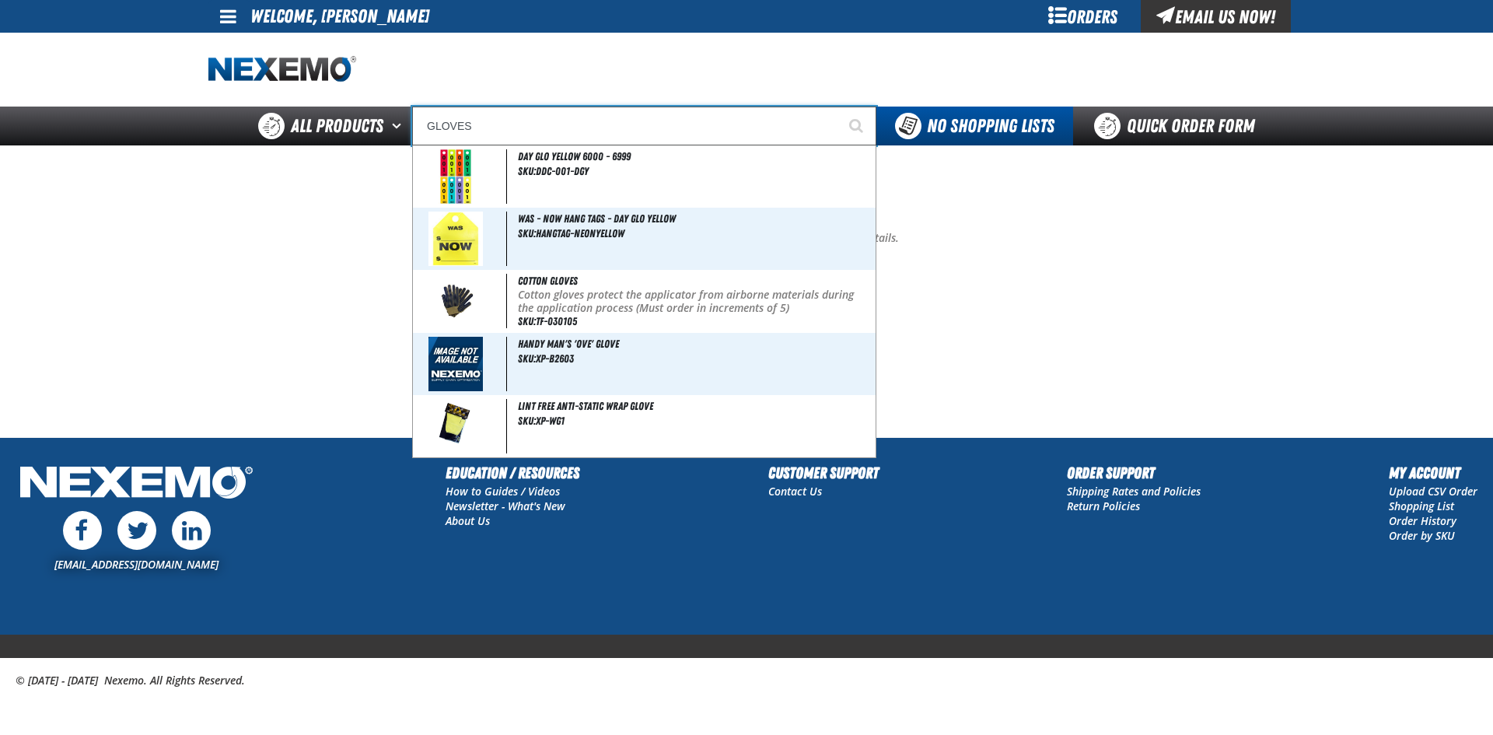
type input "GLOVES"
click at [838, 107] on button "Start Searching" at bounding box center [857, 126] width 39 height 39
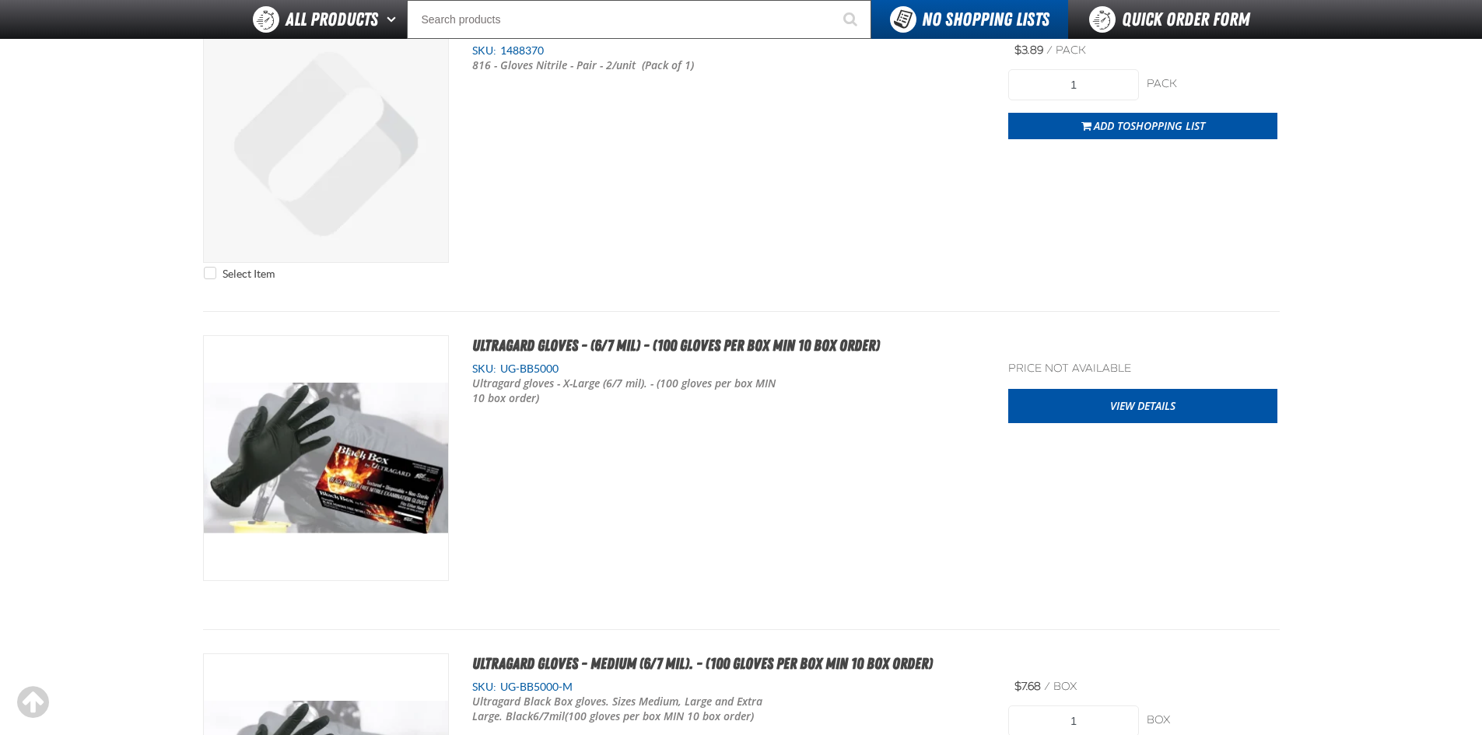
scroll to position [1089, 0]
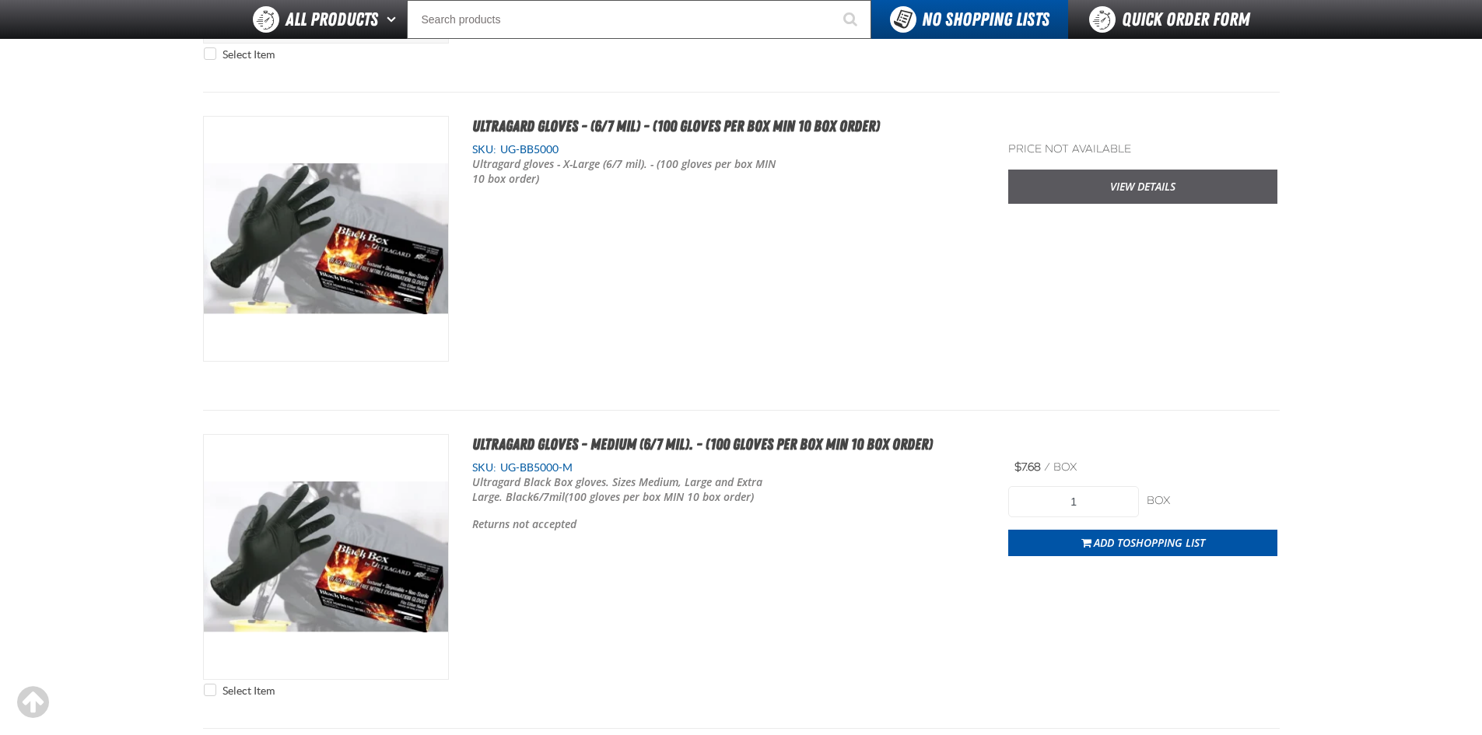
click at [1134, 191] on link "View Details" at bounding box center [1142, 187] width 269 height 34
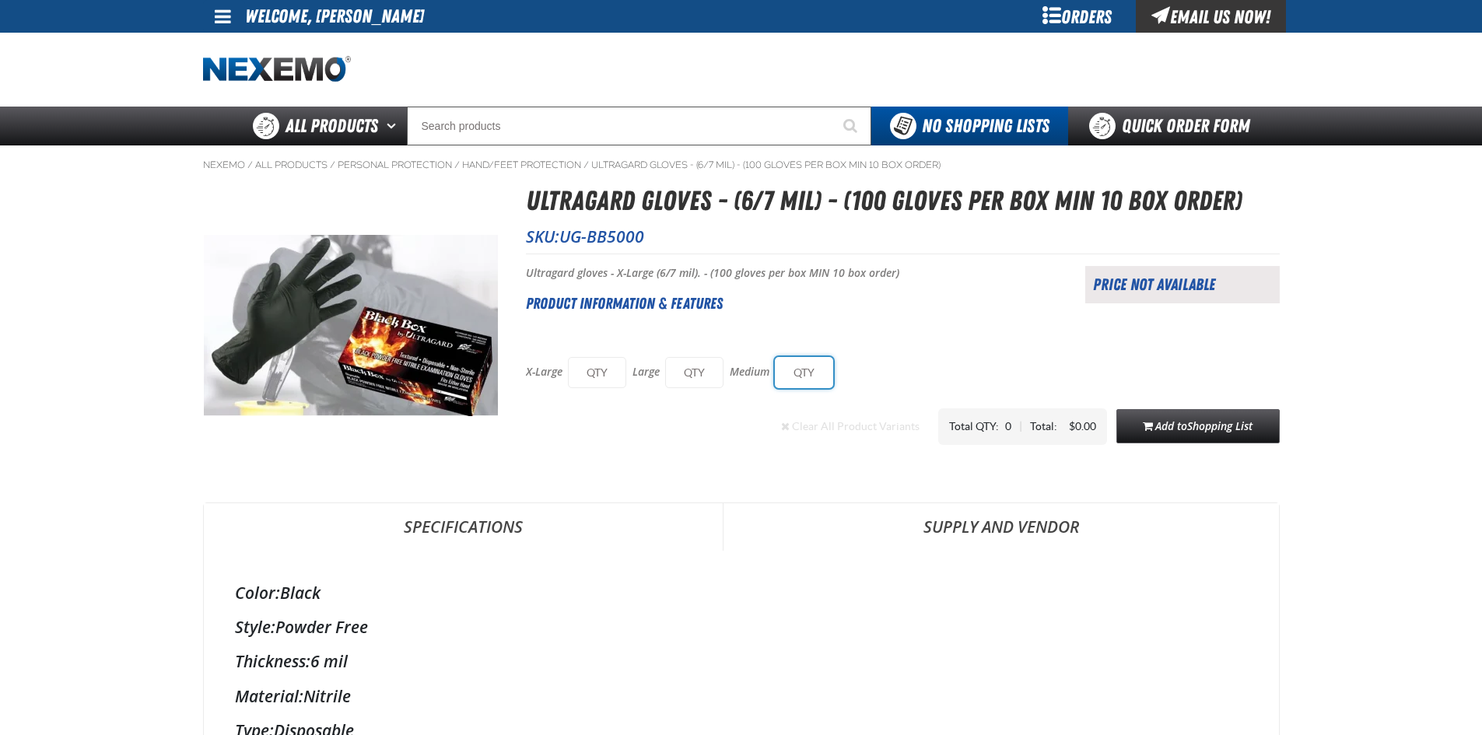
click at [795, 379] on input "text" at bounding box center [804, 372] width 58 height 31
type input "12"
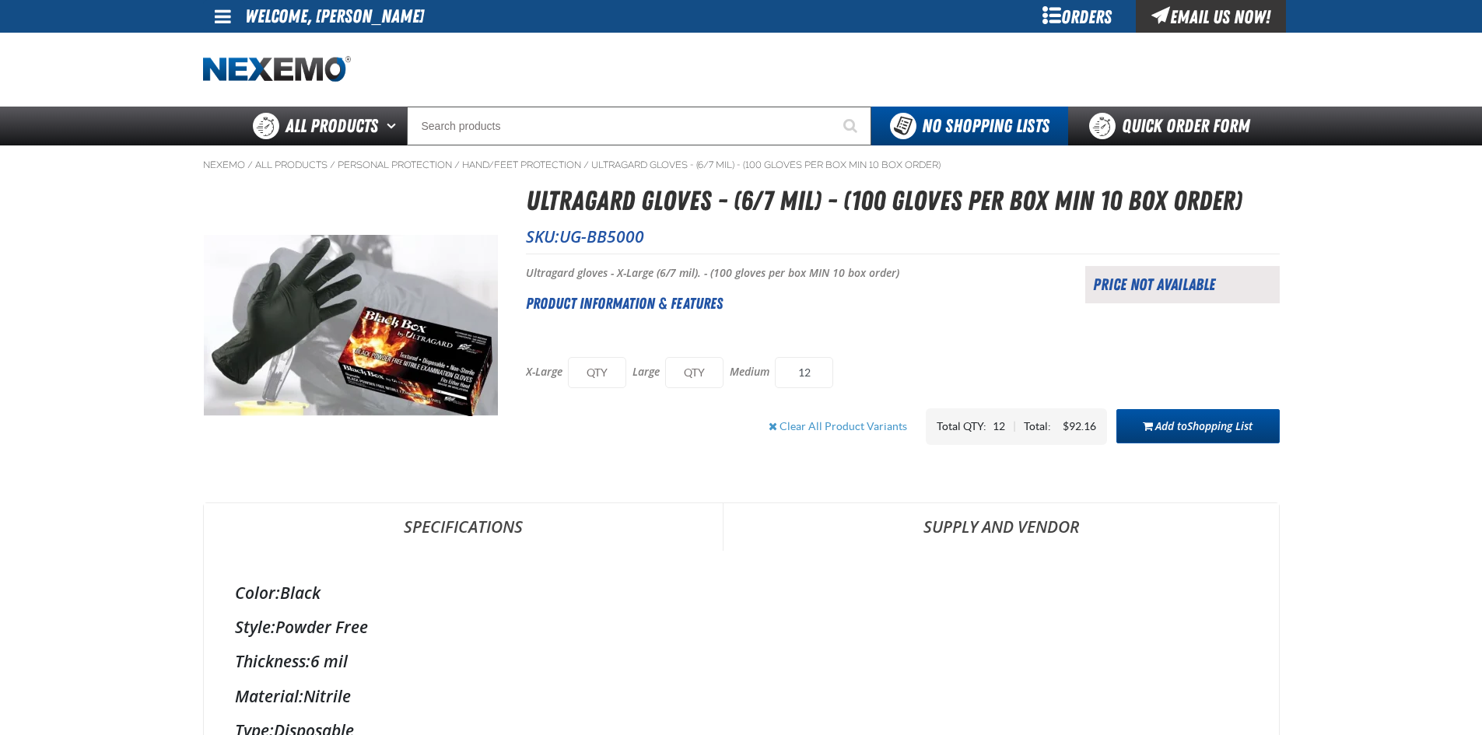
click at [1174, 422] on span "Add to Shopping List" at bounding box center [1203, 425] width 97 height 15
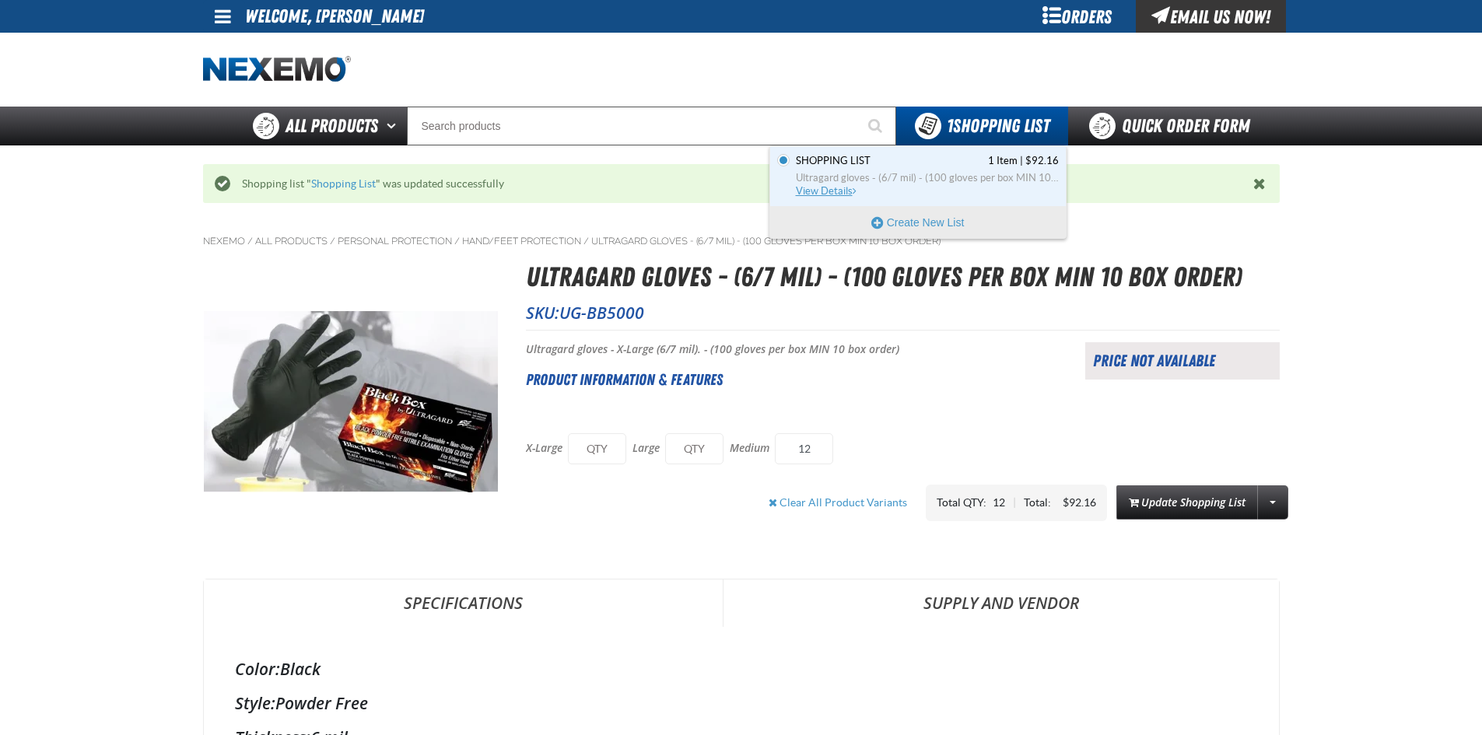
click at [831, 187] on span "View Details" at bounding box center [827, 191] width 63 height 12
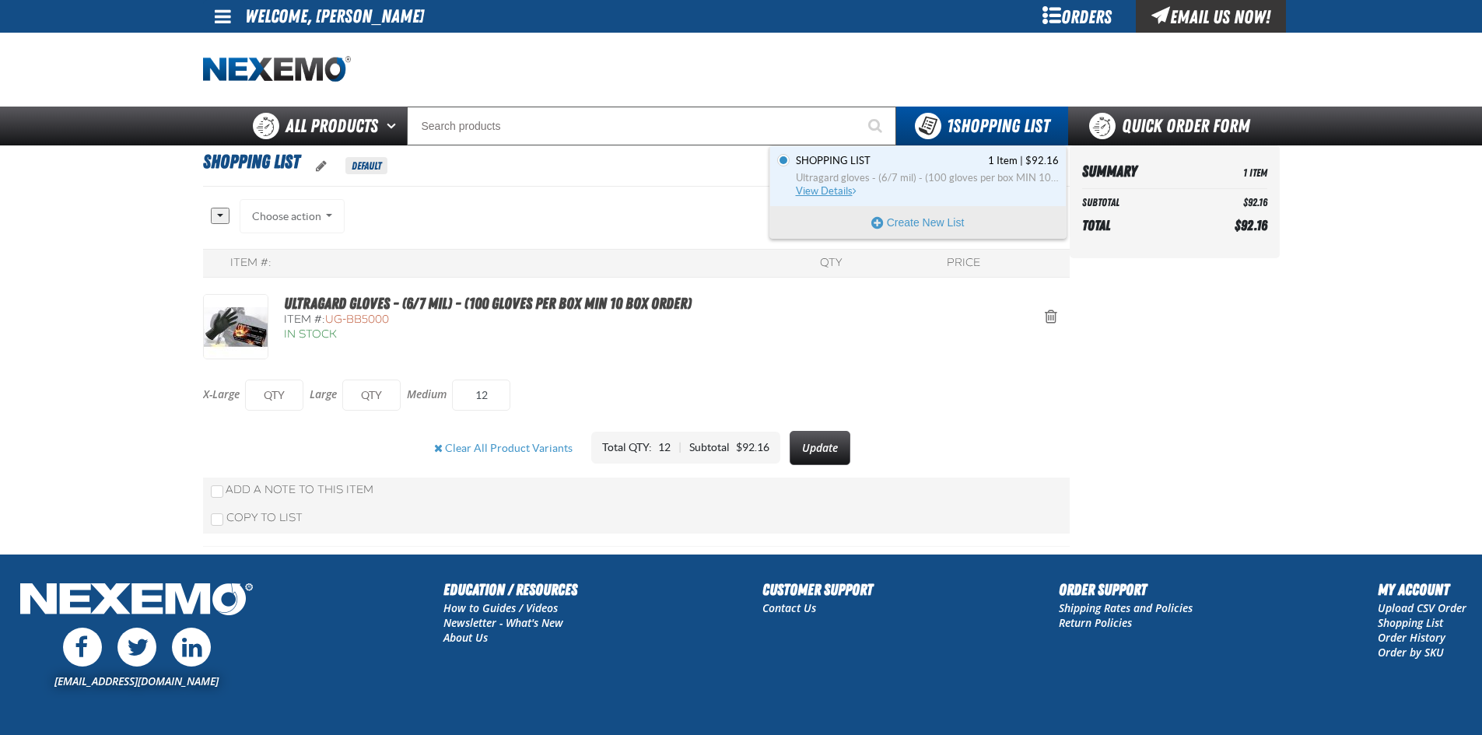
click at [831, 191] on span "View Details" at bounding box center [827, 191] width 63 height 12
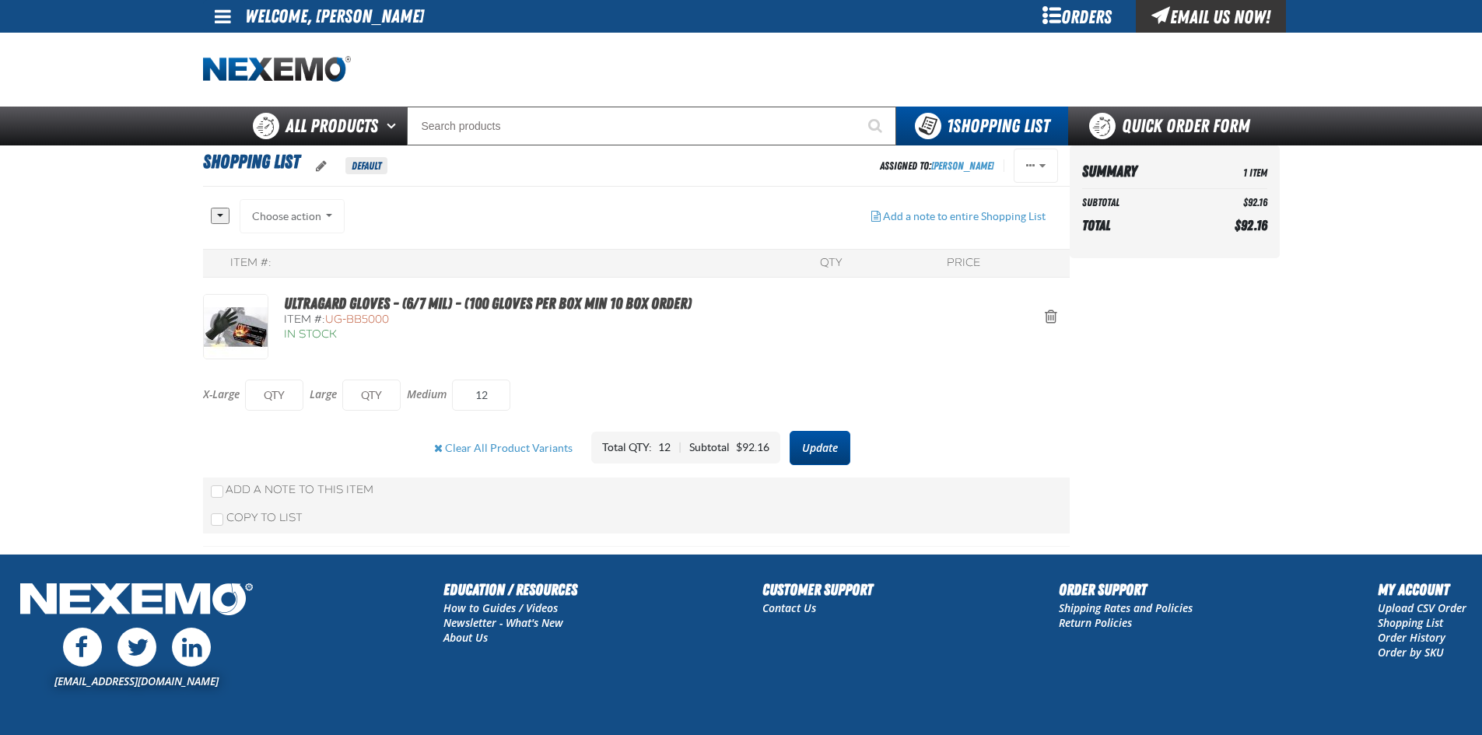
click at [833, 451] on button "Update" at bounding box center [819, 448] width 61 height 34
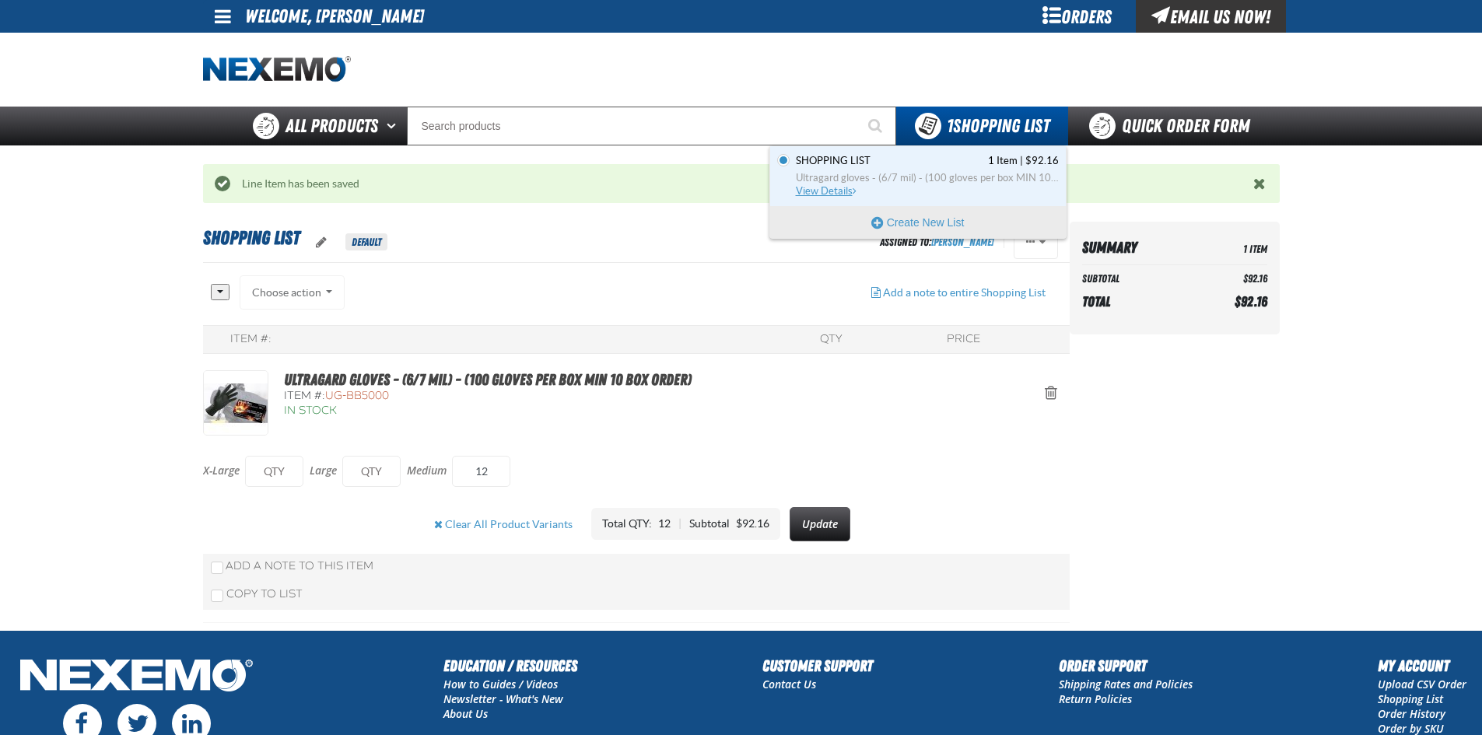
click at [833, 190] on span "View Details" at bounding box center [827, 191] width 63 height 12
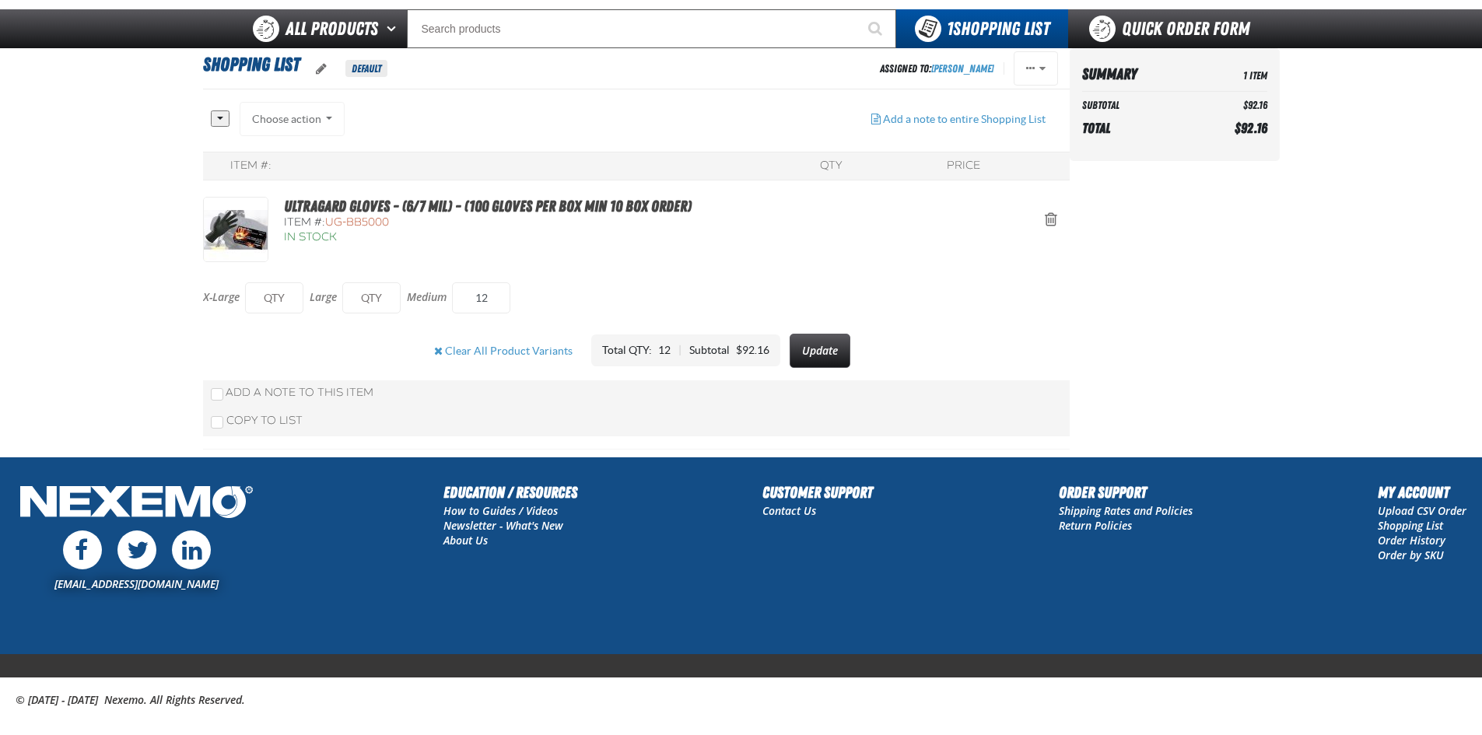
scroll to position [86, 0]
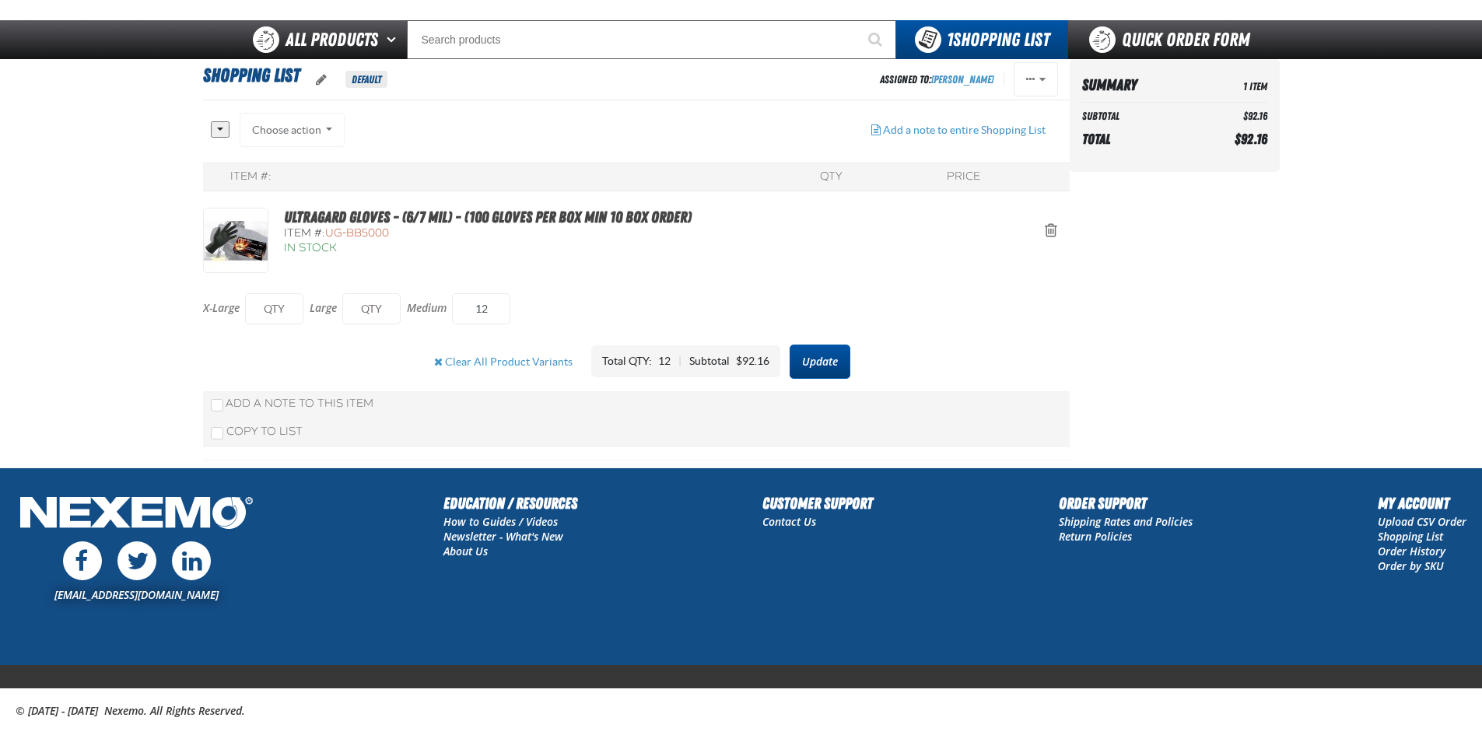
click at [806, 358] on button "Update" at bounding box center [819, 362] width 61 height 34
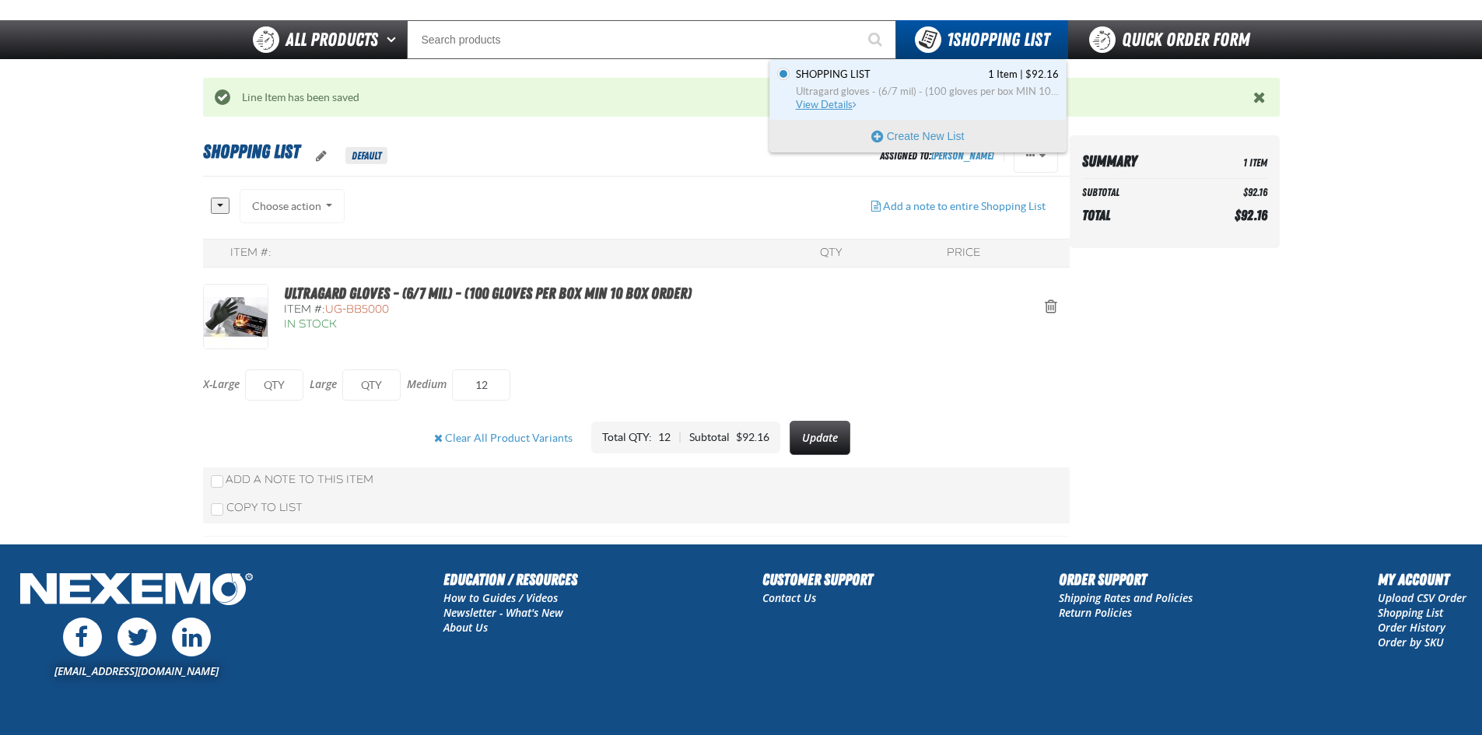
click at [823, 102] on span "View Details" at bounding box center [827, 105] width 63 height 12
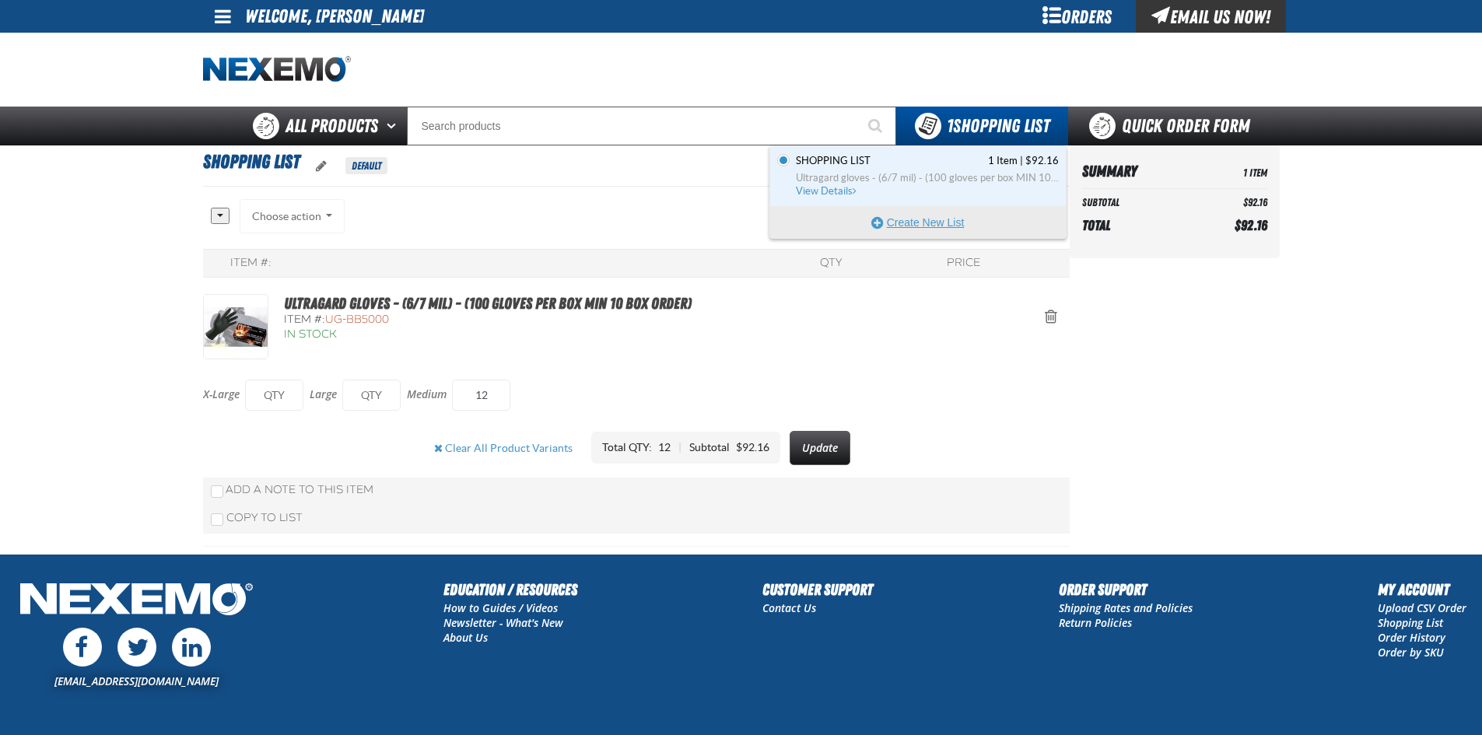
click at [929, 222] on button "Create New List" at bounding box center [918, 222] width 296 height 31
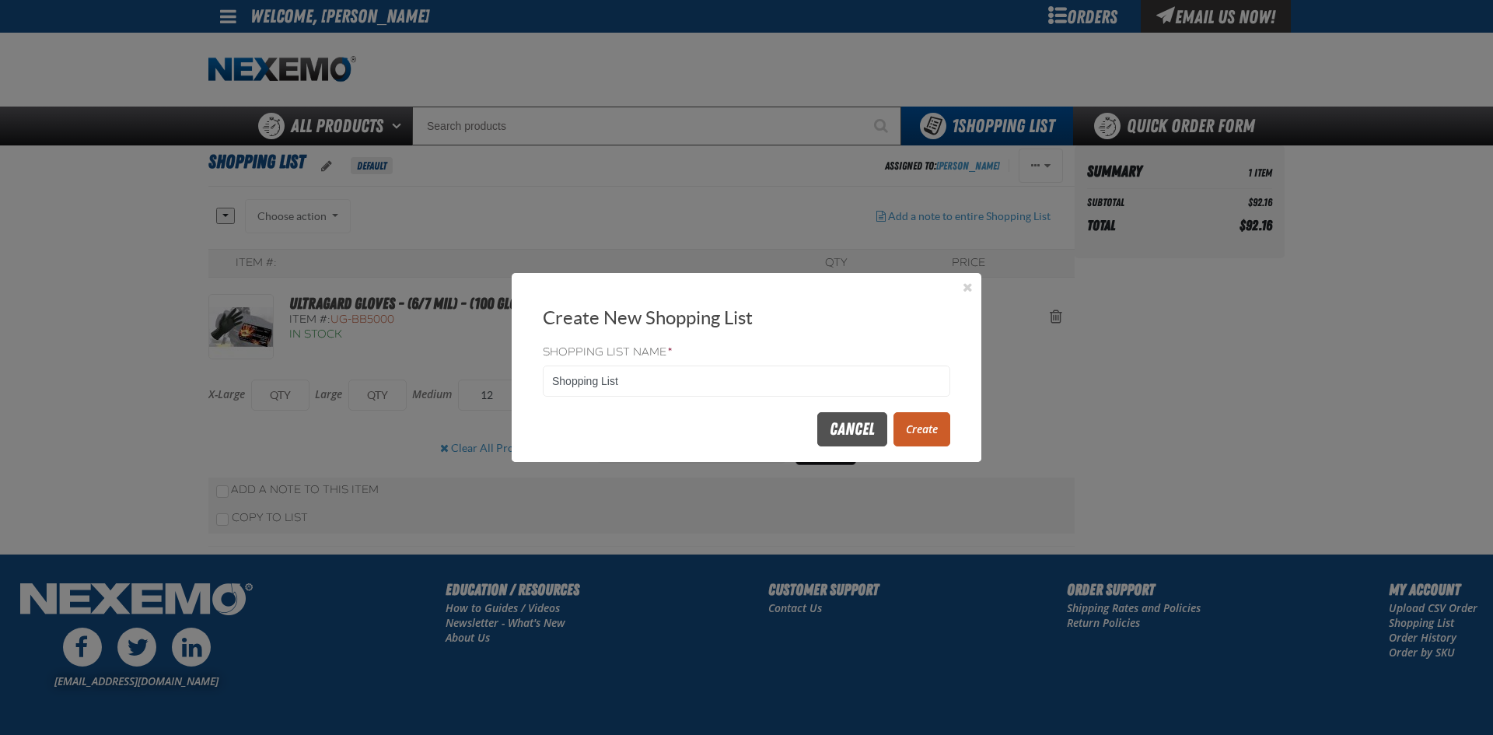
click at [845, 441] on button "Cancel" at bounding box center [852, 429] width 70 height 34
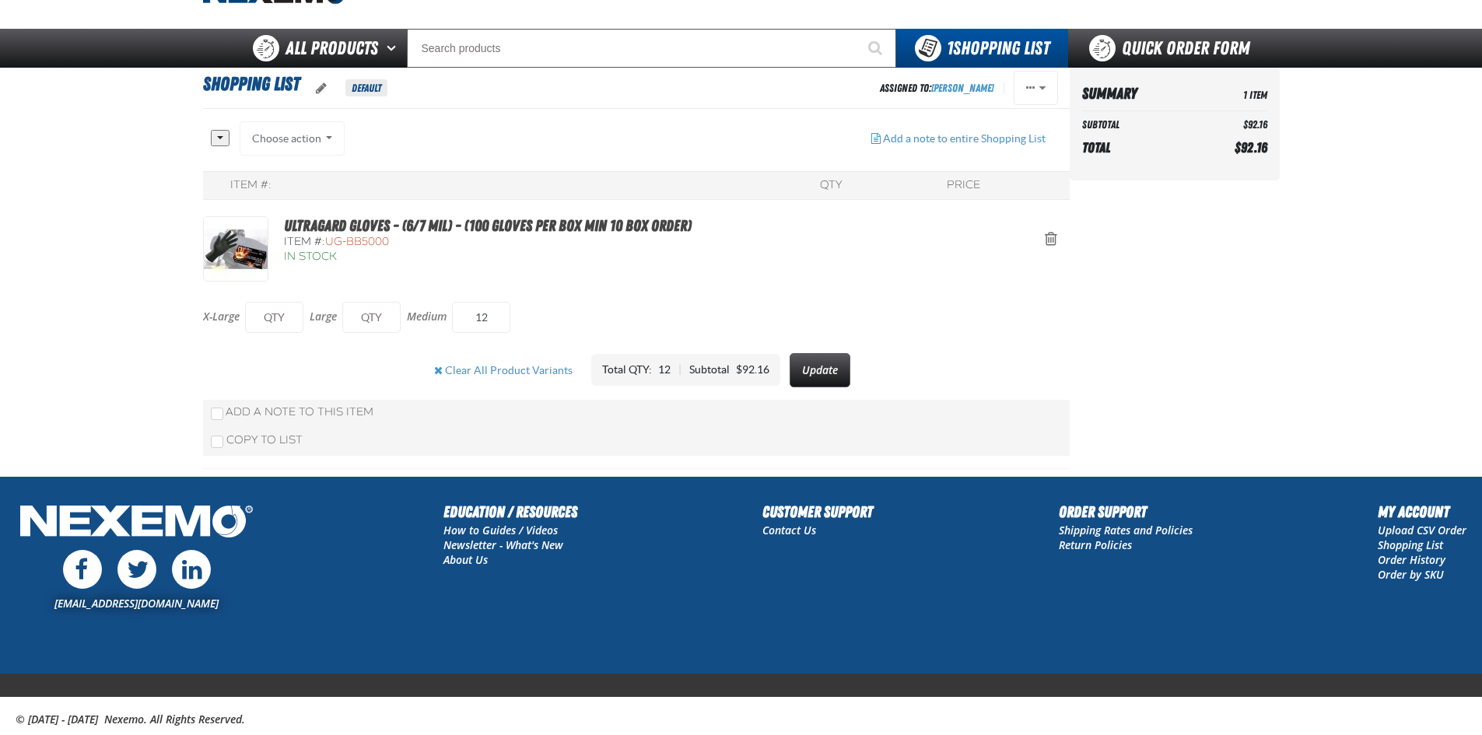
scroll to position [87, 0]
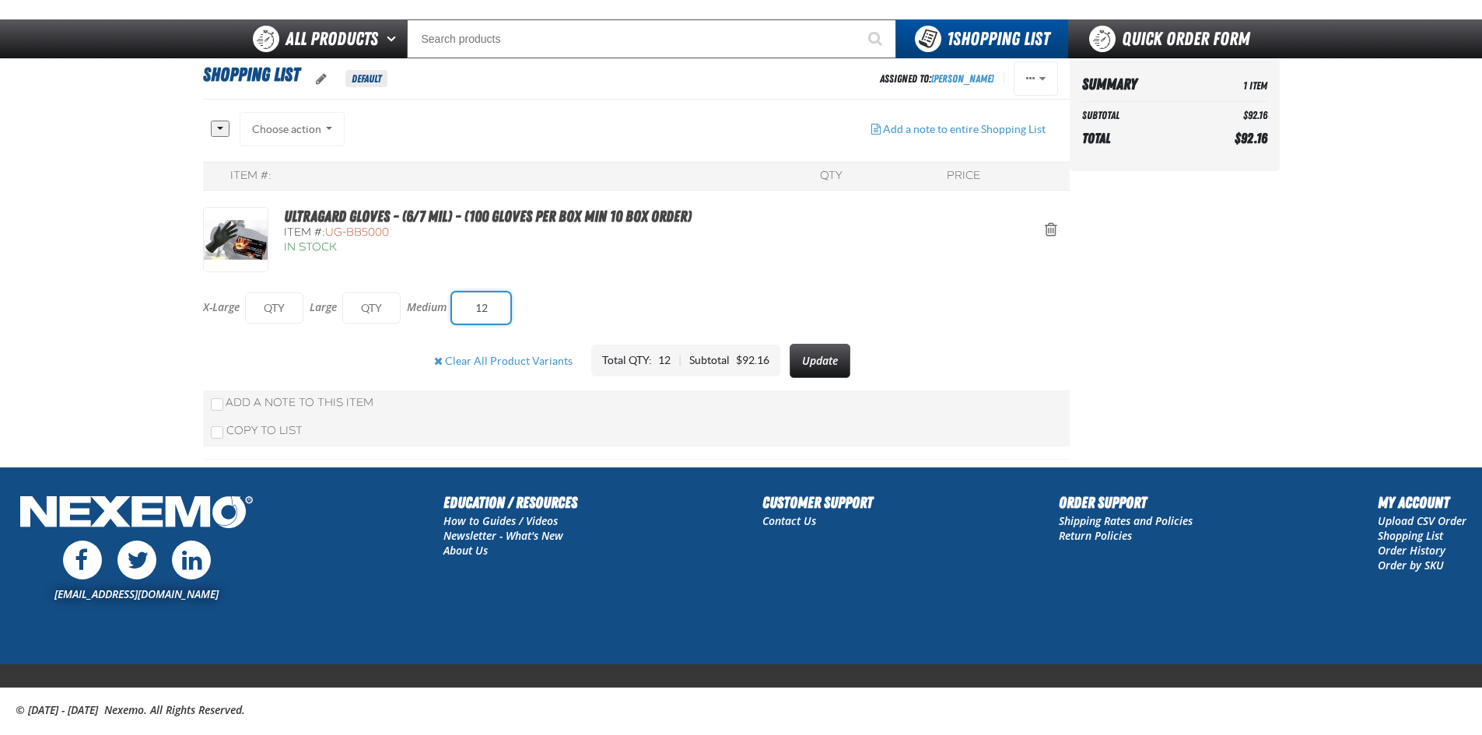
click at [506, 302] on input "12" at bounding box center [481, 307] width 58 height 31
type input "10"
click at [801, 359] on button "Update" at bounding box center [819, 361] width 61 height 34
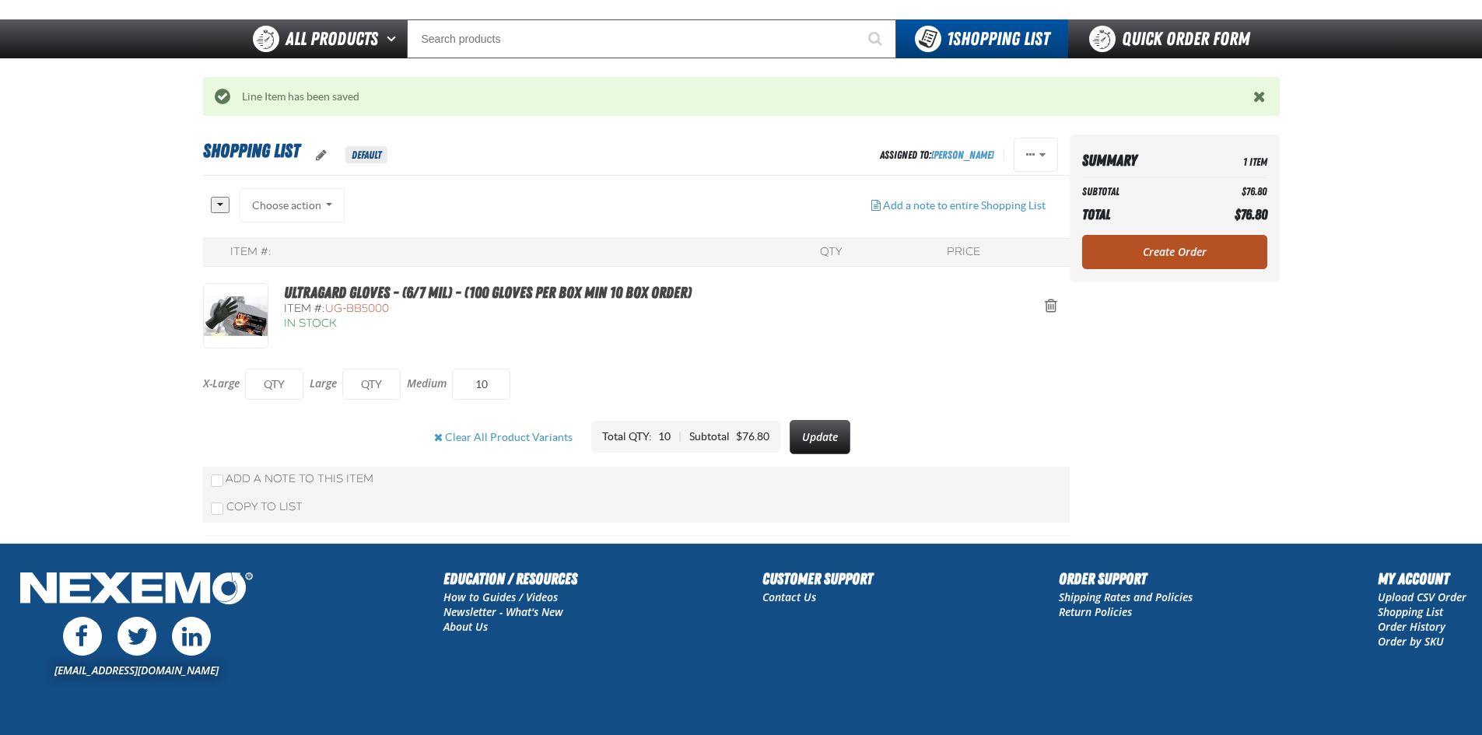
click at [1170, 261] on link "Create Order" at bounding box center [1174, 252] width 185 height 34
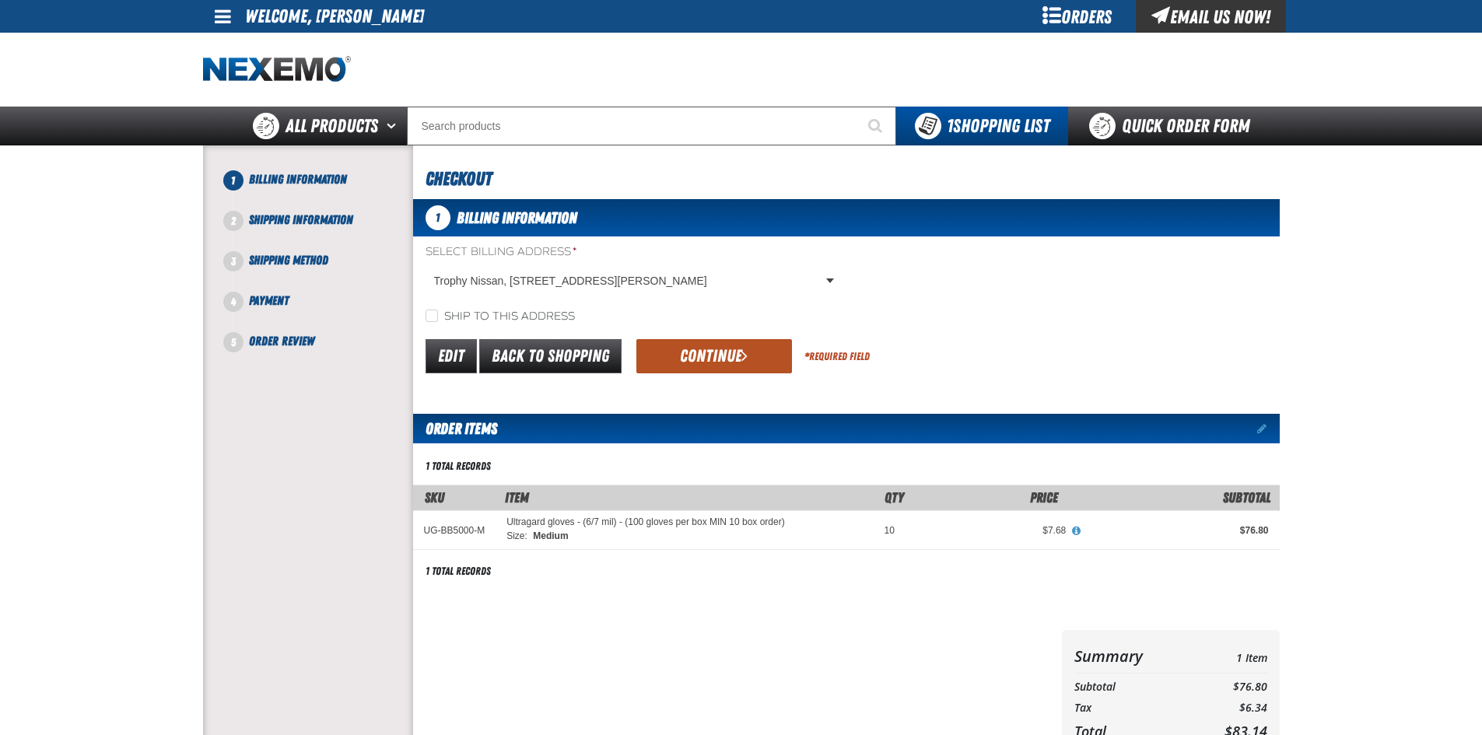
click at [724, 352] on button "Continue" at bounding box center [714, 356] width 156 height 34
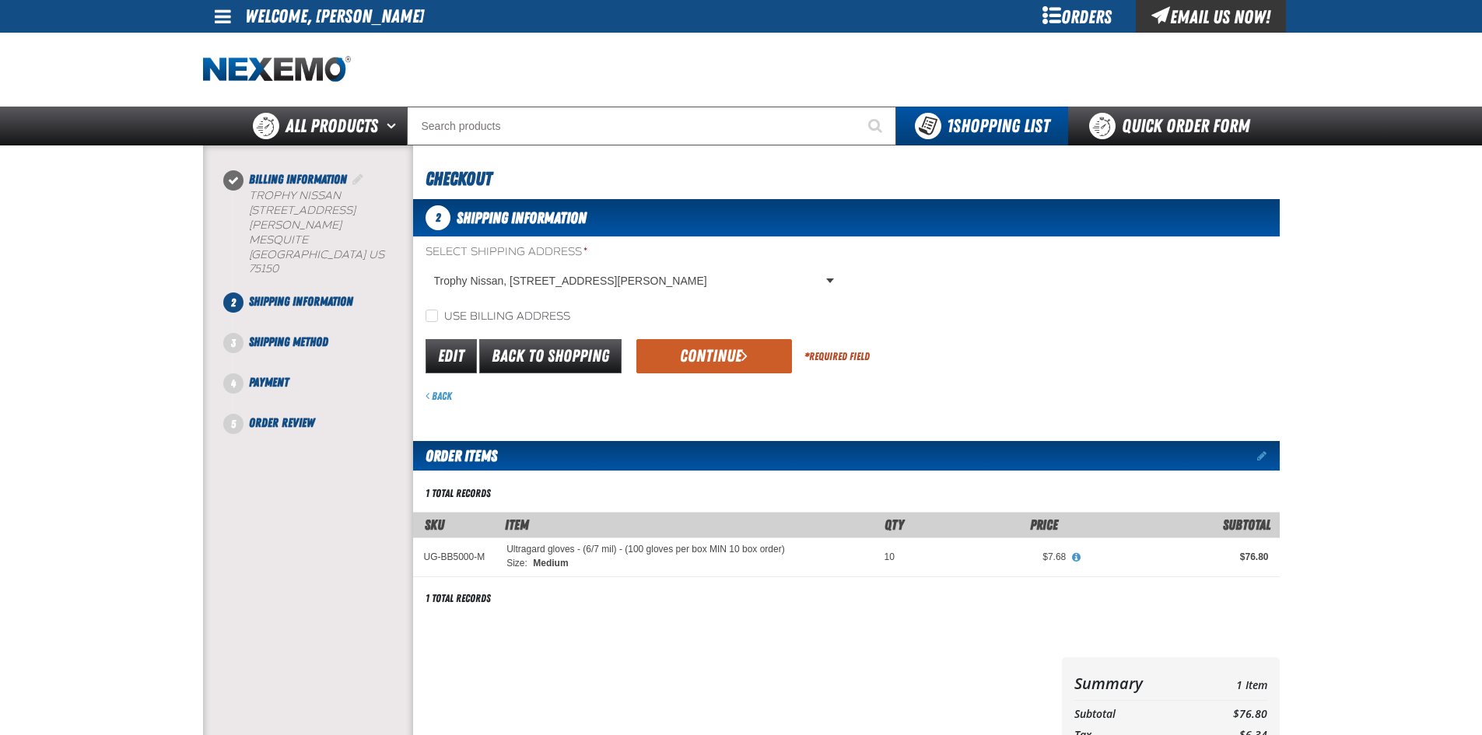
click at [724, 352] on button "Continue" at bounding box center [714, 356] width 156 height 34
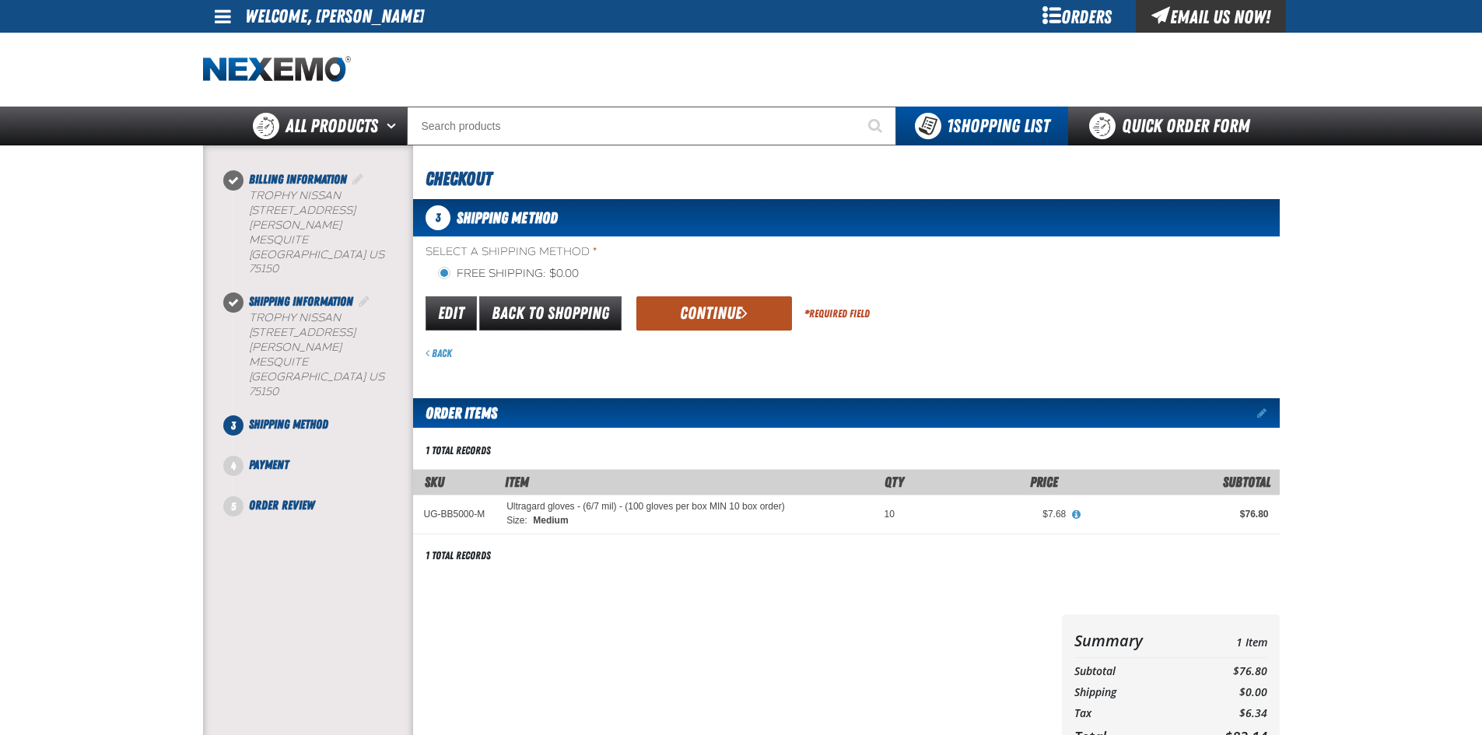
click at [728, 317] on button "Continue" at bounding box center [714, 313] width 156 height 34
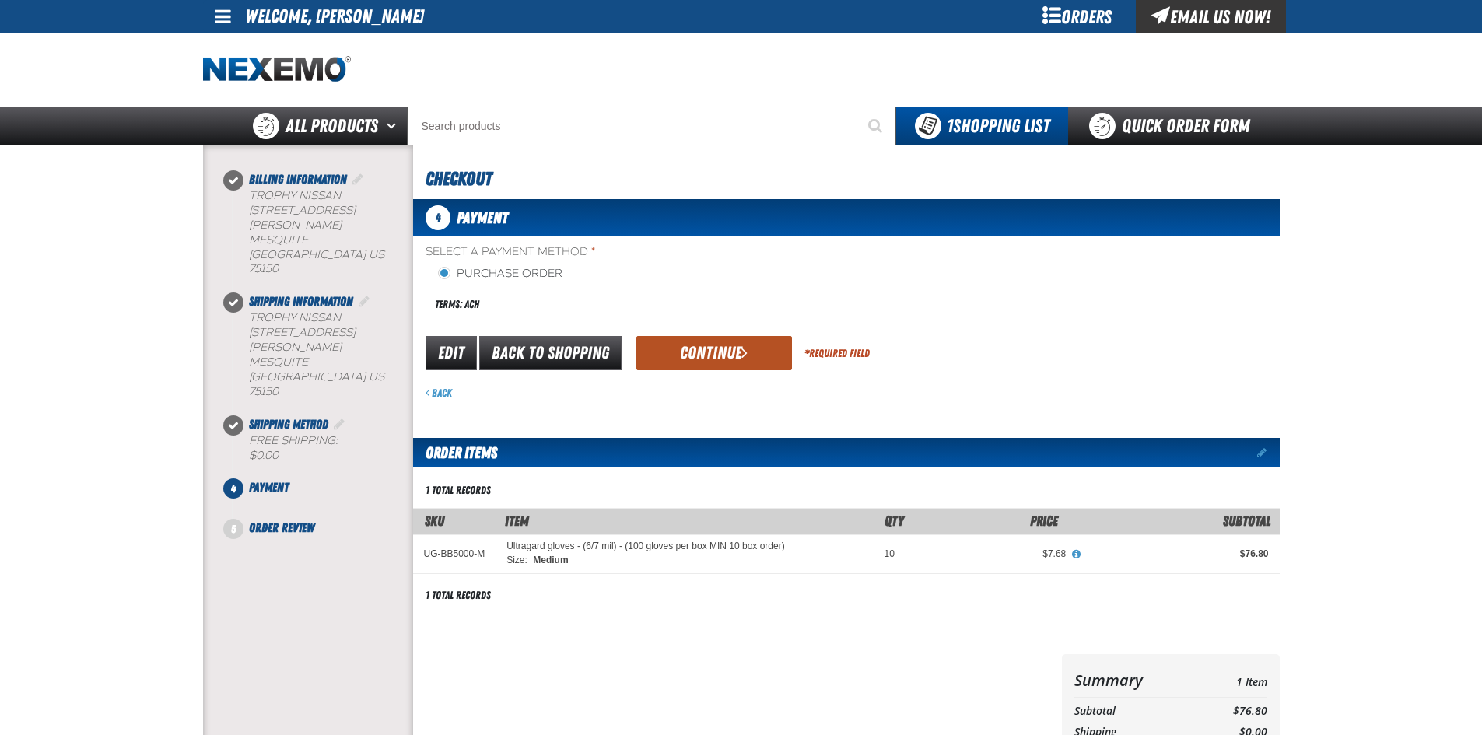
click at [717, 345] on button "Continue" at bounding box center [714, 353] width 156 height 34
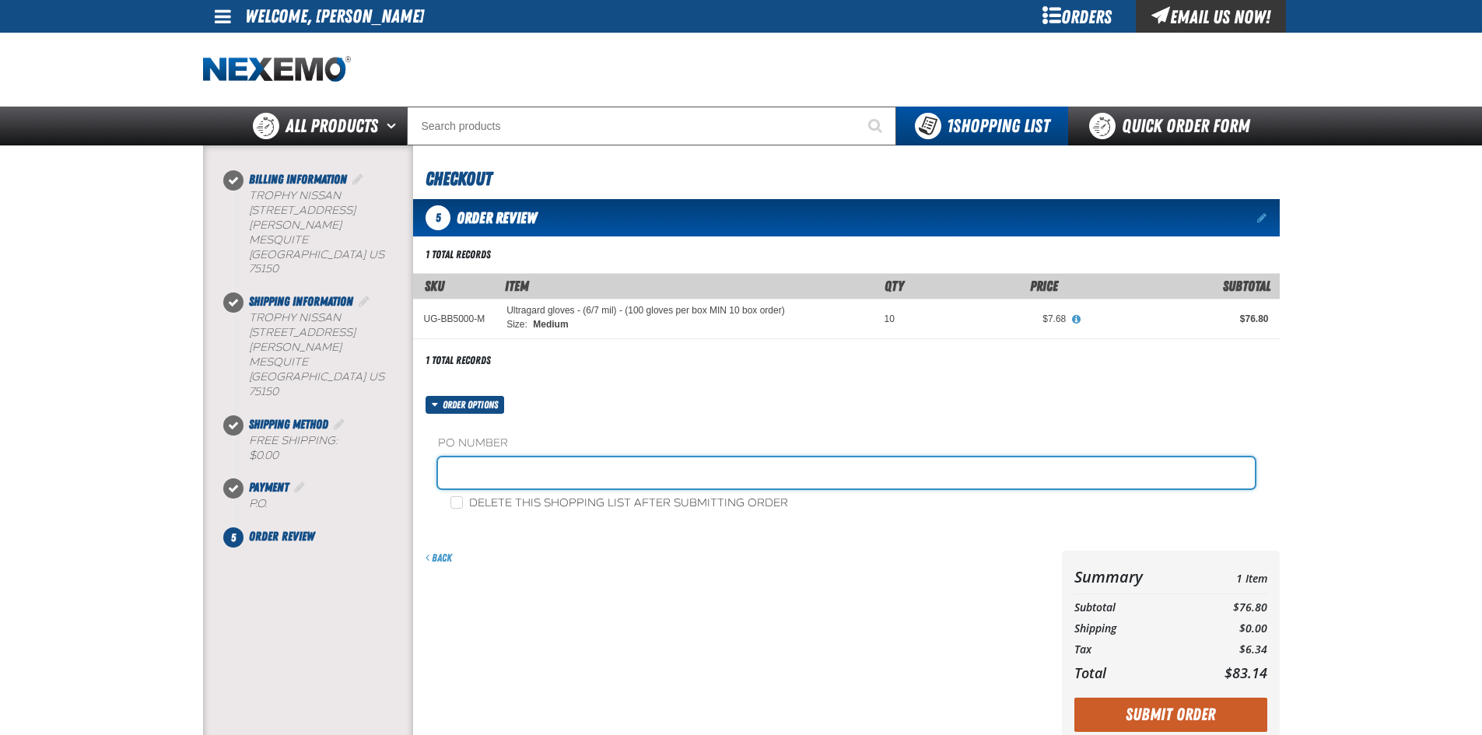
click at [530, 477] on input "text" at bounding box center [846, 472] width 817 height 31
type input "081325G"
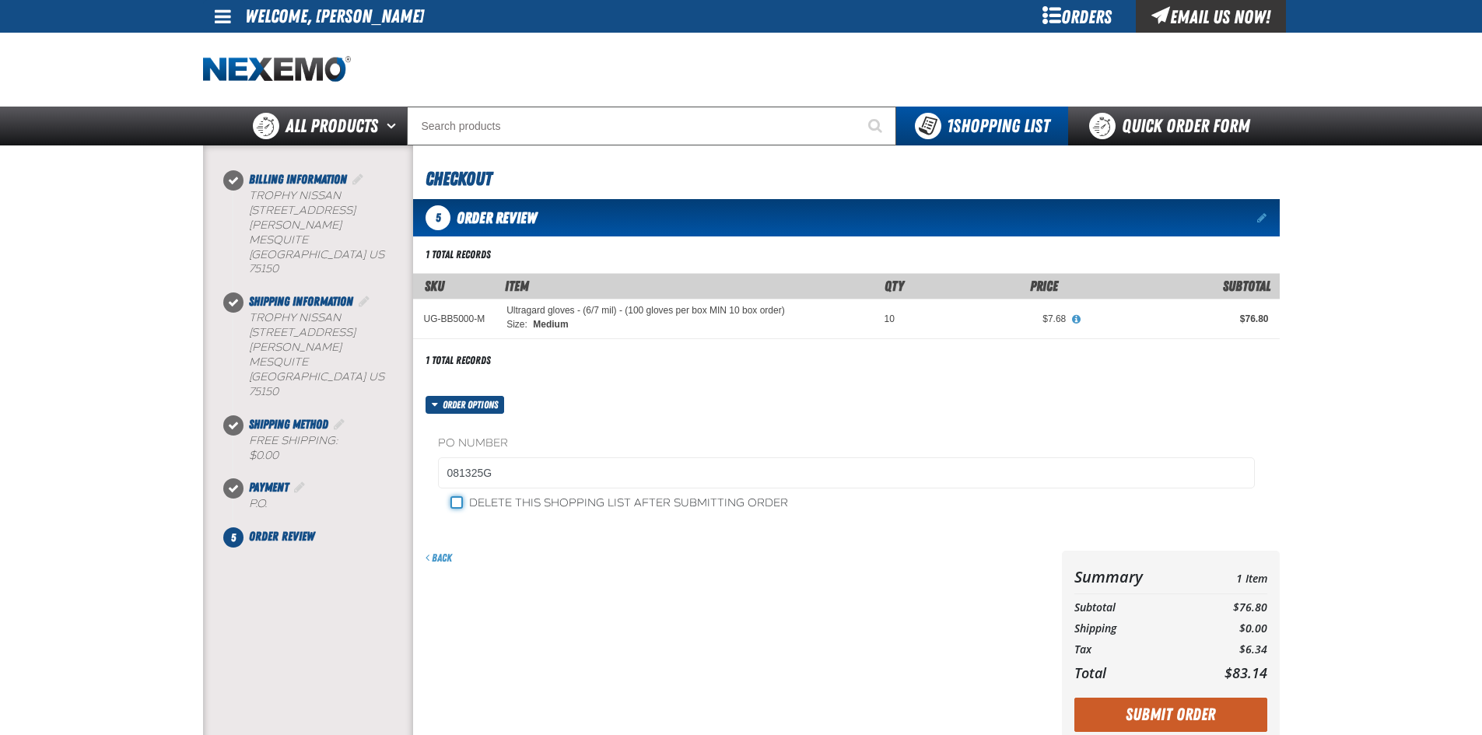
click at [457, 498] on input "Delete this shopping list after submitting order" at bounding box center [456, 502] width 12 height 12
checkbox input "true"
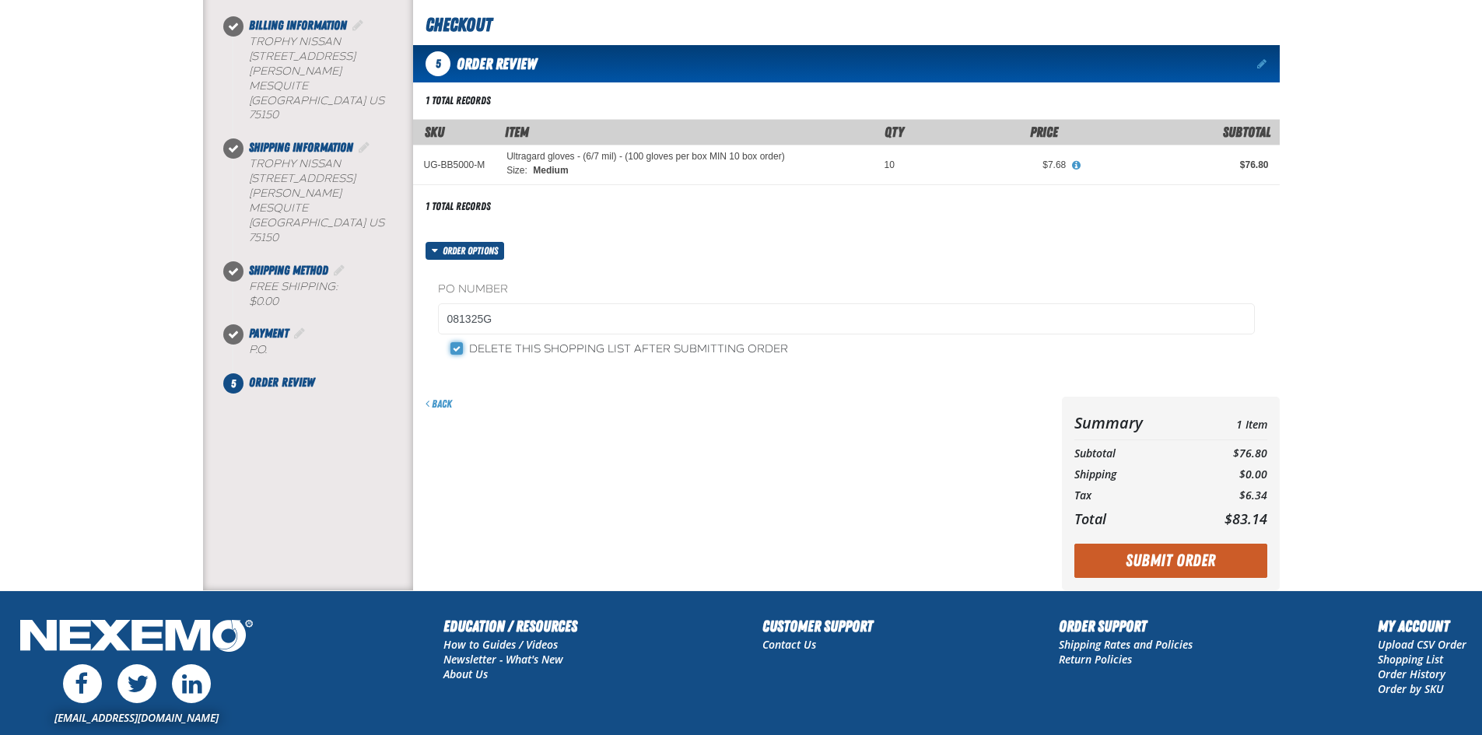
scroll to position [156, 0]
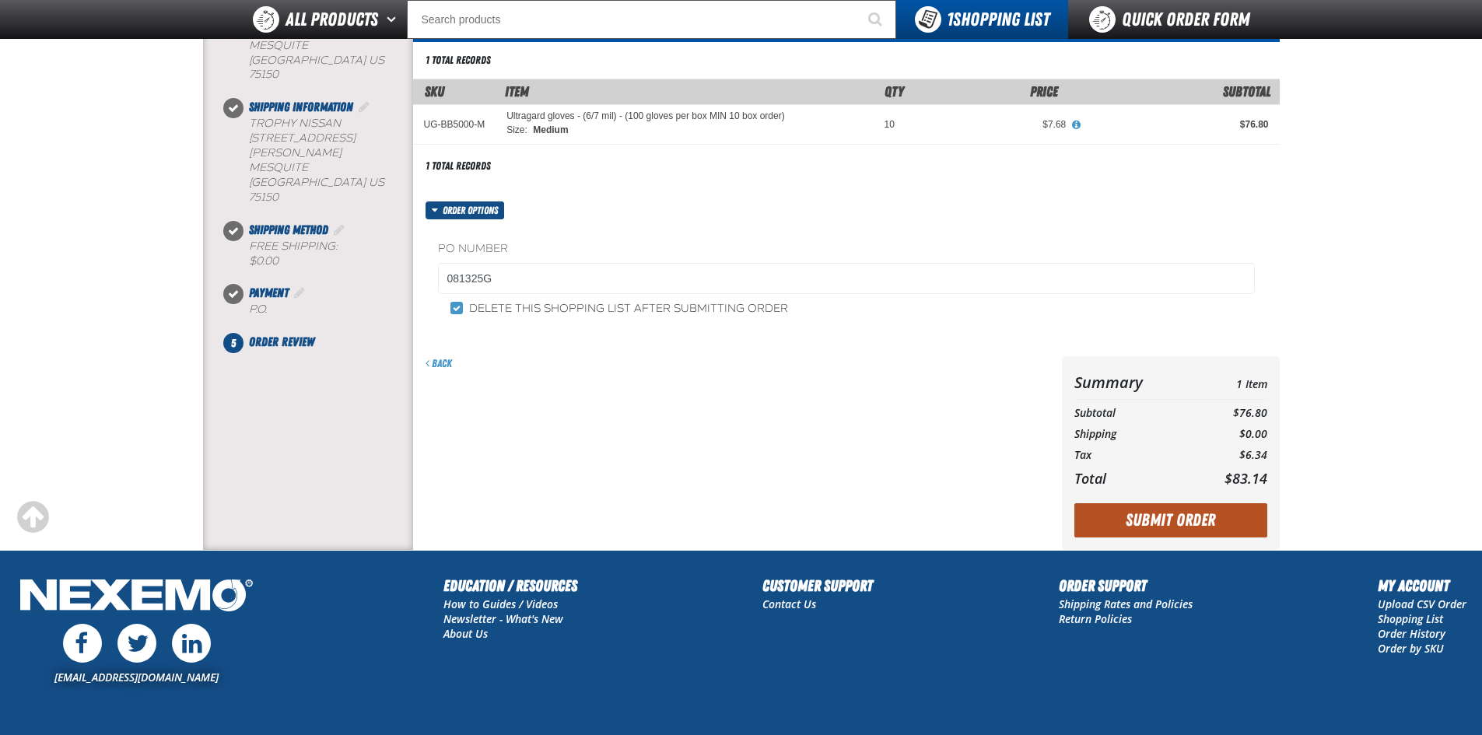
click at [1170, 521] on button "Submit Order" at bounding box center [1170, 520] width 193 height 34
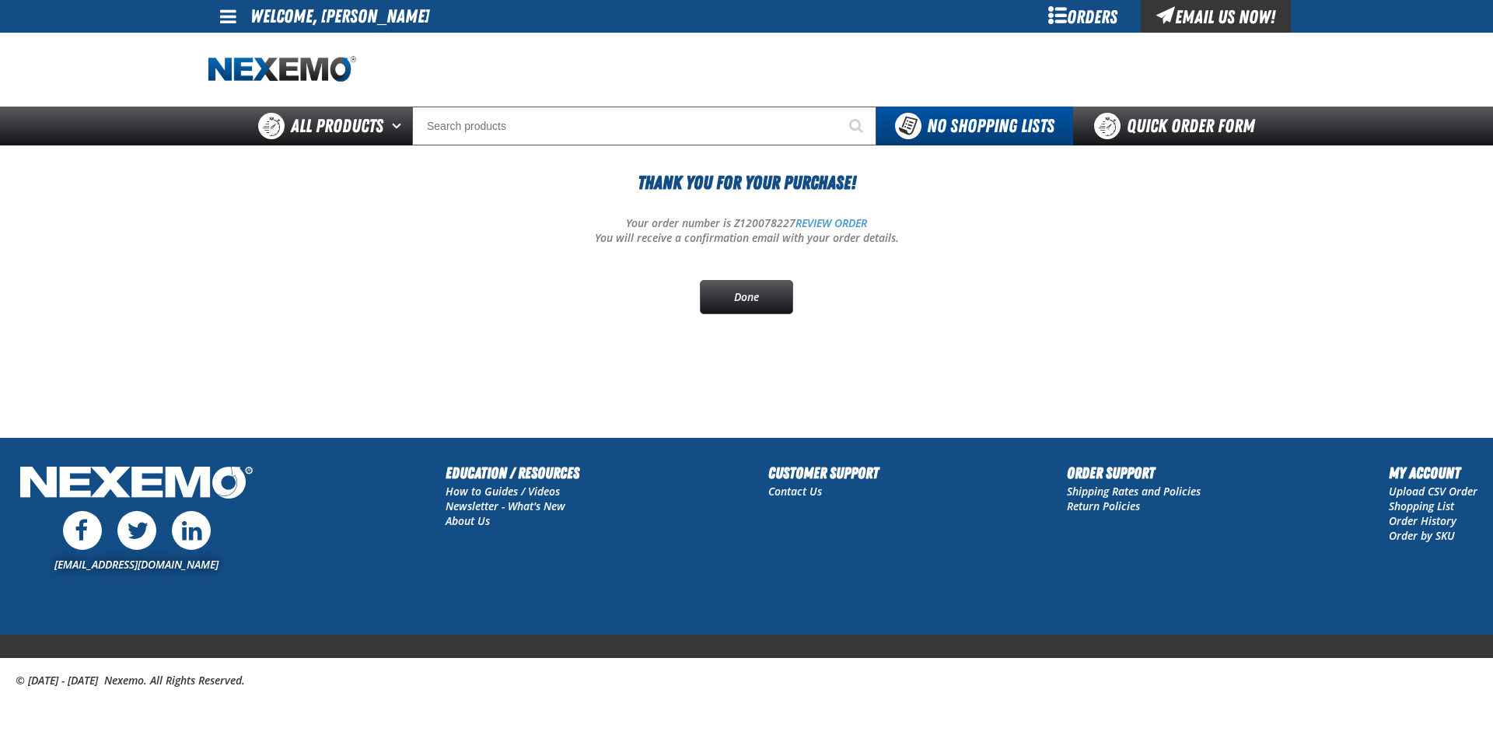
click at [225, 19] on span at bounding box center [228, 16] width 16 height 19
click at [243, 74] on link "Sign Out Sign Out" at bounding box center [241, 75] width 53 height 15
